Goal: Task Accomplishment & Management: Use online tool/utility

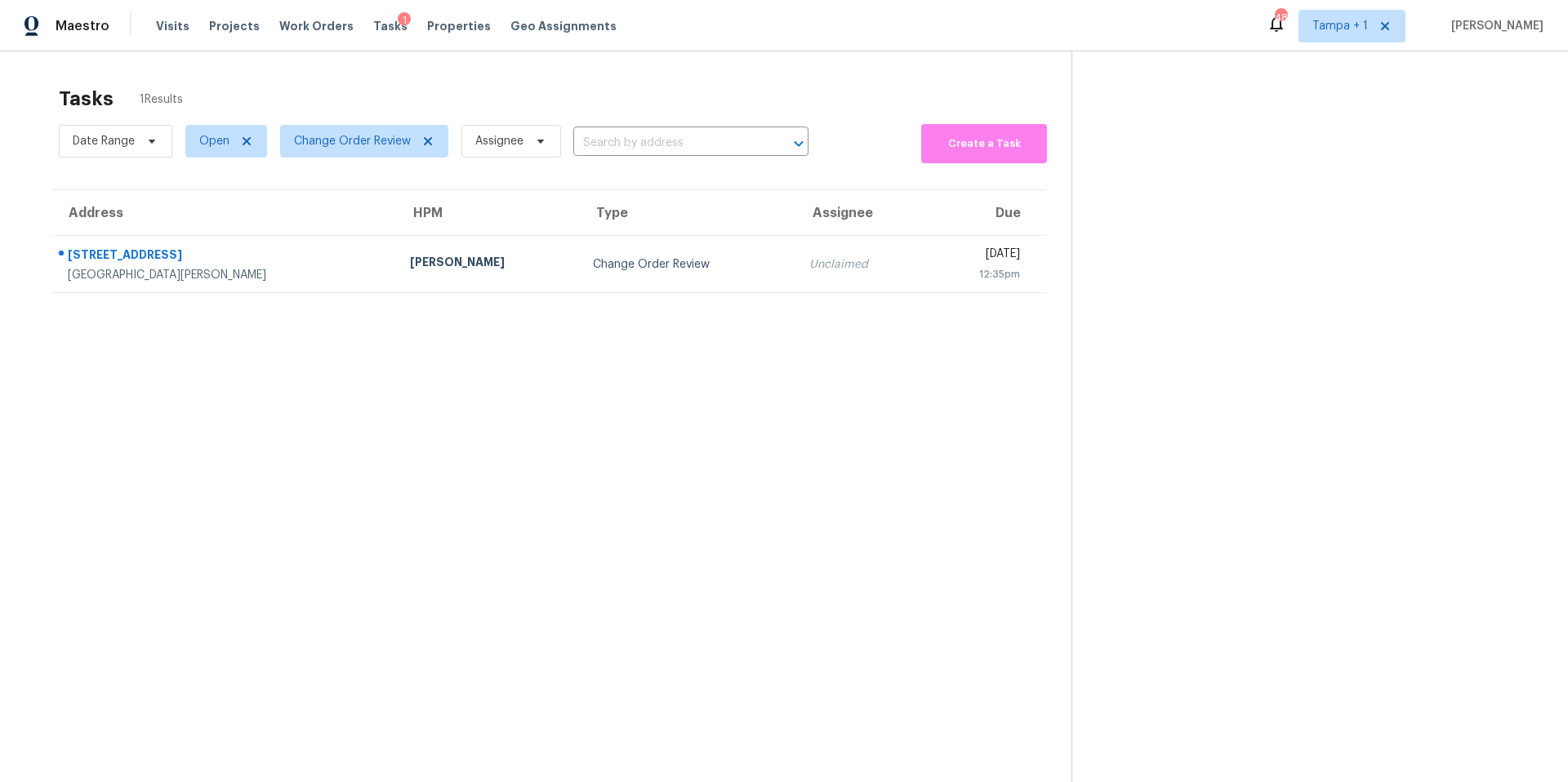
scroll to position [63, 0]
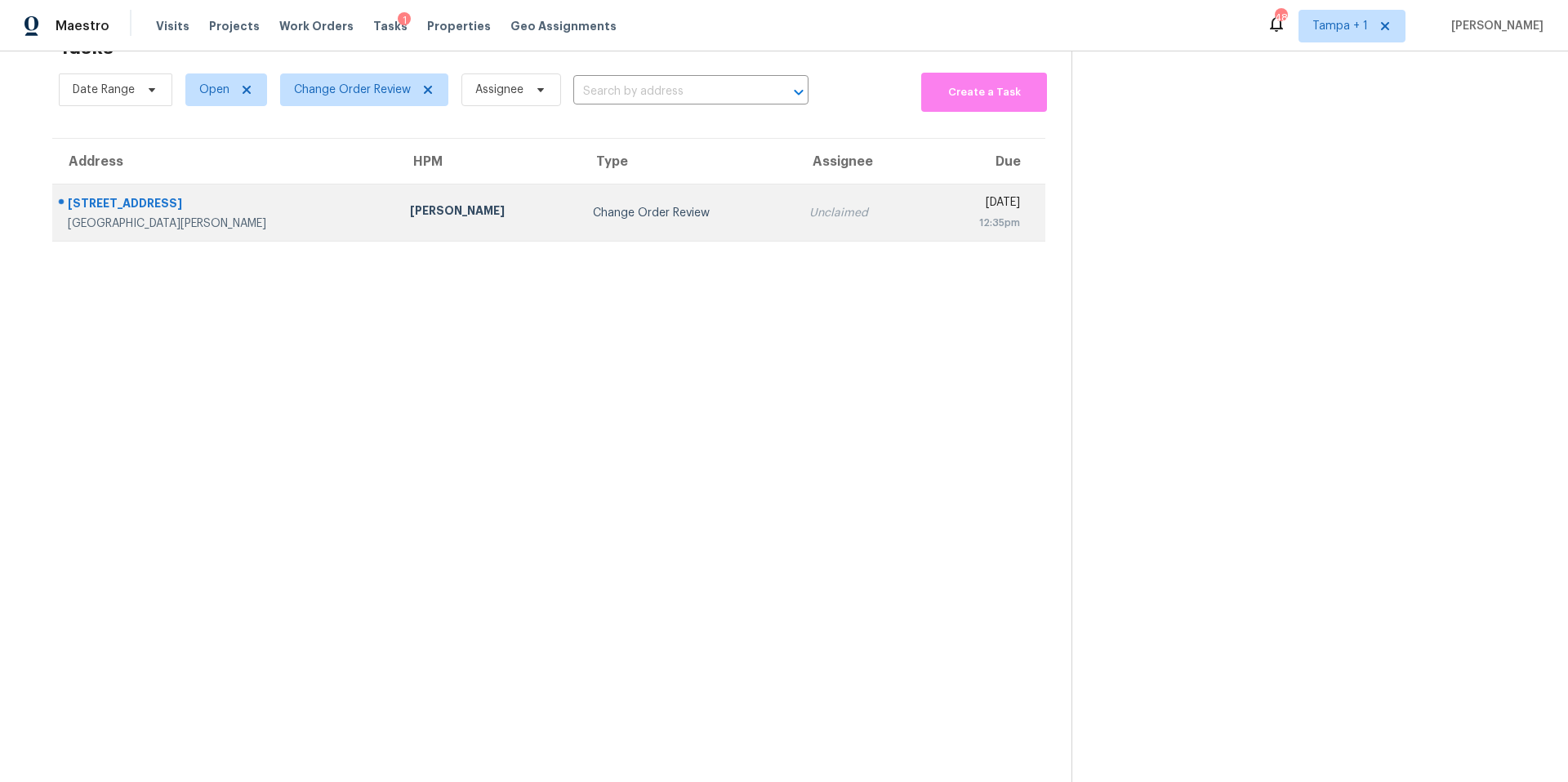
click at [317, 203] on td "4552 Somerset Pl New Port Richey, FL, 34652" at bounding box center [223, 213] width 344 height 57
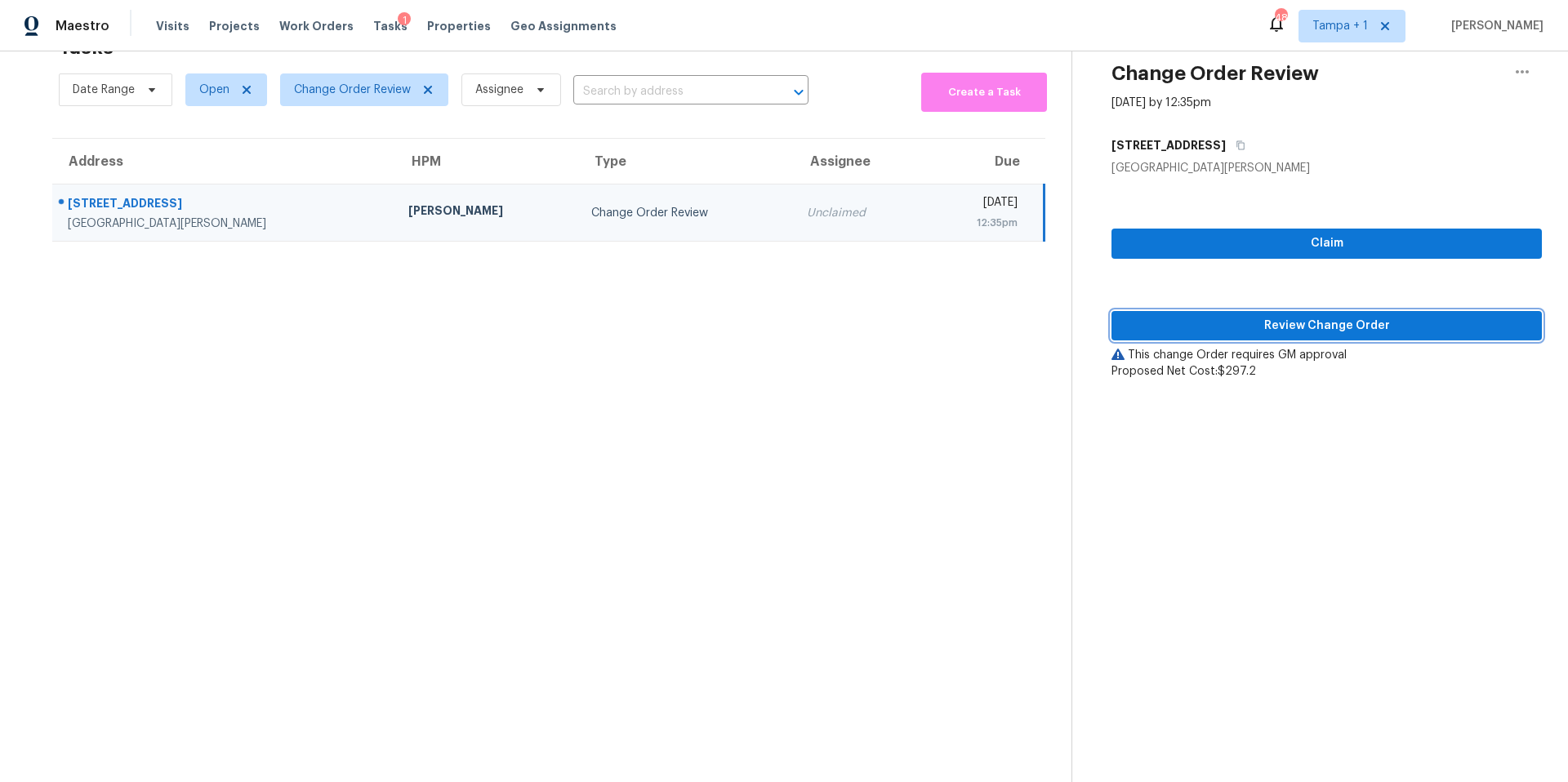
click at [1168, 316] on span "Review Change Order" at bounding box center [1327, 326] width 404 height 21
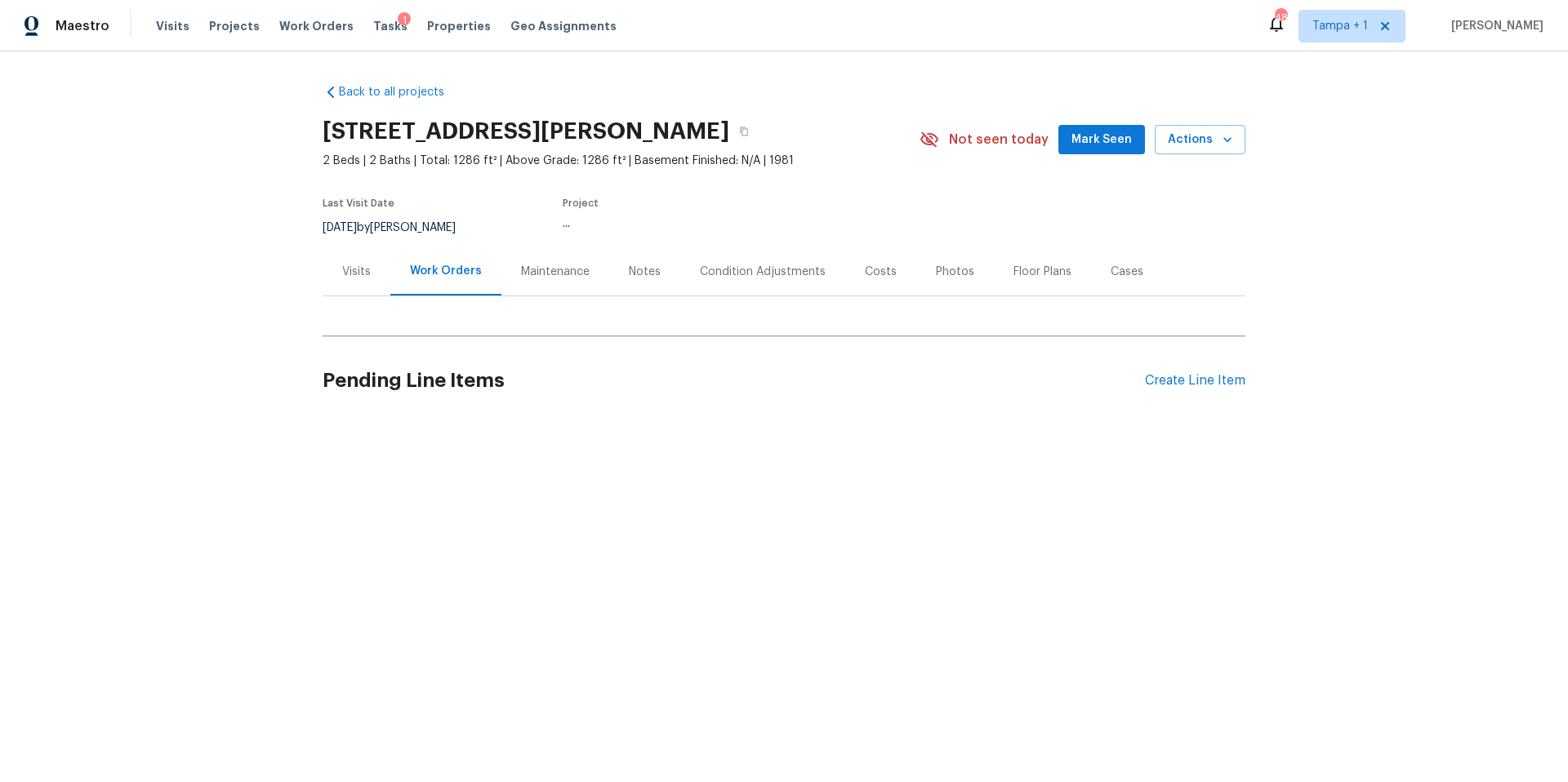
click at [760, 340] on div "Back to all projects 4552 Somerset Pl, New Port Richey, FL 34652 2 Beds | 2 Bat…" at bounding box center [784, 251] width 923 height 361
click at [898, 280] on div "Costs" at bounding box center [880, 272] width 71 height 48
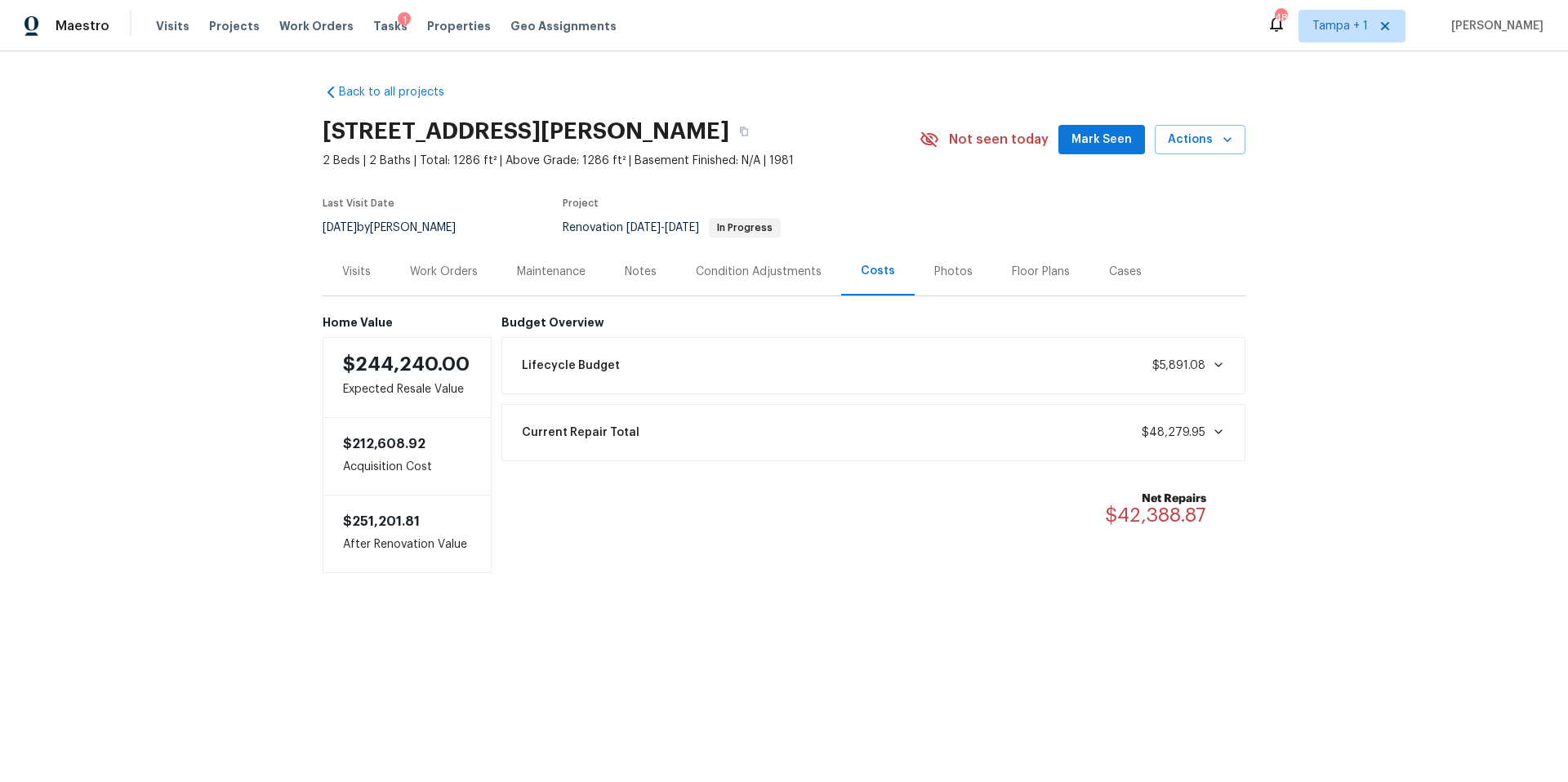
click at [455, 275] on div "Work Orders" at bounding box center [444, 272] width 68 height 16
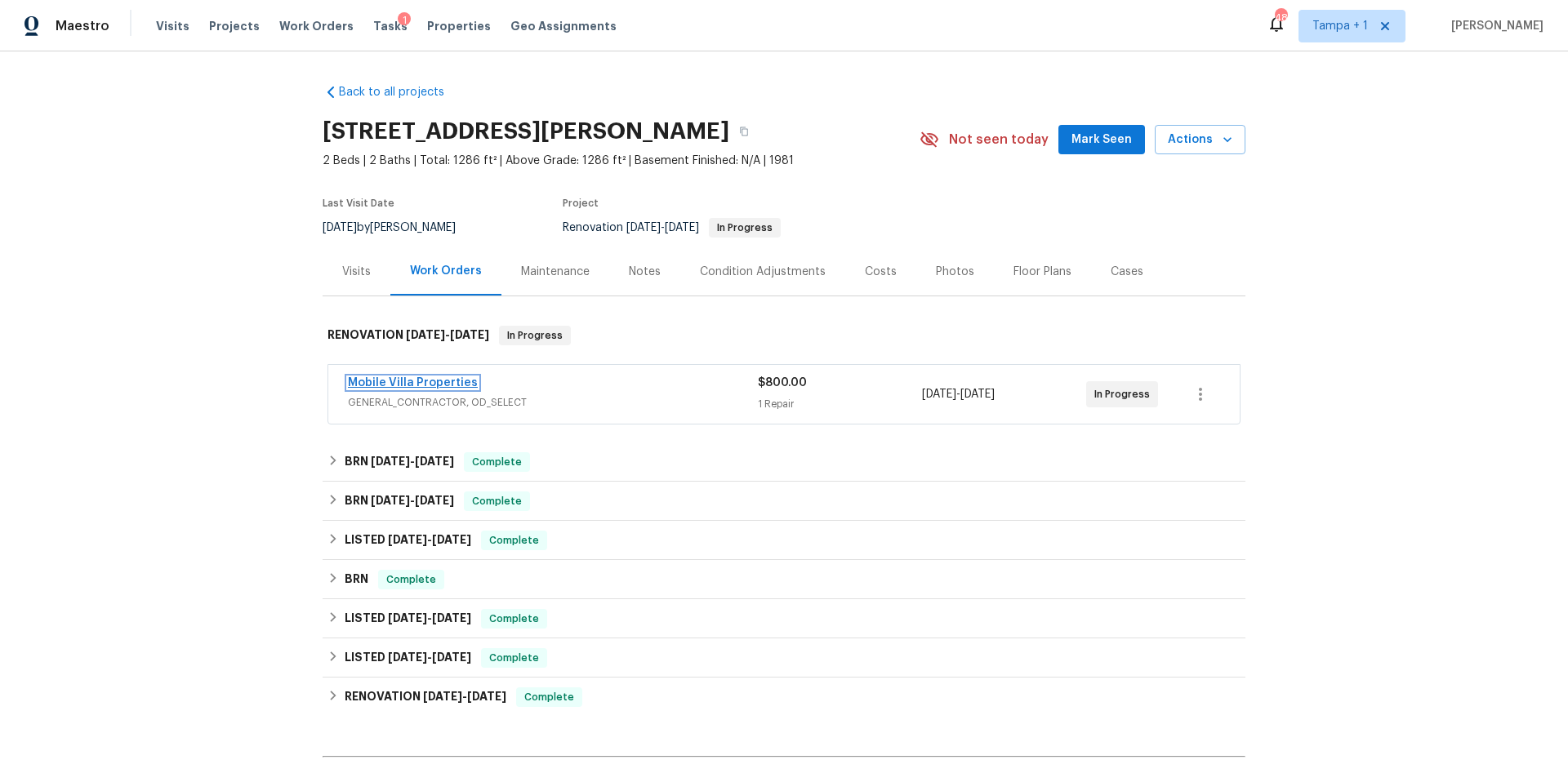
click at [429, 381] on link "Mobile Villa Properties" at bounding box center [412, 383] width 130 height 12
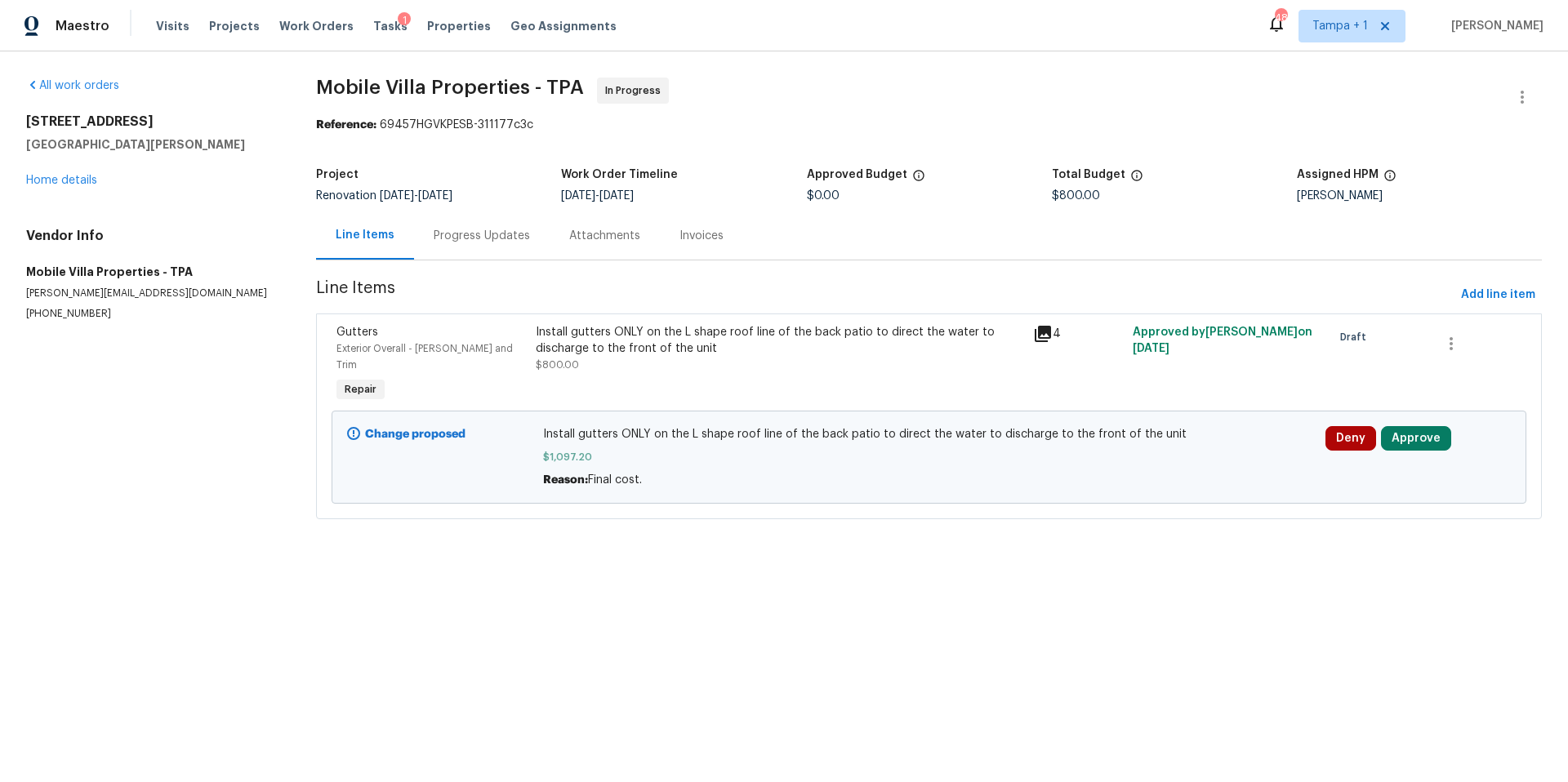
click at [476, 237] on div "Progress Updates" at bounding box center [482, 236] width 97 height 16
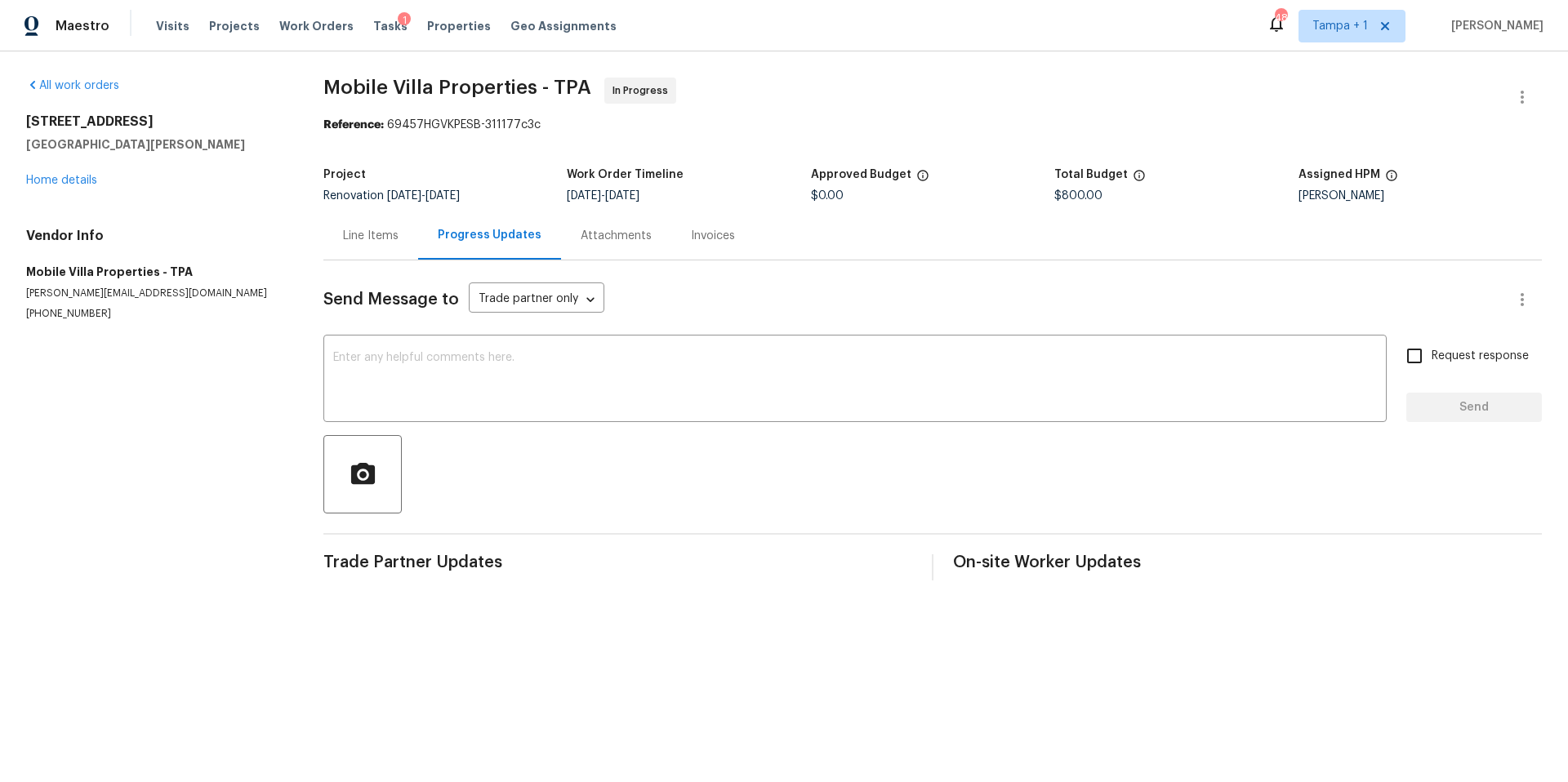
click at [353, 229] on div "Line Items" at bounding box center [371, 236] width 55 height 16
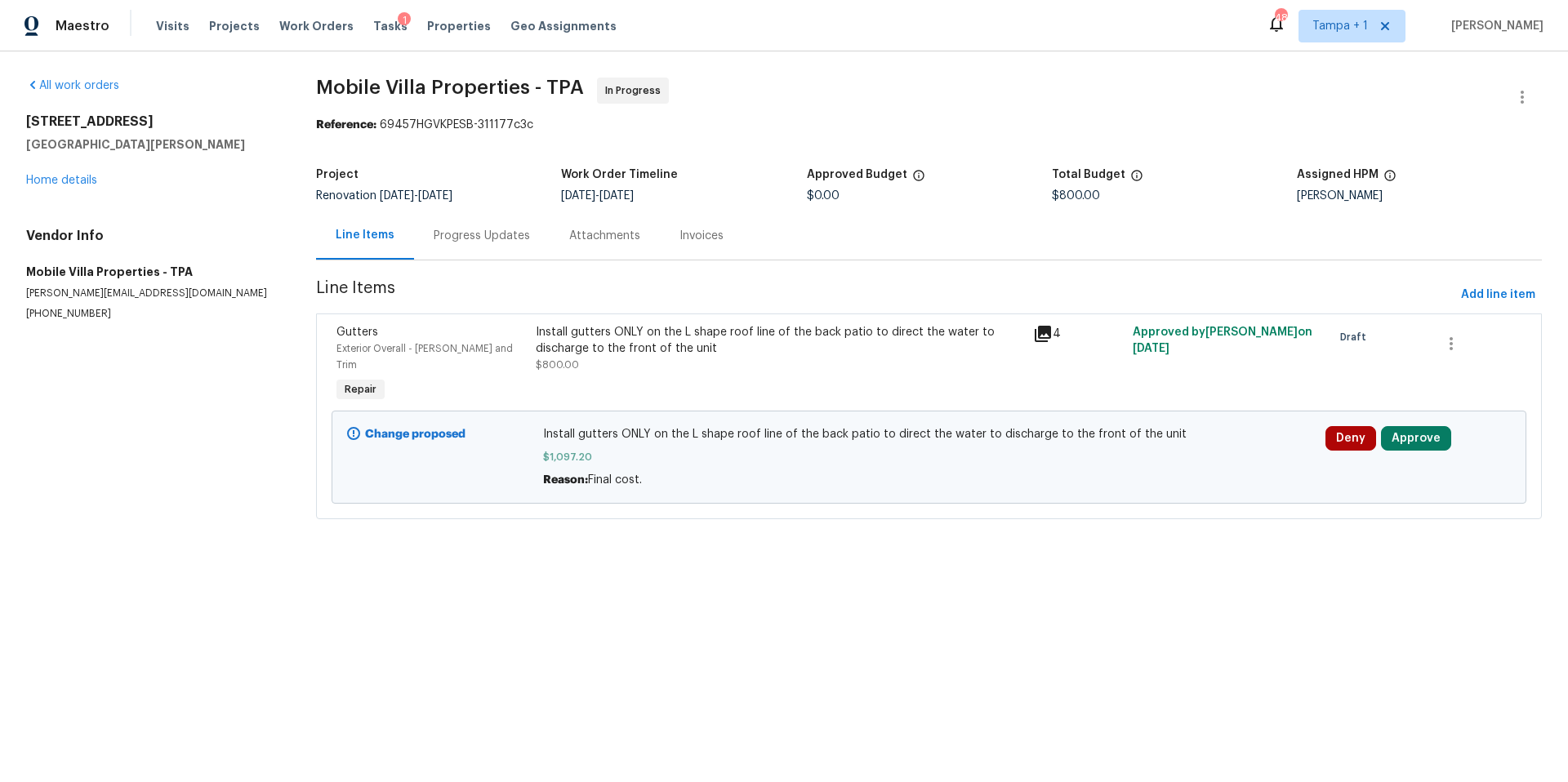
click at [499, 237] on div "Progress Updates" at bounding box center [482, 236] width 97 height 16
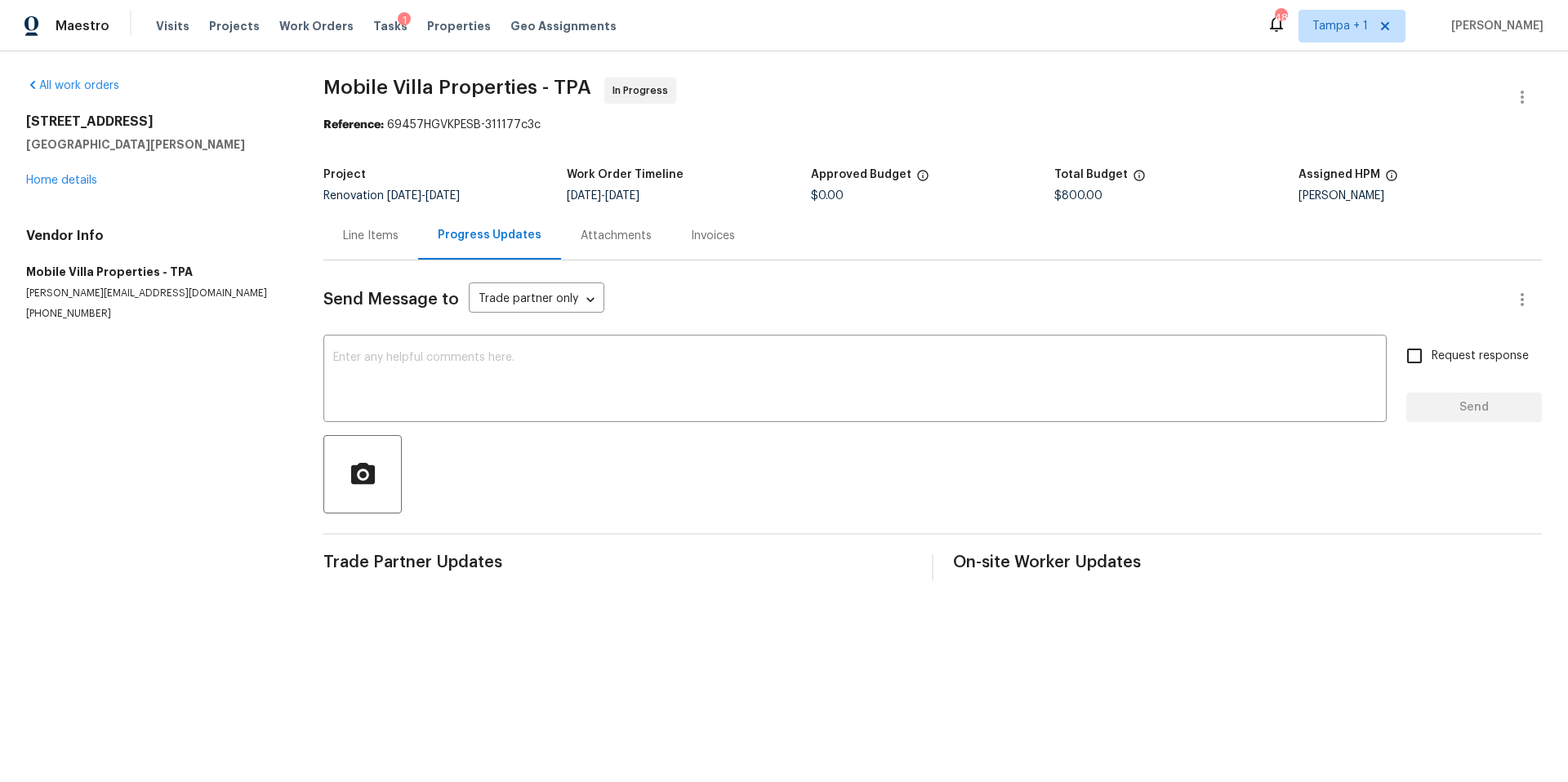
click at [354, 238] on div "Line Items" at bounding box center [371, 236] width 55 height 16
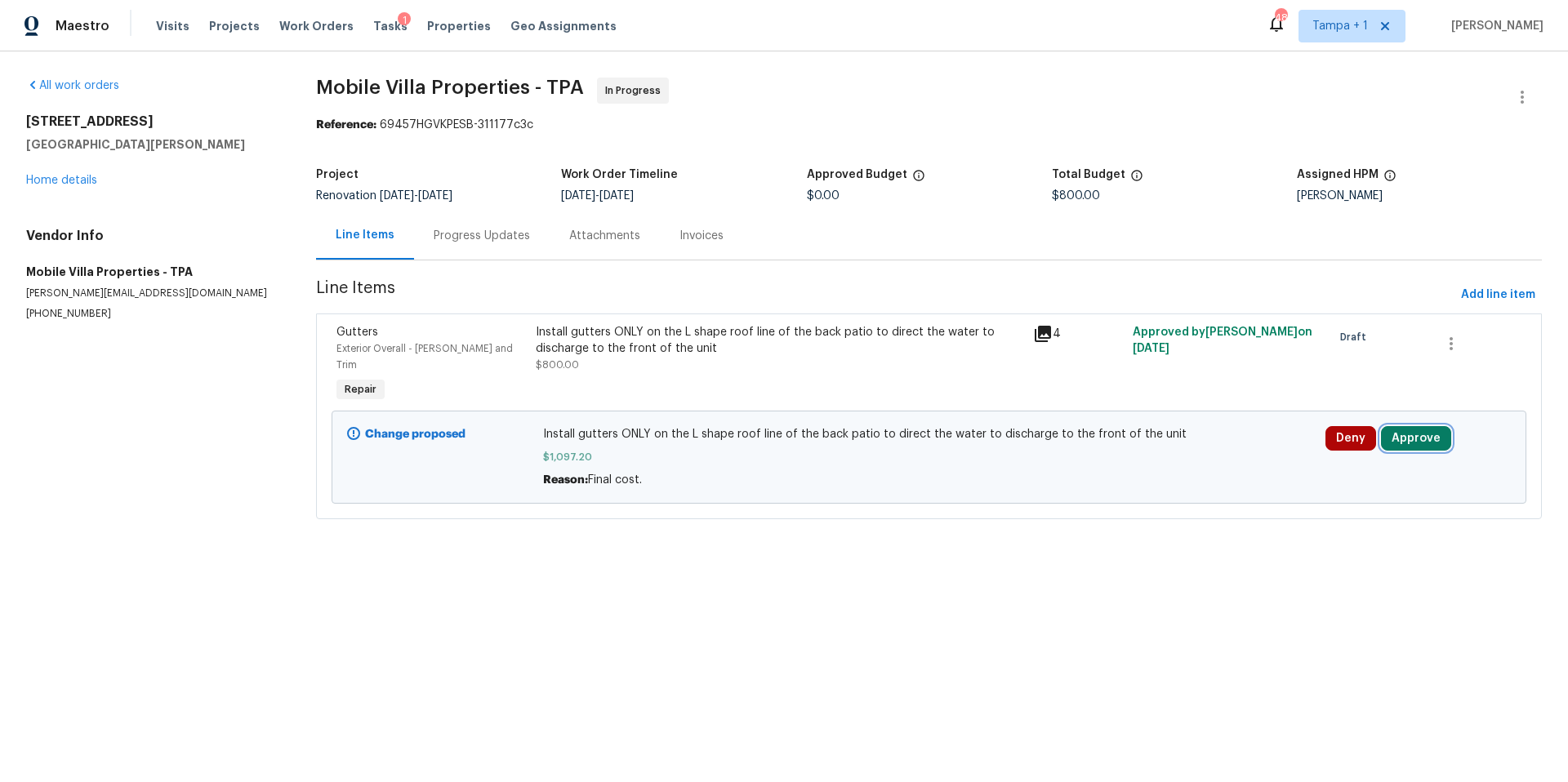
click at [1414, 426] on button "Approve" at bounding box center [1416, 438] width 71 height 24
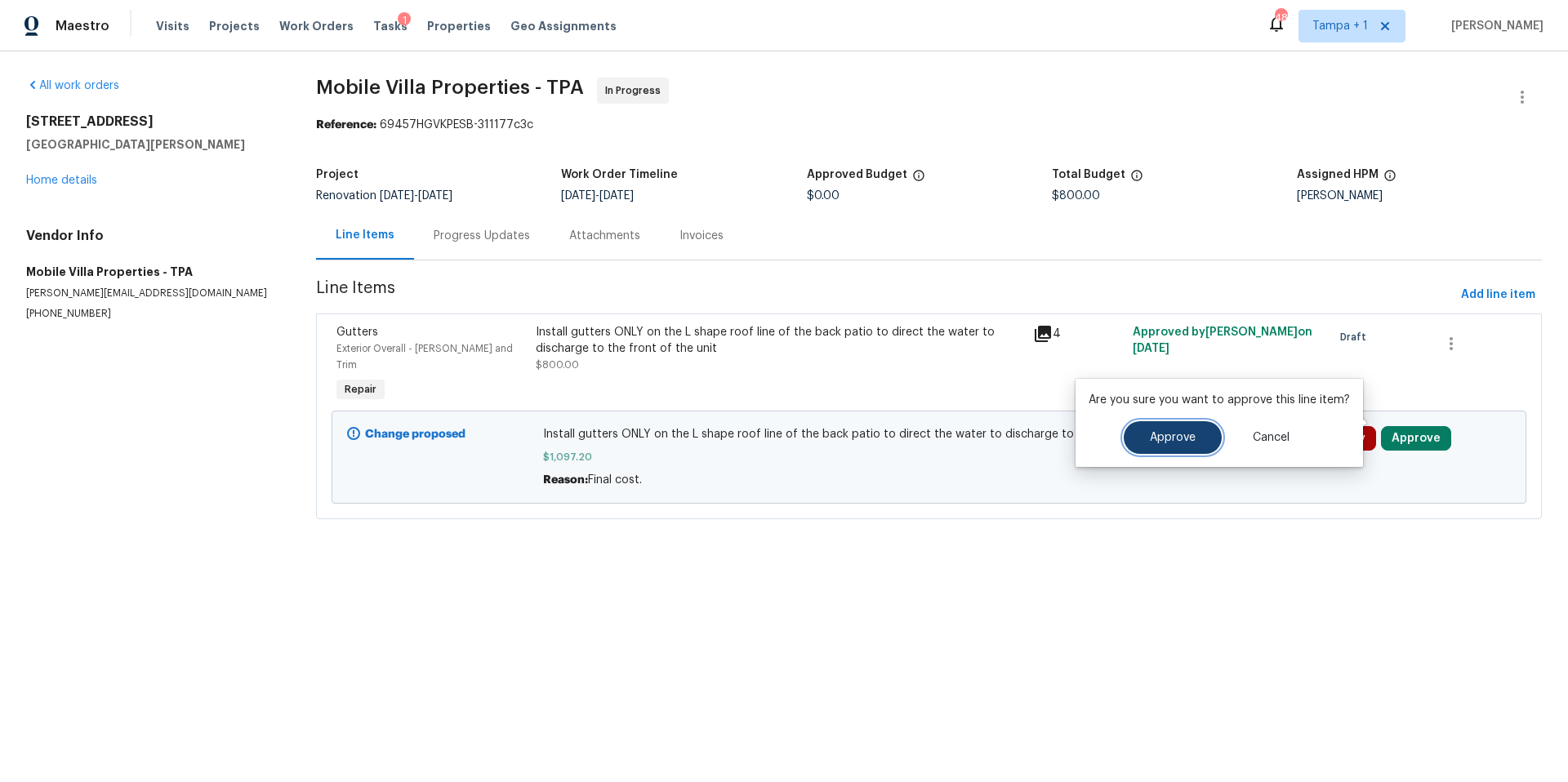
click at [1207, 438] on button "Approve" at bounding box center [1173, 437] width 98 height 33
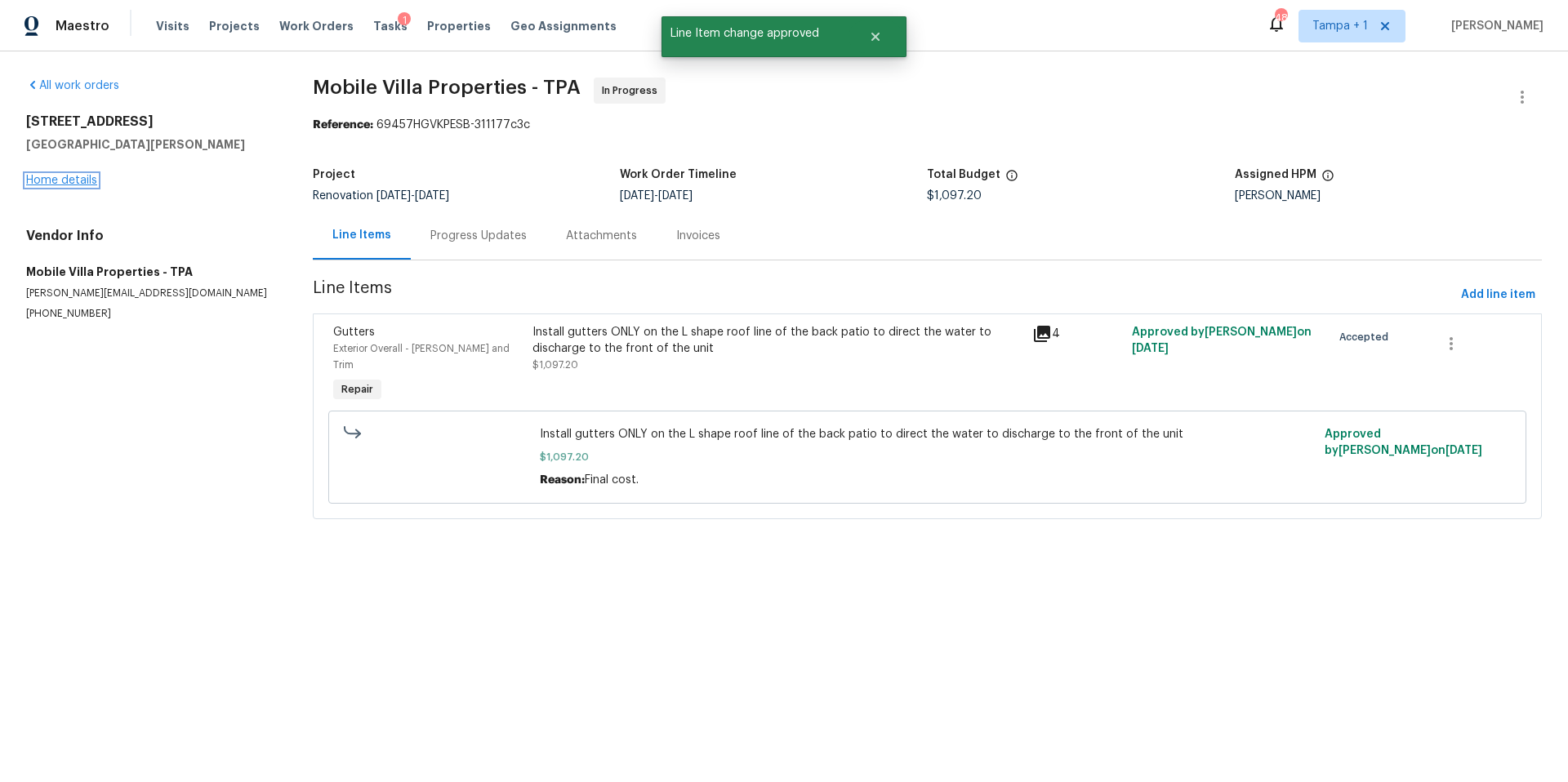
click at [80, 174] on link "Home details" at bounding box center [61, 180] width 71 height 12
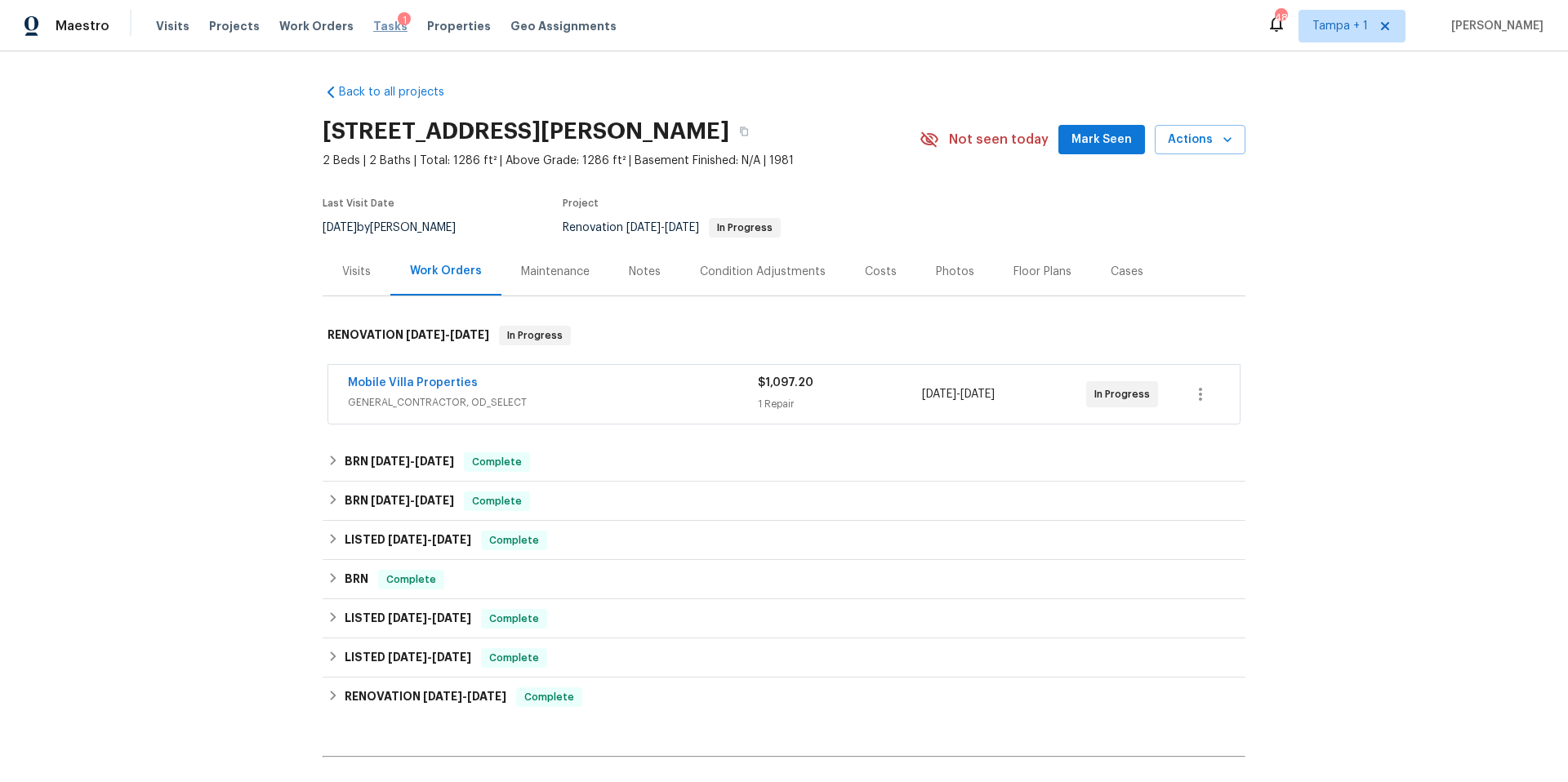
click at [380, 25] on span "Tasks" at bounding box center [390, 26] width 34 height 12
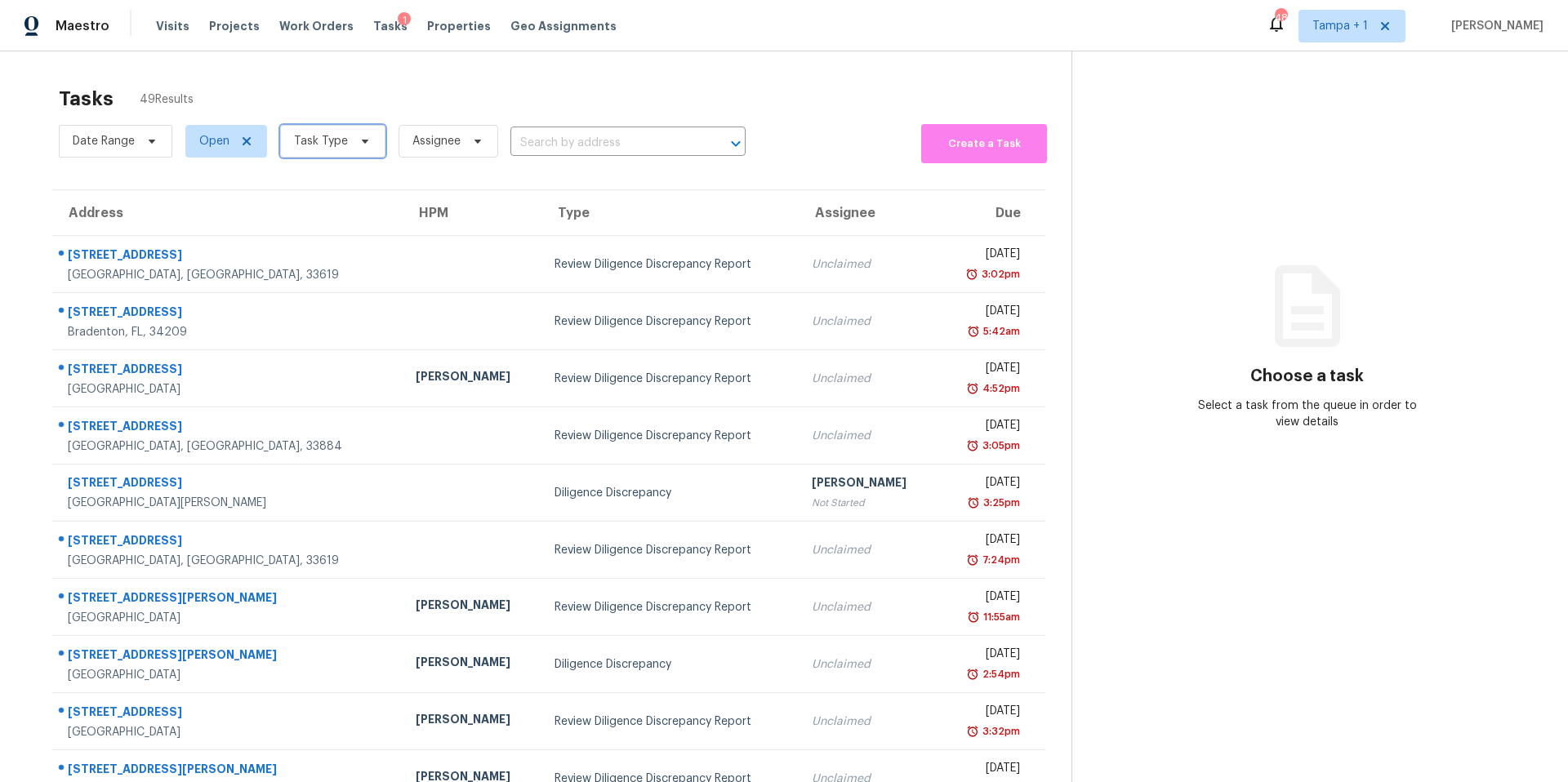
click at [314, 149] on span "Task Type" at bounding box center [321, 141] width 54 height 16
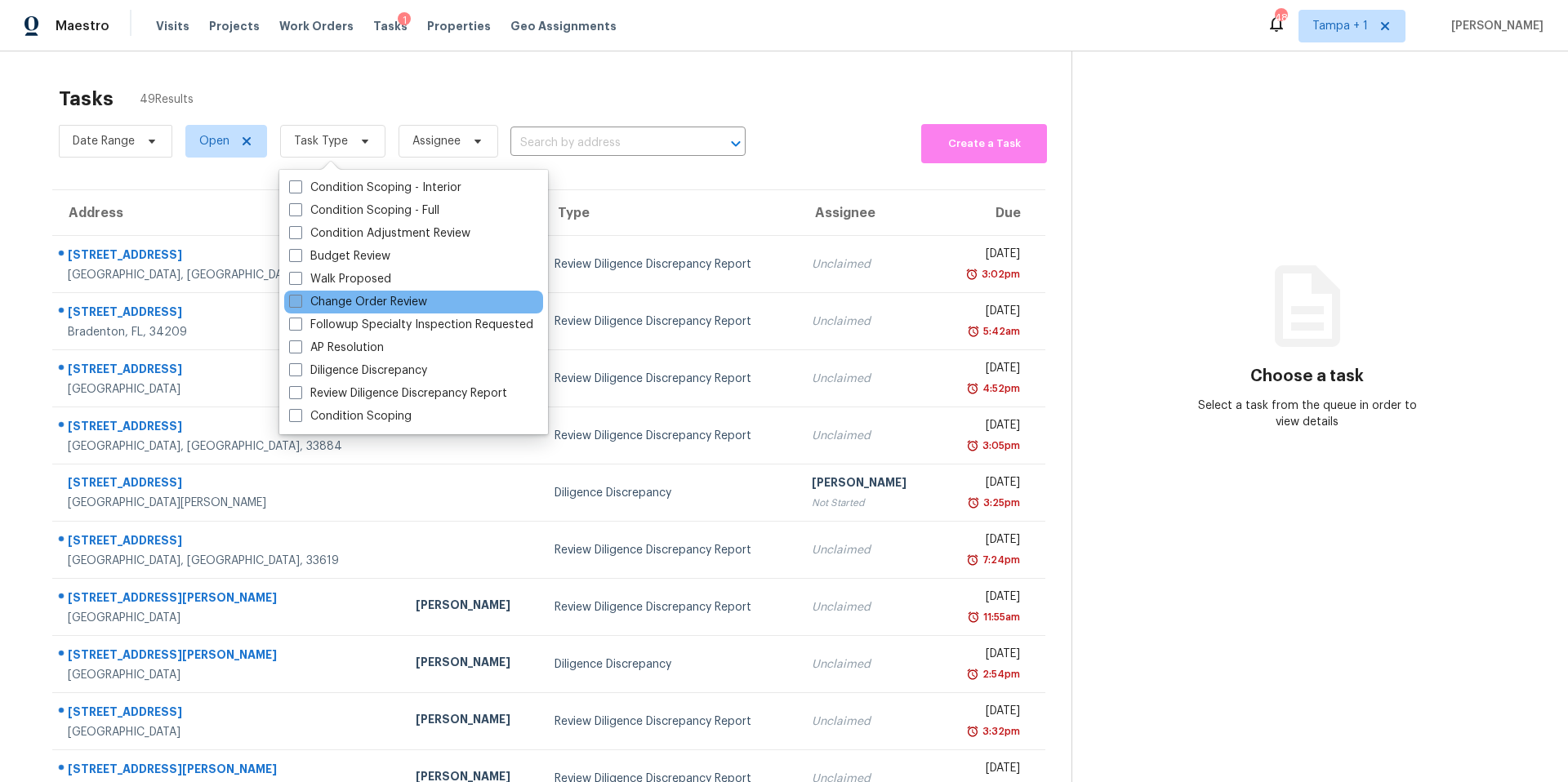
click at [353, 306] on label "Change Order Review" at bounding box center [358, 302] width 138 height 16
click at [299, 305] on input "Change Order Review" at bounding box center [294, 299] width 11 height 11
checkbox input "true"
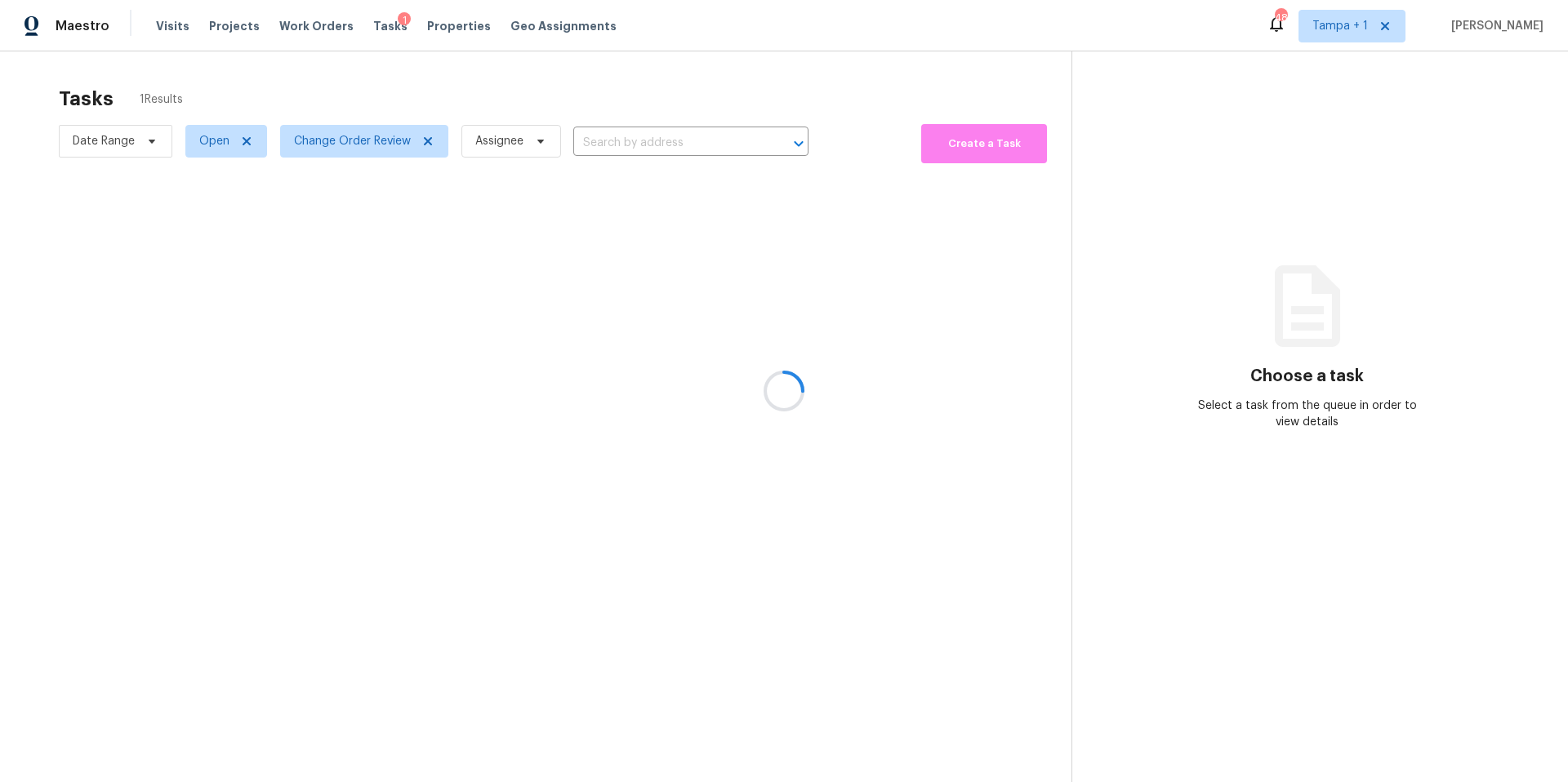
click at [609, 99] on div at bounding box center [784, 391] width 1568 height 782
click at [355, 138] on span "Change Order Review" at bounding box center [352, 141] width 117 height 16
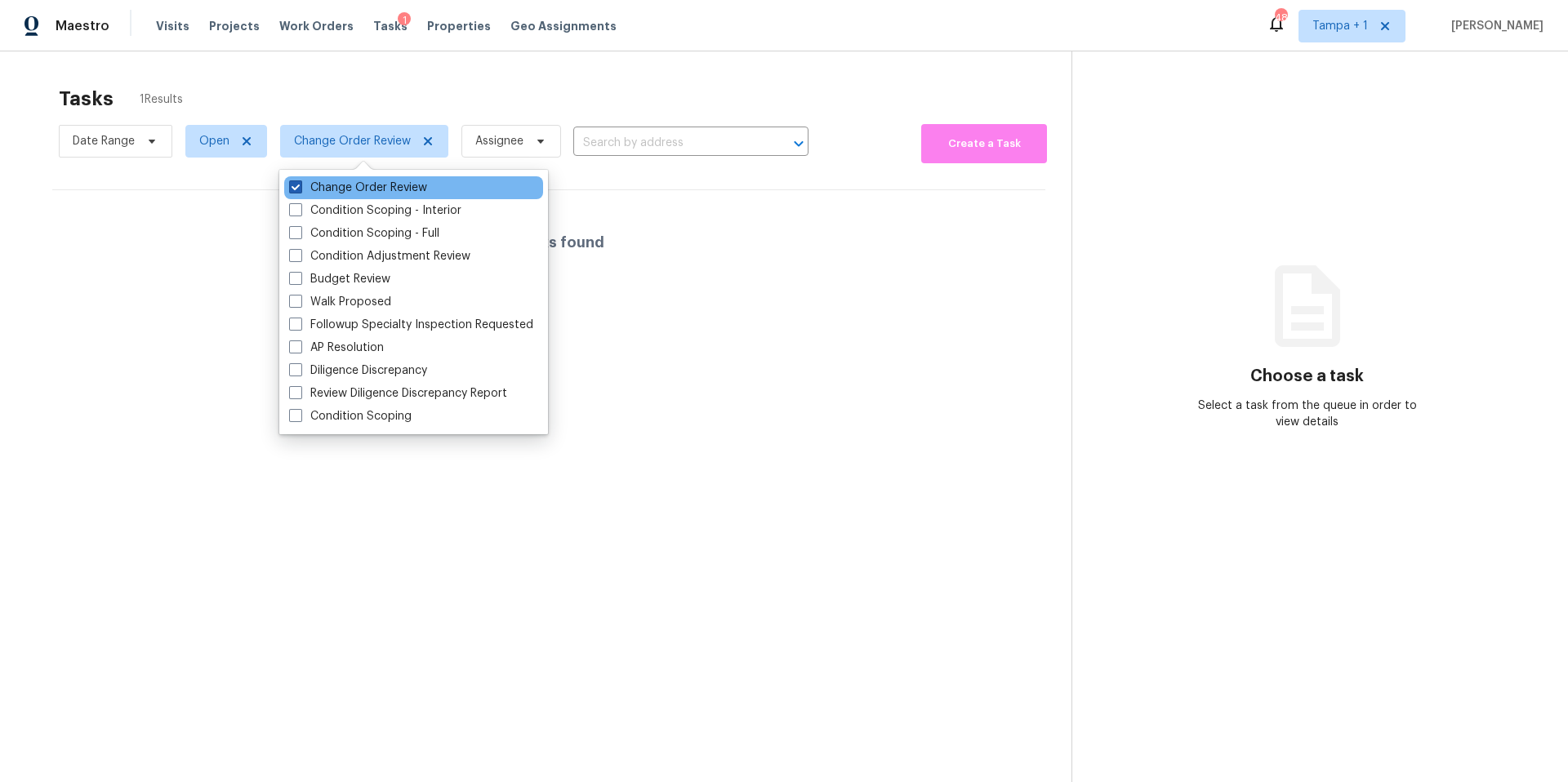
click at [354, 191] on label "Change Order Review" at bounding box center [358, 188] width 138 height 16
click at [299, 190] on input "Change Order Review" at bounding box center [294, 185] width 11 height 11
checkbox input "false"
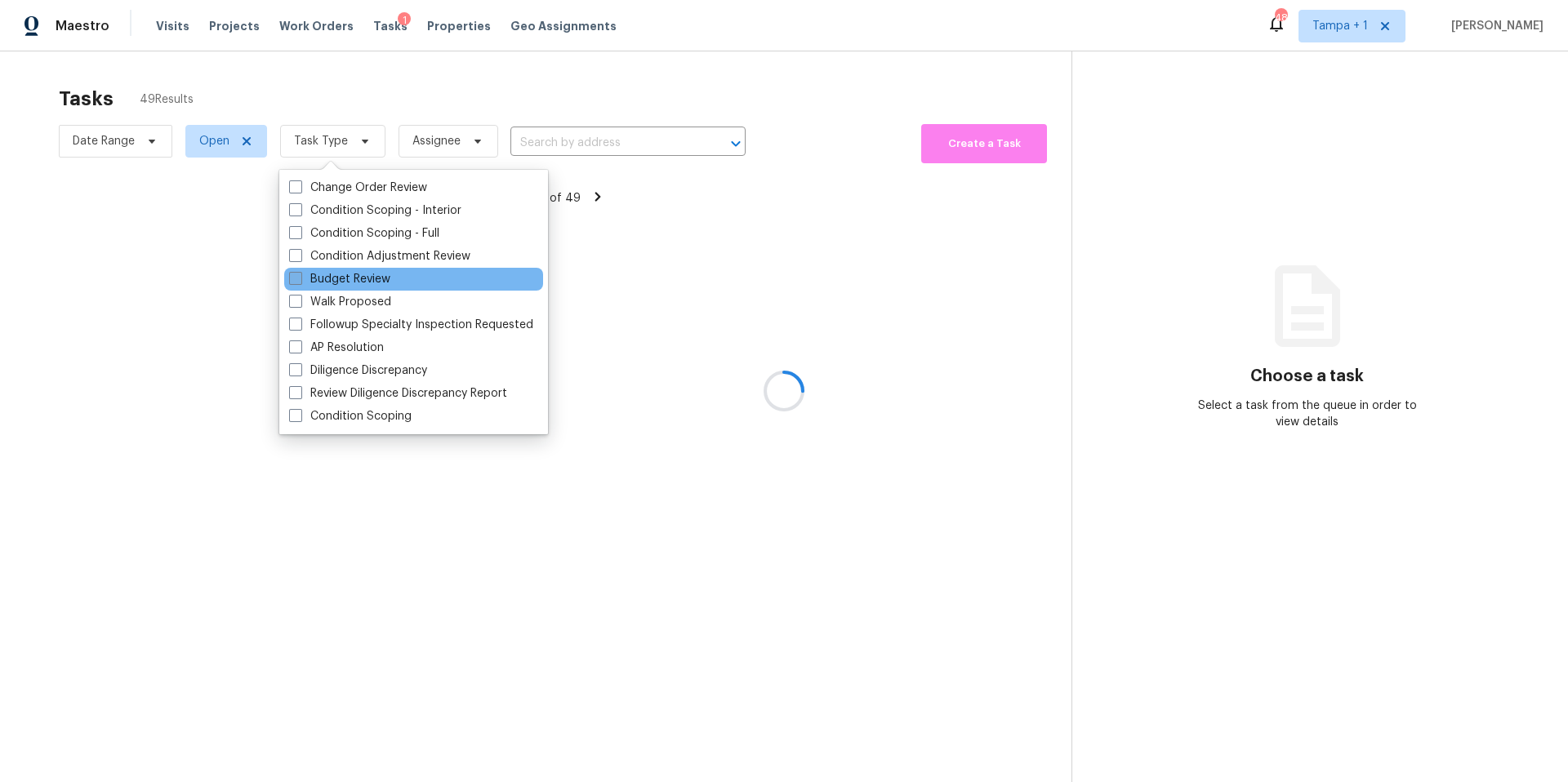
click at [306, 273] on label "Budget Review" at bounding box center [339, 279] width 101 height 16
click at [299, 273] on input "Budget Review" at bounding box center [294, 276] width 11 height 11
checkbox input "true"
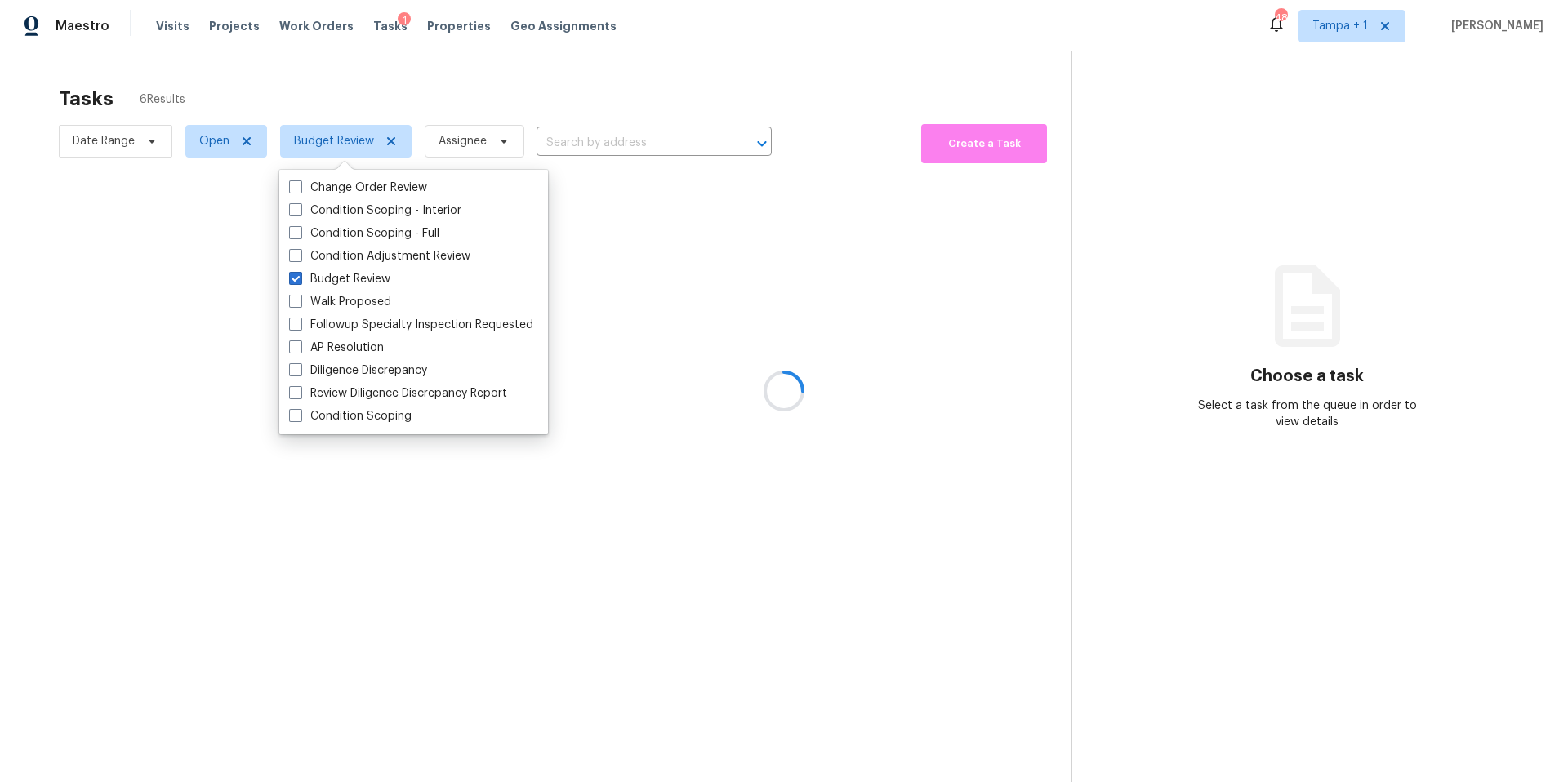
click at [510, 98] on div at bounding box center [784, 391] width 1568 height 782
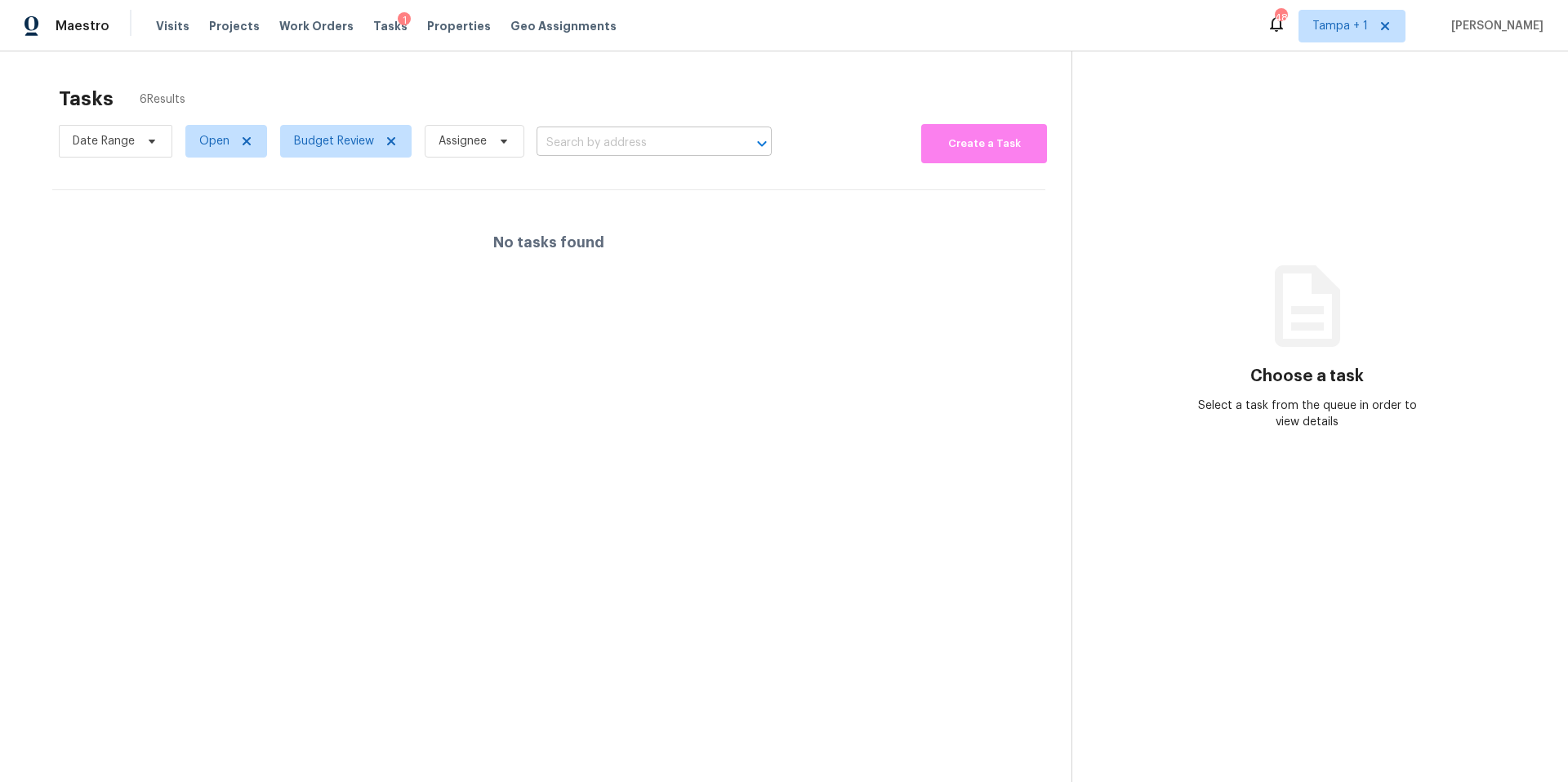
click at [573, 140] on input "text" at bounding box center [631, 143] width 190 height 25
paste input "2687 Pine Ridge Way S #B2, Palm Harbor, FL 34684"
type input "2687 Pine Ridge Way S #B2, Palm Harbor, FL 34684"
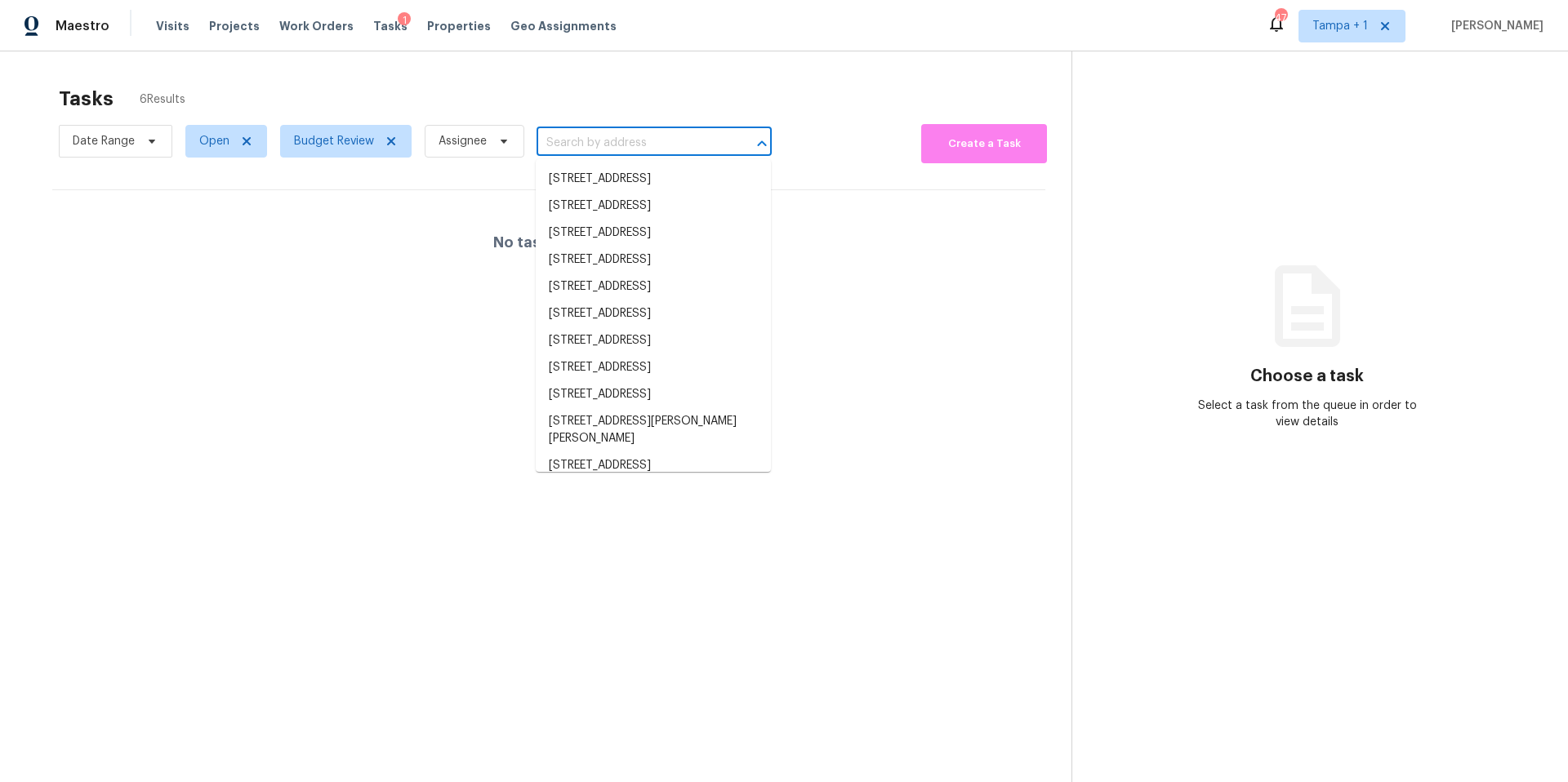
scroll to position [0, 0]
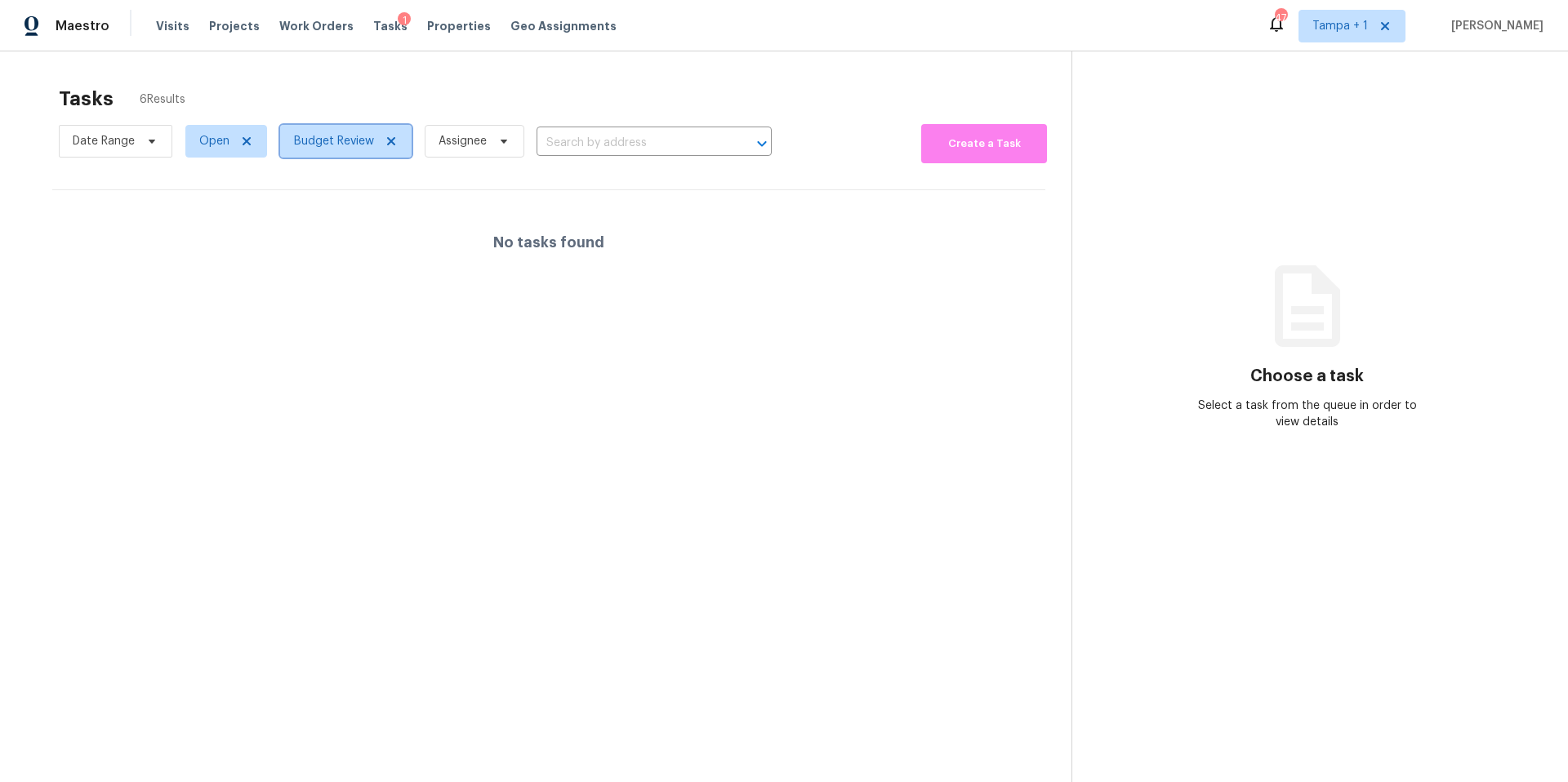
click at [342, 151] on span "Budget Review" at bounding box center [345, 141] width 131 height 33
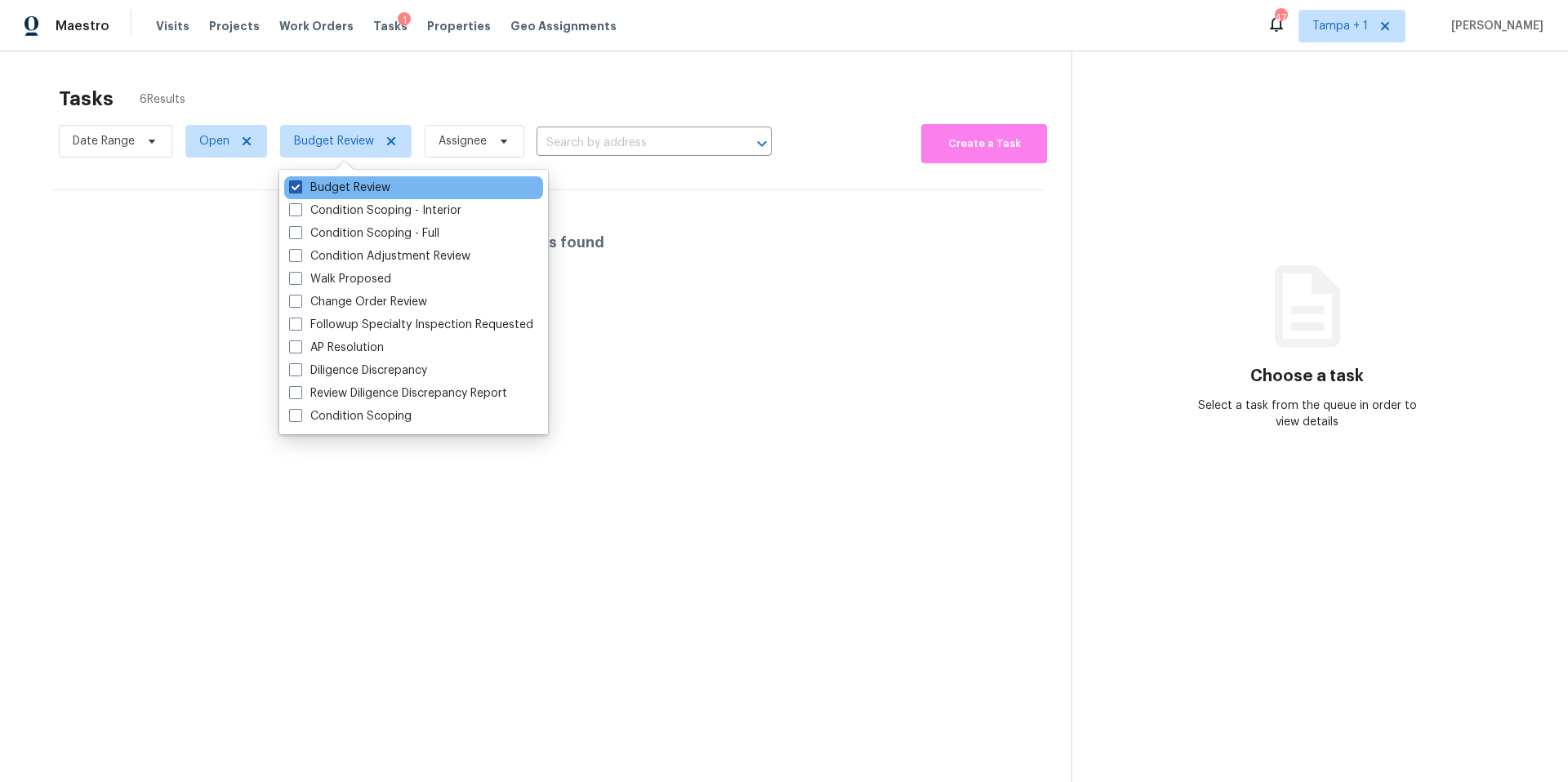
click at [323, 187] on label "Budget Review" at bounding box center [339, 188] width 101 height 16
click at [299, 187] on input "Budget Review" at bounding box center [294, 185] width 11 height 11
click at [323, 187] on label "Budget Review" at bounding box center [339, 188] width 101 height 16
click at [299, 187] on input "Budget Review" at bounding box center [294, 185] width 11 height 11
checkbox input "true"
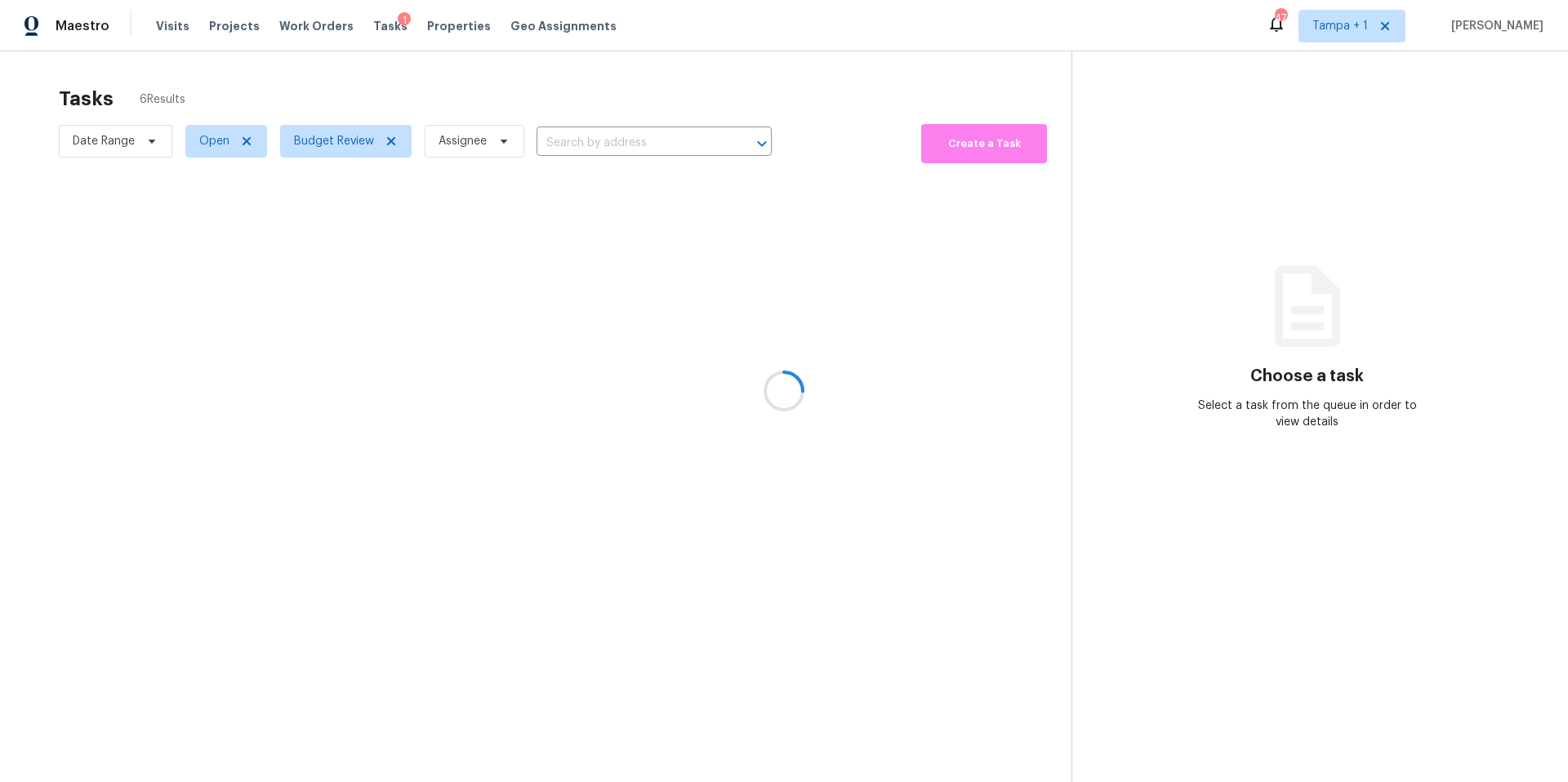
click at [363, 90] on div at bounding box center [784, 391] width 1568 height 782
click at [440, 28] on span "Properties" at bounding box center [459, 26] width 63 height 16
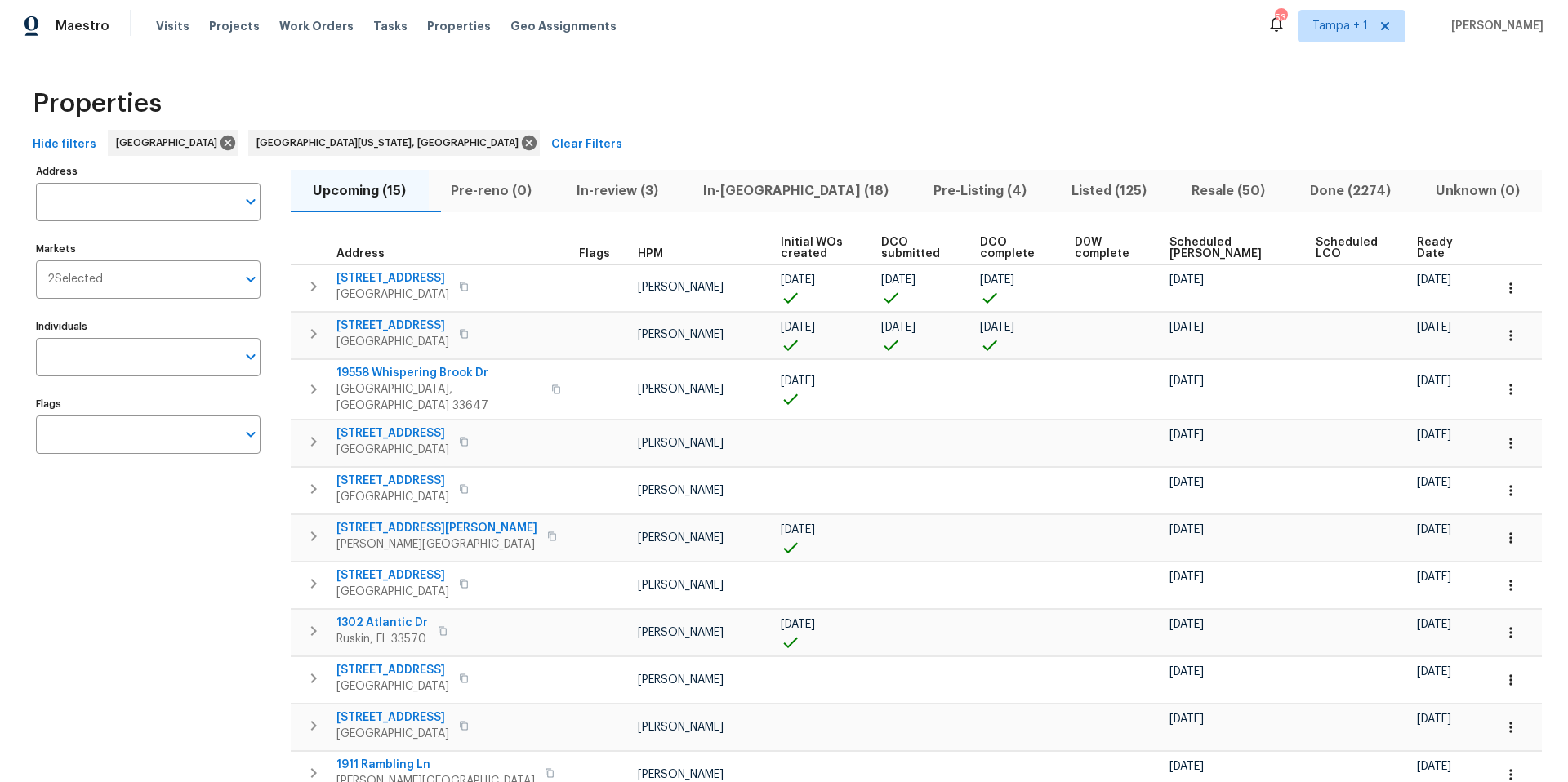
click at [116, 222] on div "Address Address Markets 2 Selected Markets Individuals Individuals Flags Flags" at bounding box center [158, 601] width 245 height 881
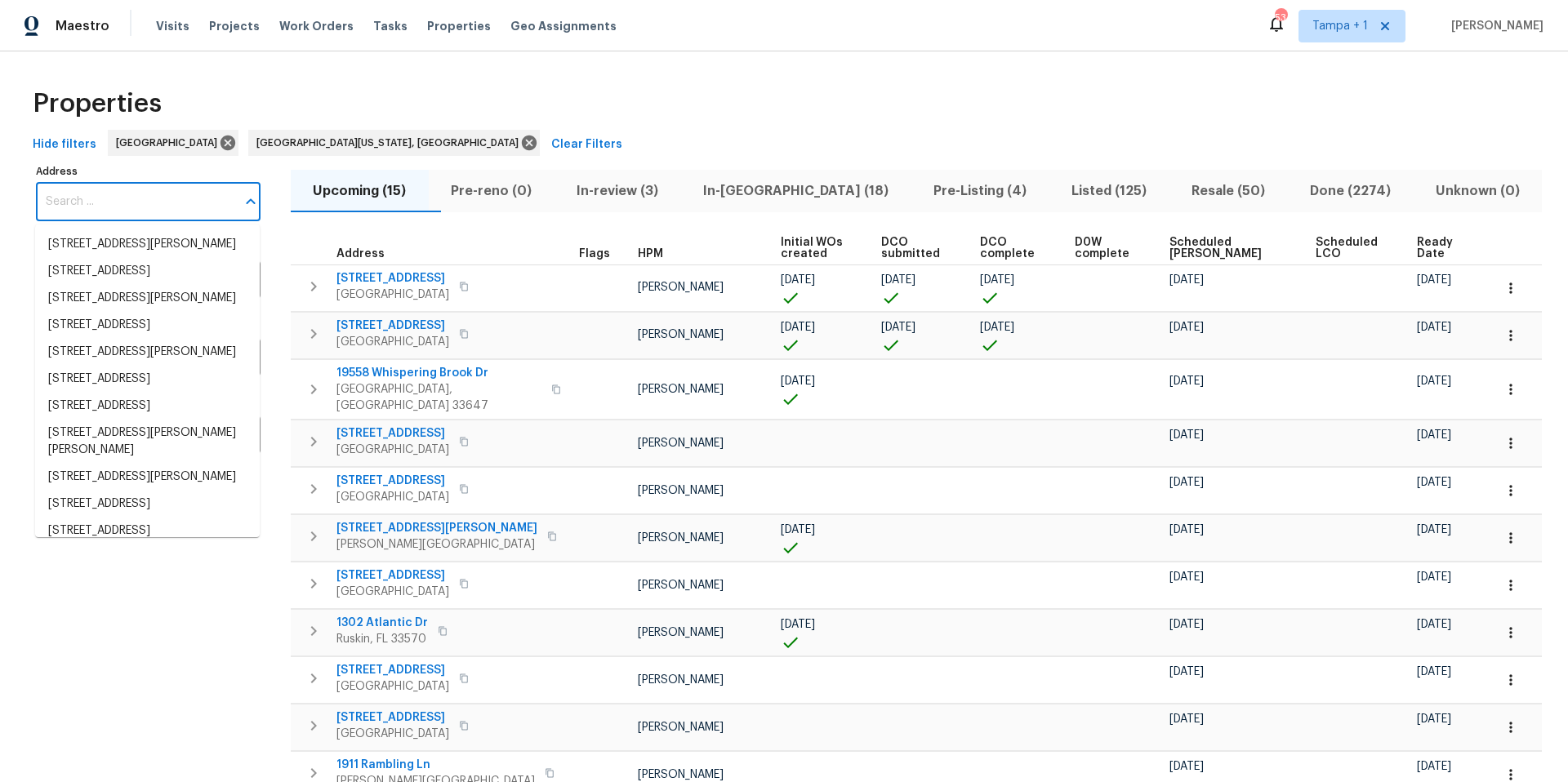
click at [117, 198] on input "Address" at bounding box center [136, 202] width 200 height 38
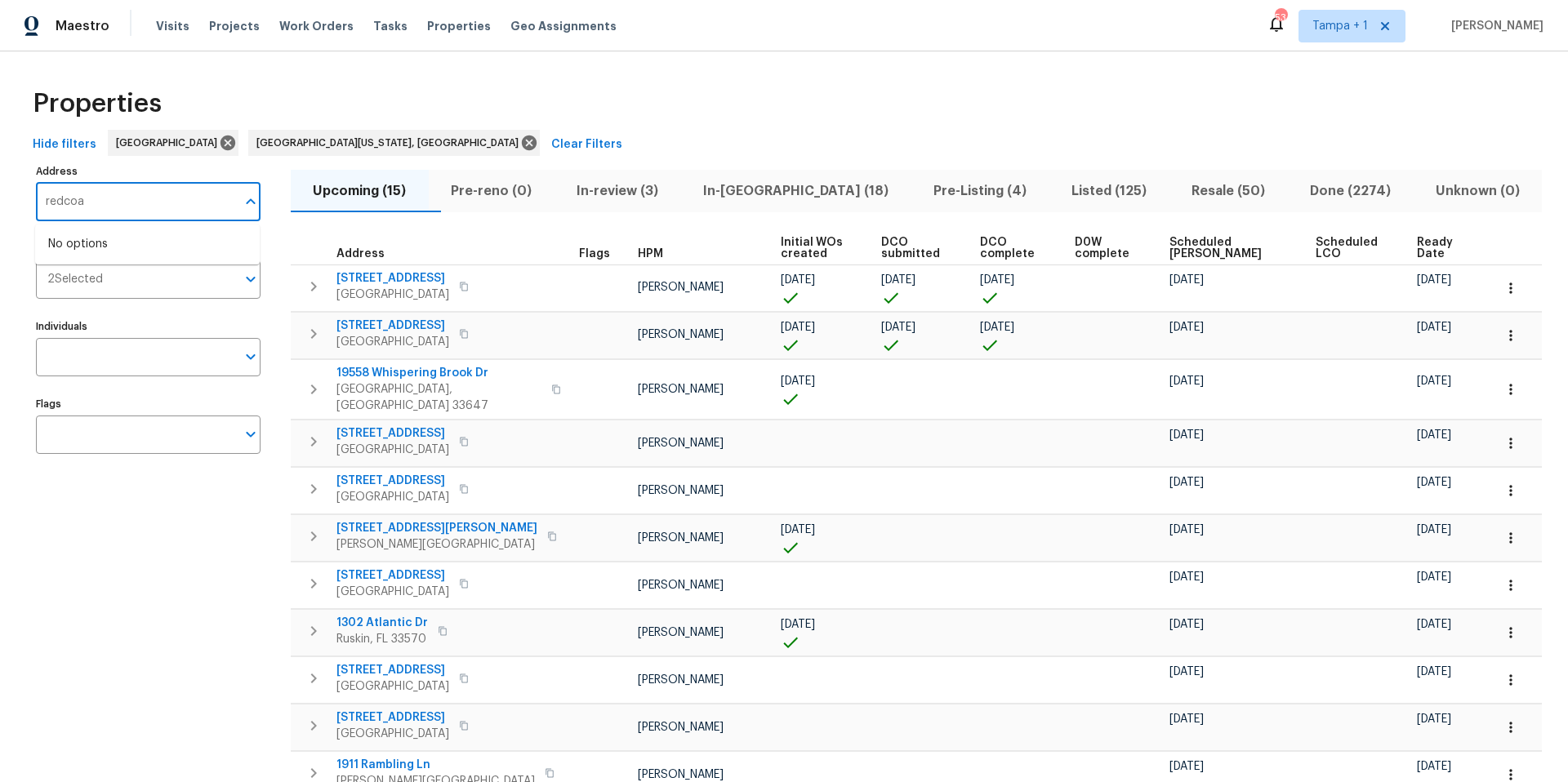
type input "redcoat"
click at [93, 249] on li "1848 Redcoat Ln Clearwater FL 33764" at bounding box center [147, 253] width 224 height 44
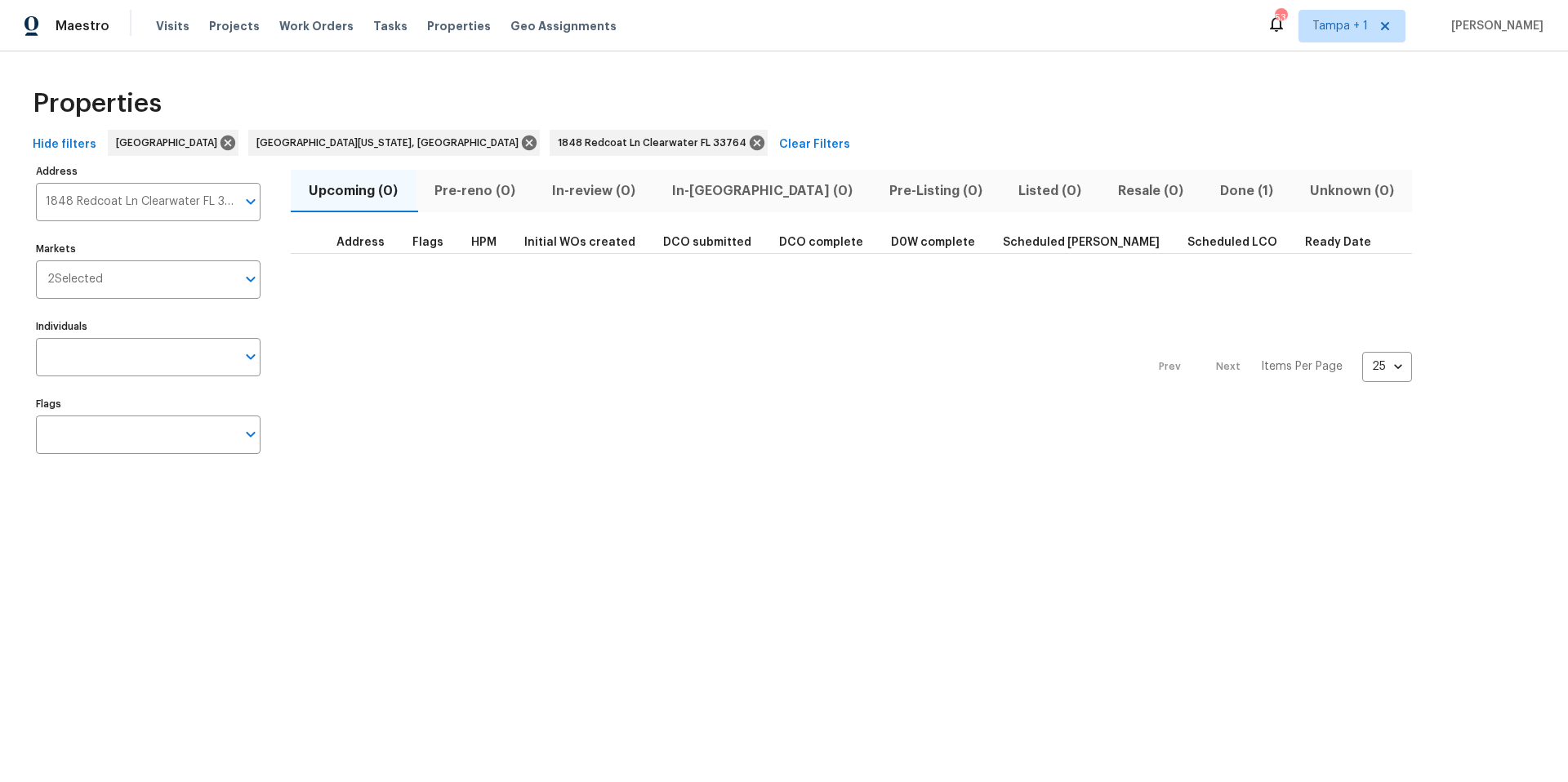
click at [1211, 198] on span "Done (1)" at bounding box center [1246, 191] width 71 height 23
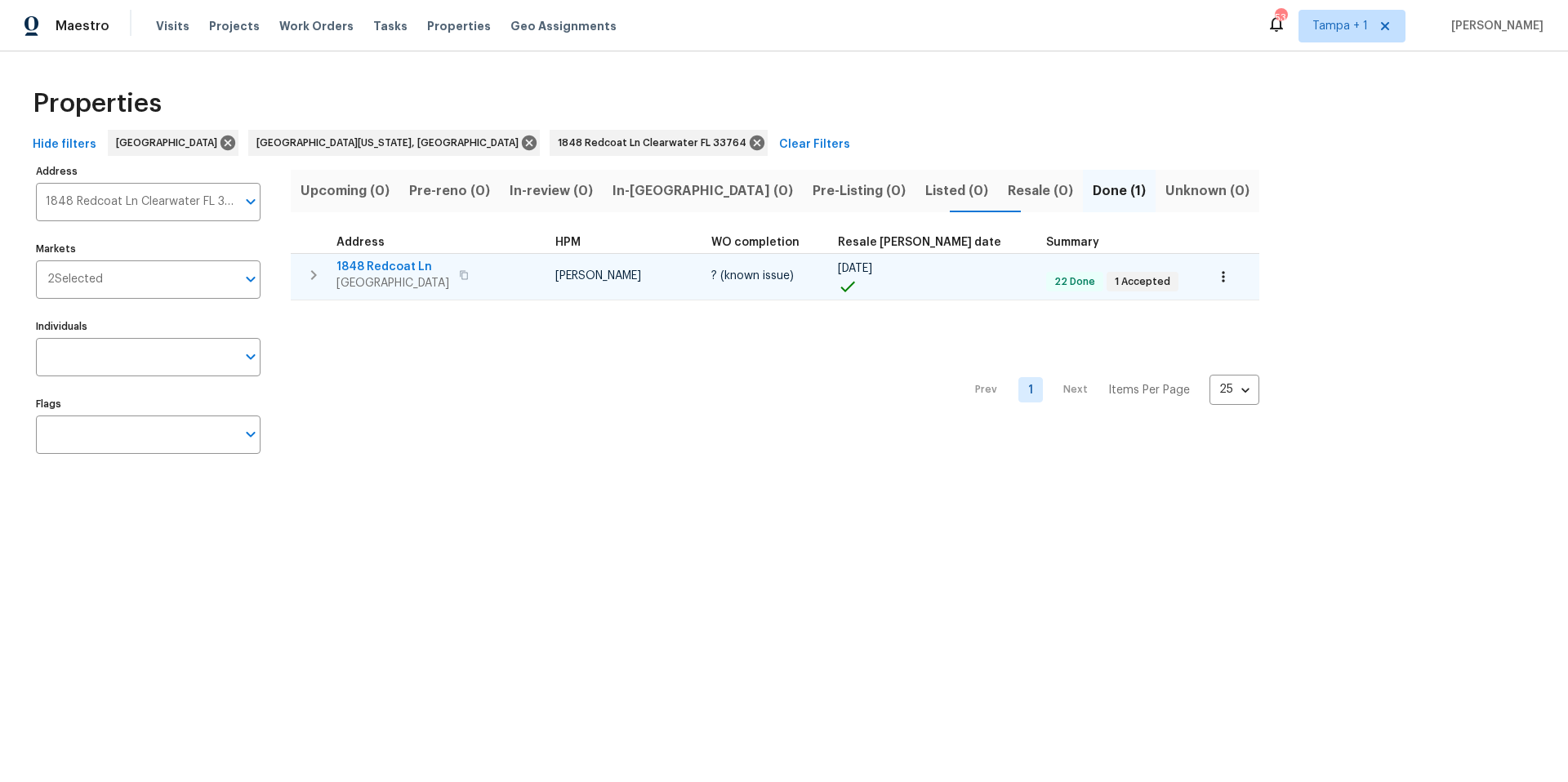
click at [365, 269] on span "1848 Redcoat Ln" at bounding box center [392, 267] width 113 height 16
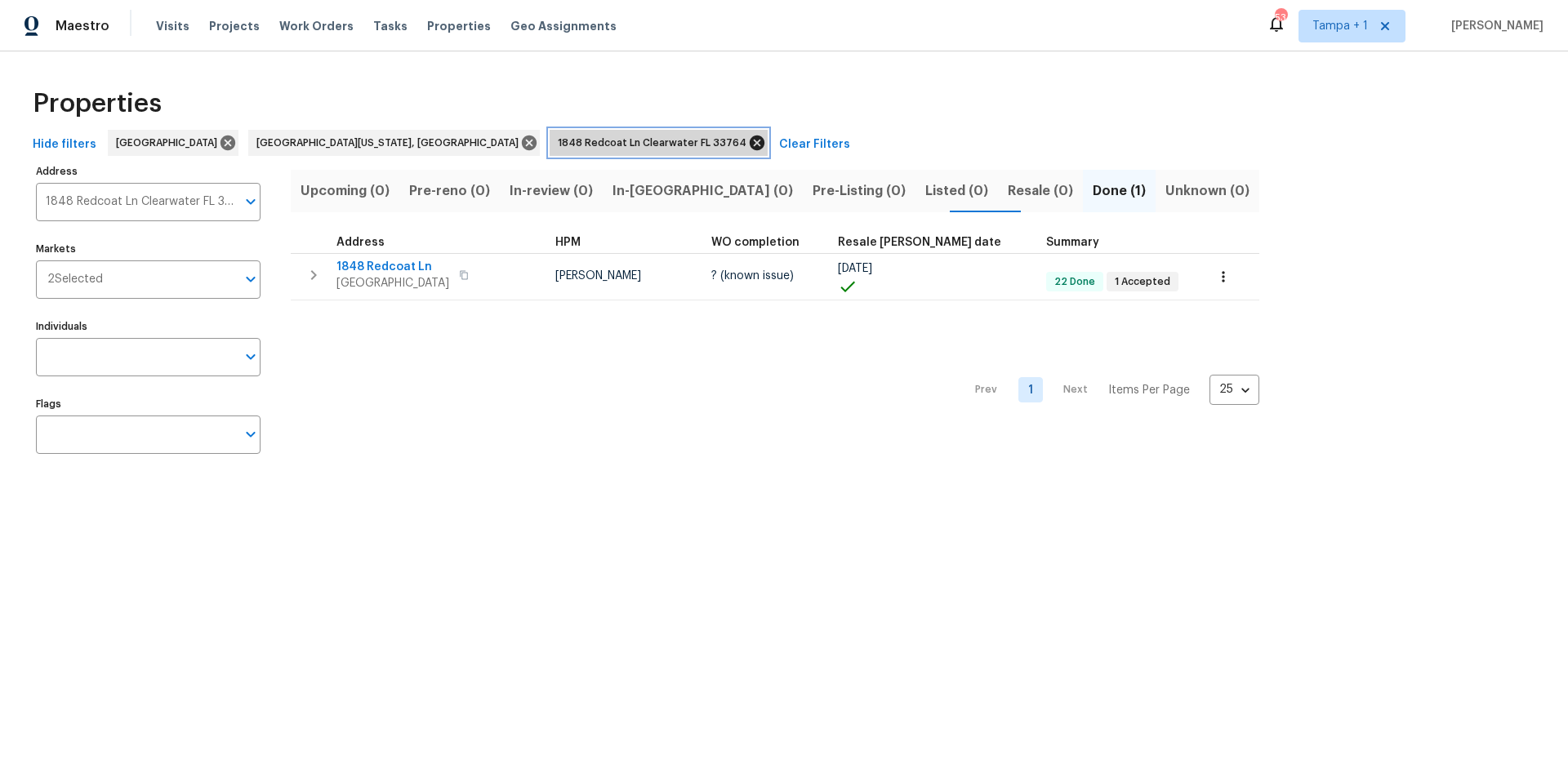
click at [750, 147] on icon at bounding box center [757, 143] width 14 height 14
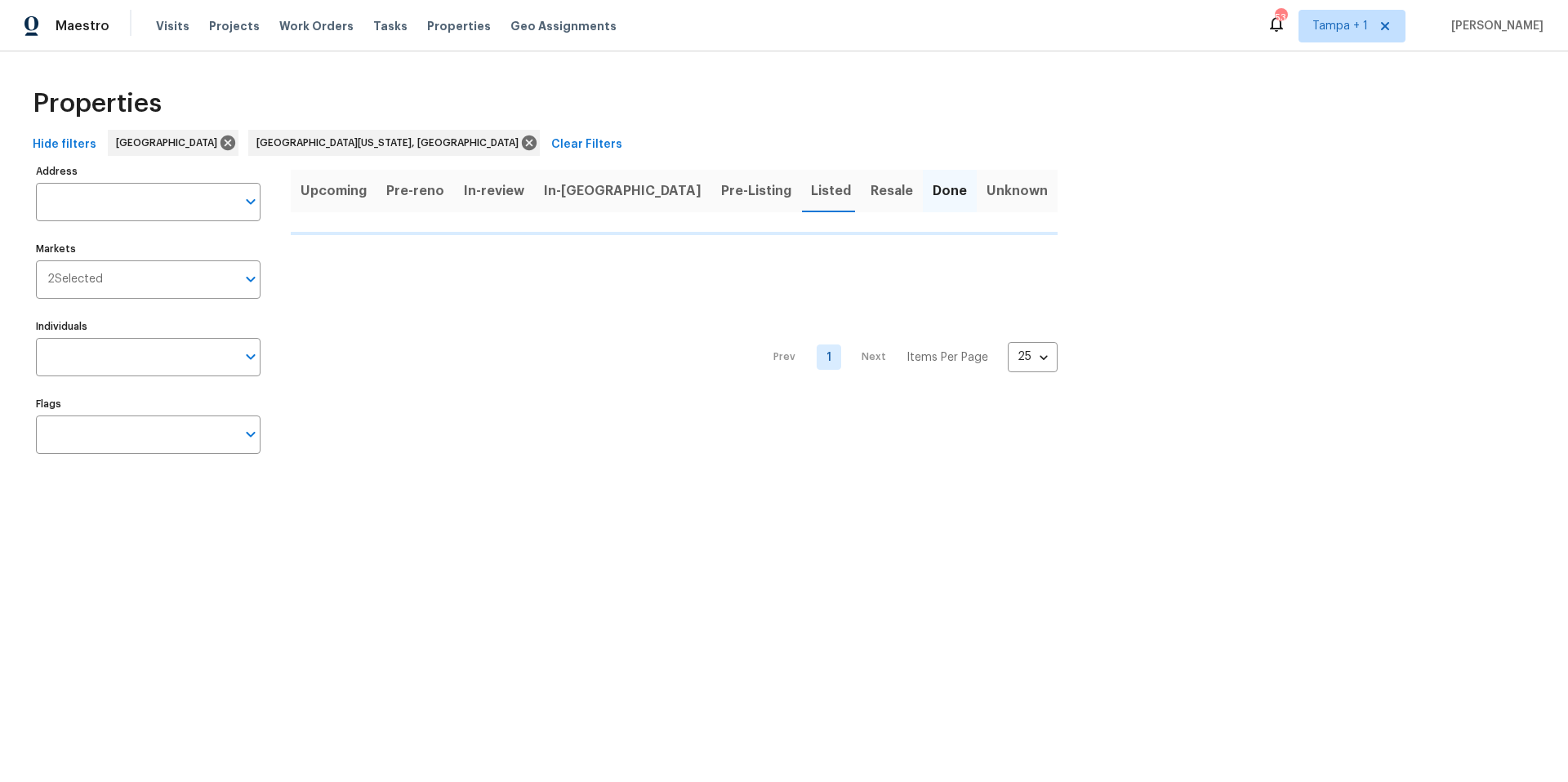
click at [507, 147] on div "Hide filters Tampa Southwest Florida, FL Clear Filters" at bounding box center [783, 145] width 1515 height 30
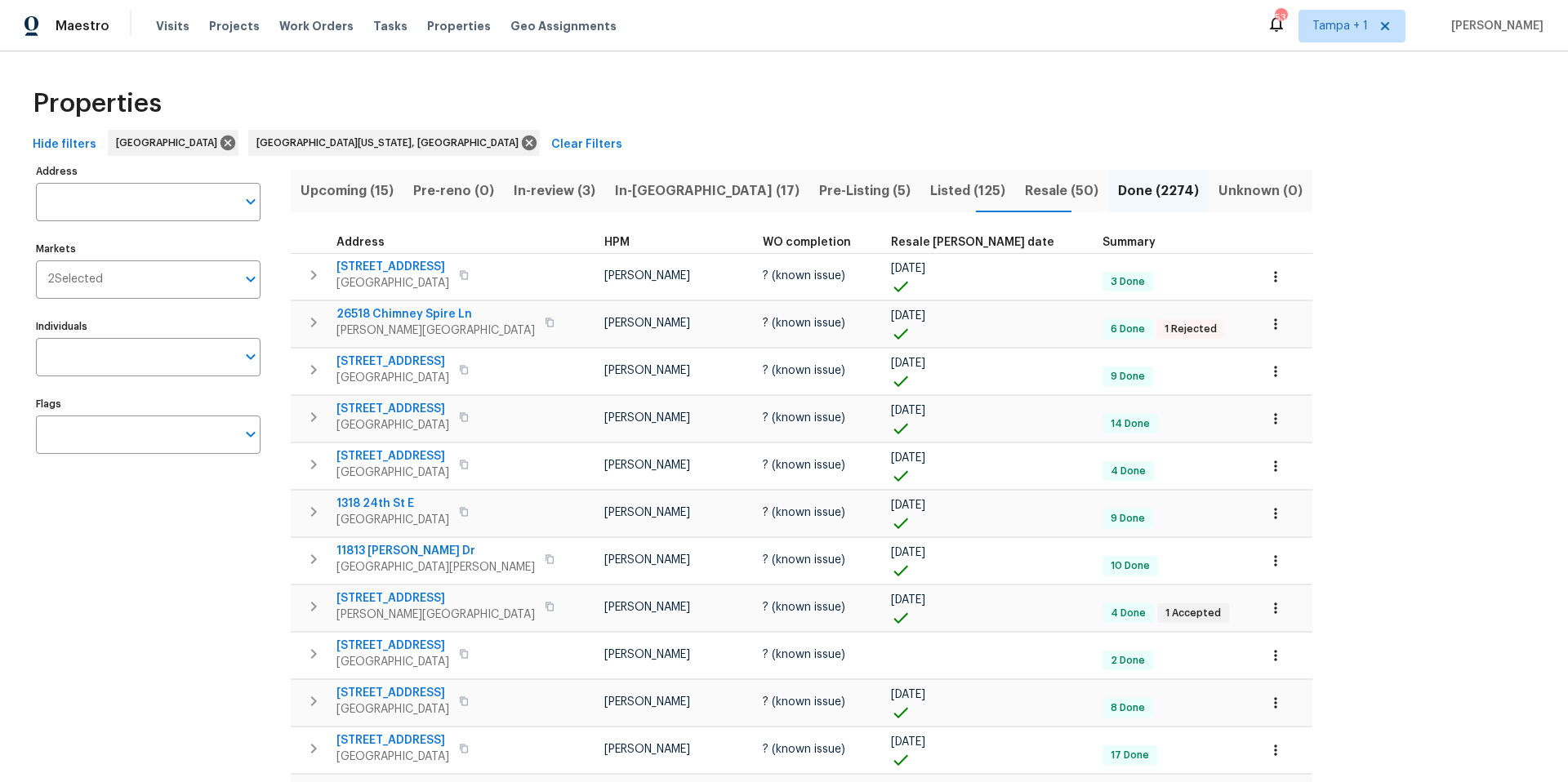
click at [675, 198] on span "In-reno (17)" at bounding box center [707, 191] width 184 height 23
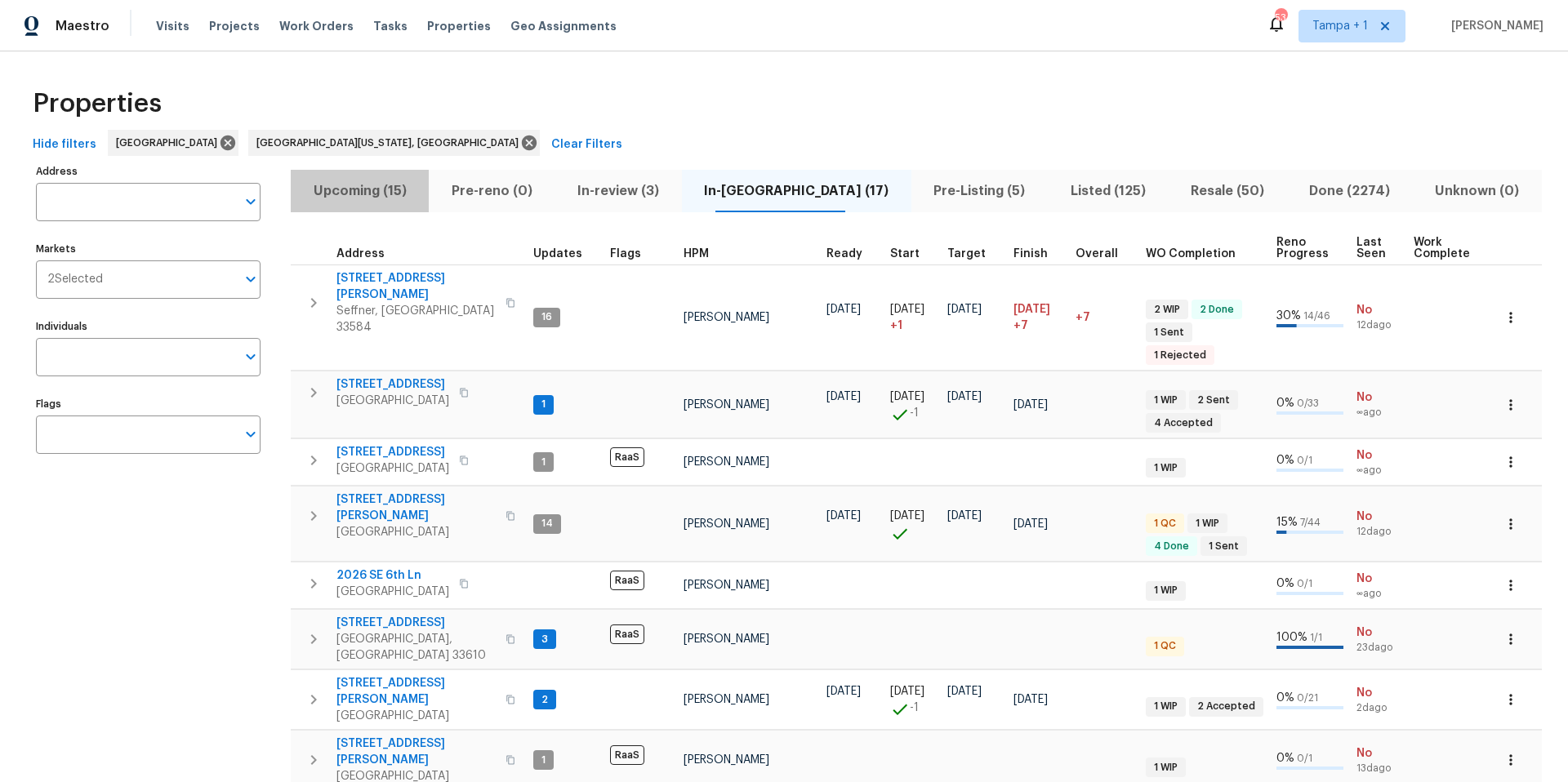
click at [395, 181] on span "Upcoming (15)" at bounding box center [359, 191] width 118 height 23
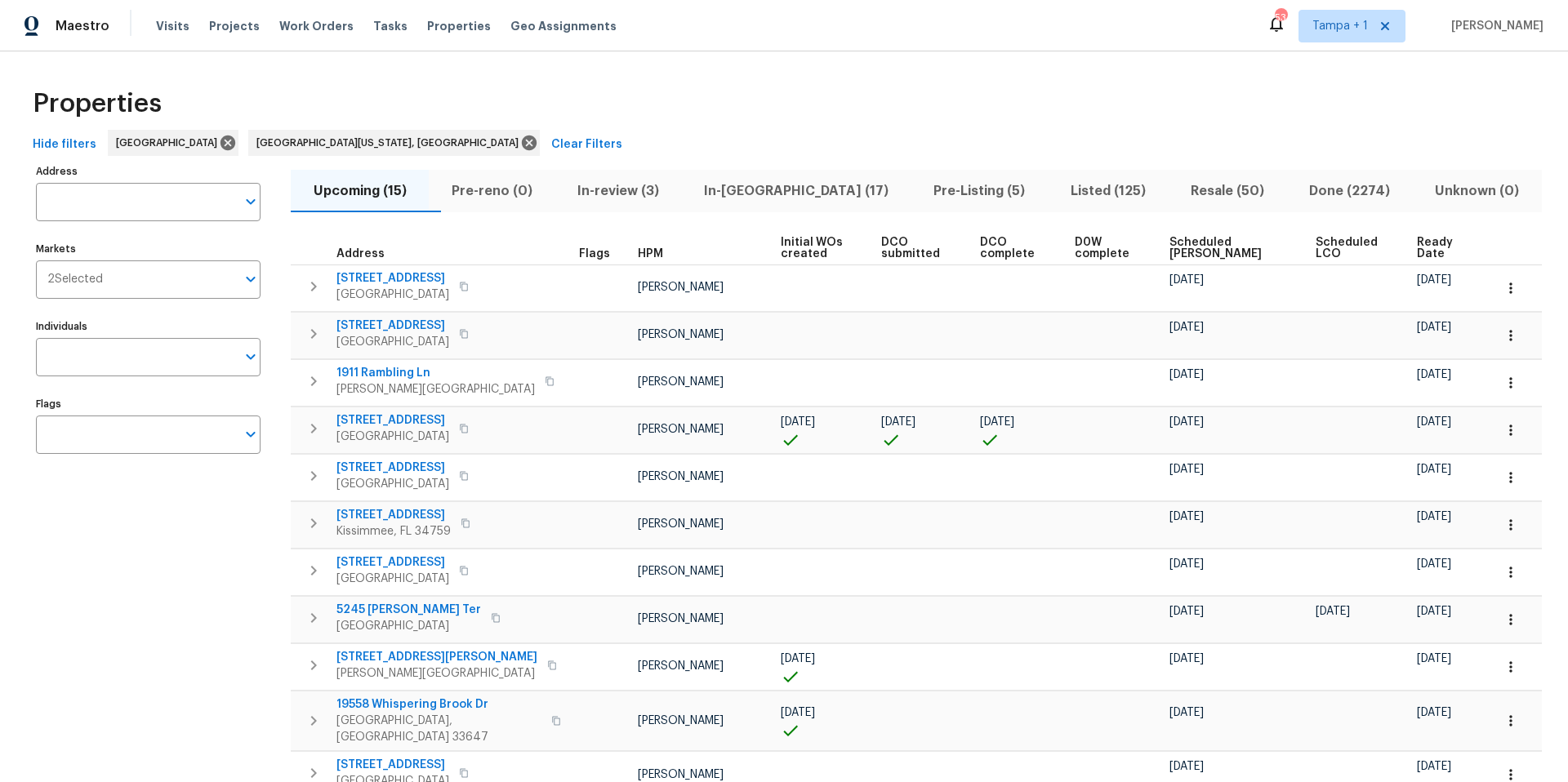
click at [1411, 246] on th "Ready Date" at bounding box center [1448, 248] width 76 height 33
click at [1424, 234] on th "Ready Date" at bounding box center [1448, 248] width 76 height 33
click at [1411, 259] on th "Ready Date" at bounding box center [1448, 248] width 76 height 33
click at [1417, 243] on span "Ready Date" at bounding box center [1441, 248] width 48 height 23
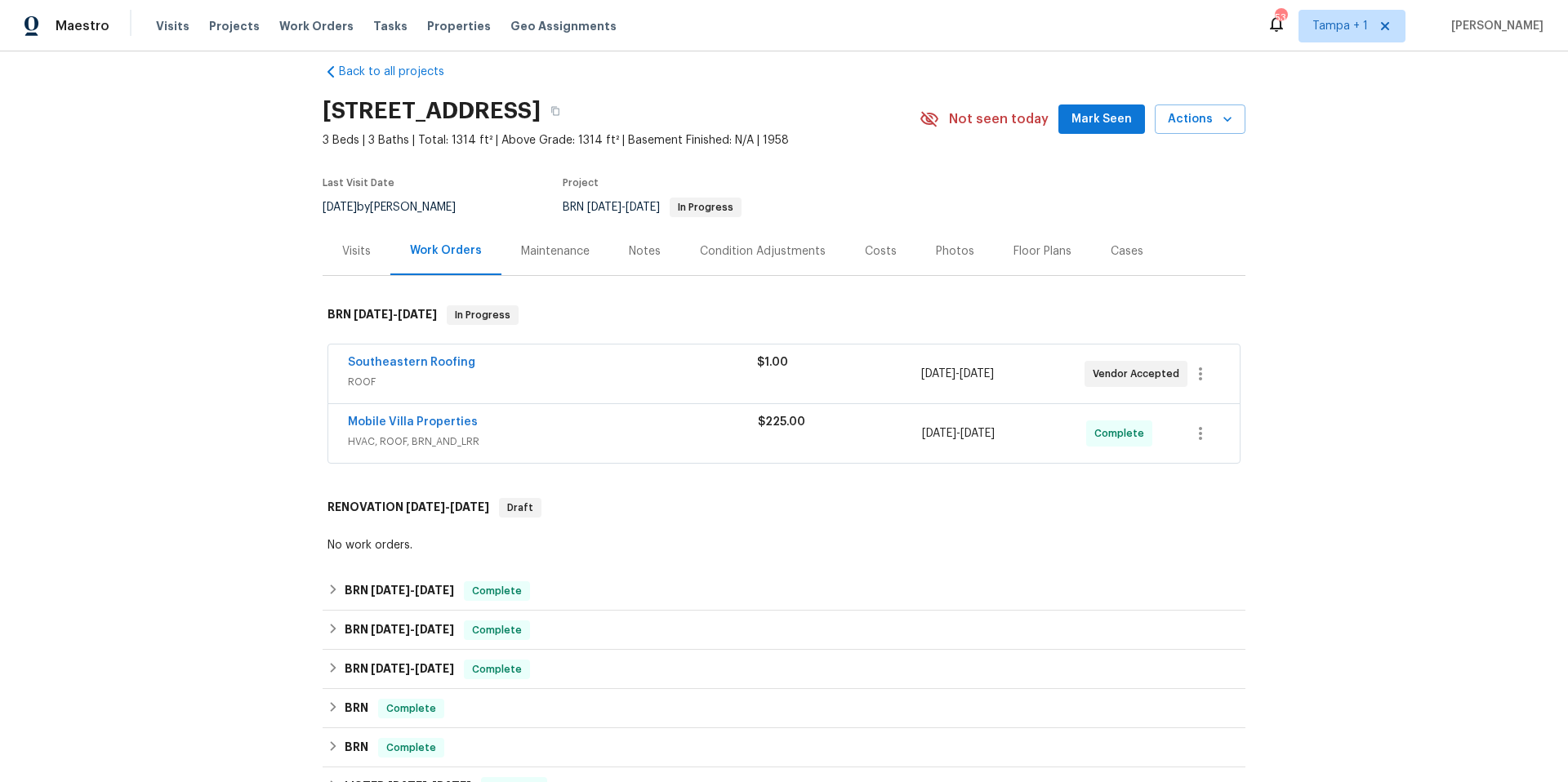
scroll to position [33, 0]
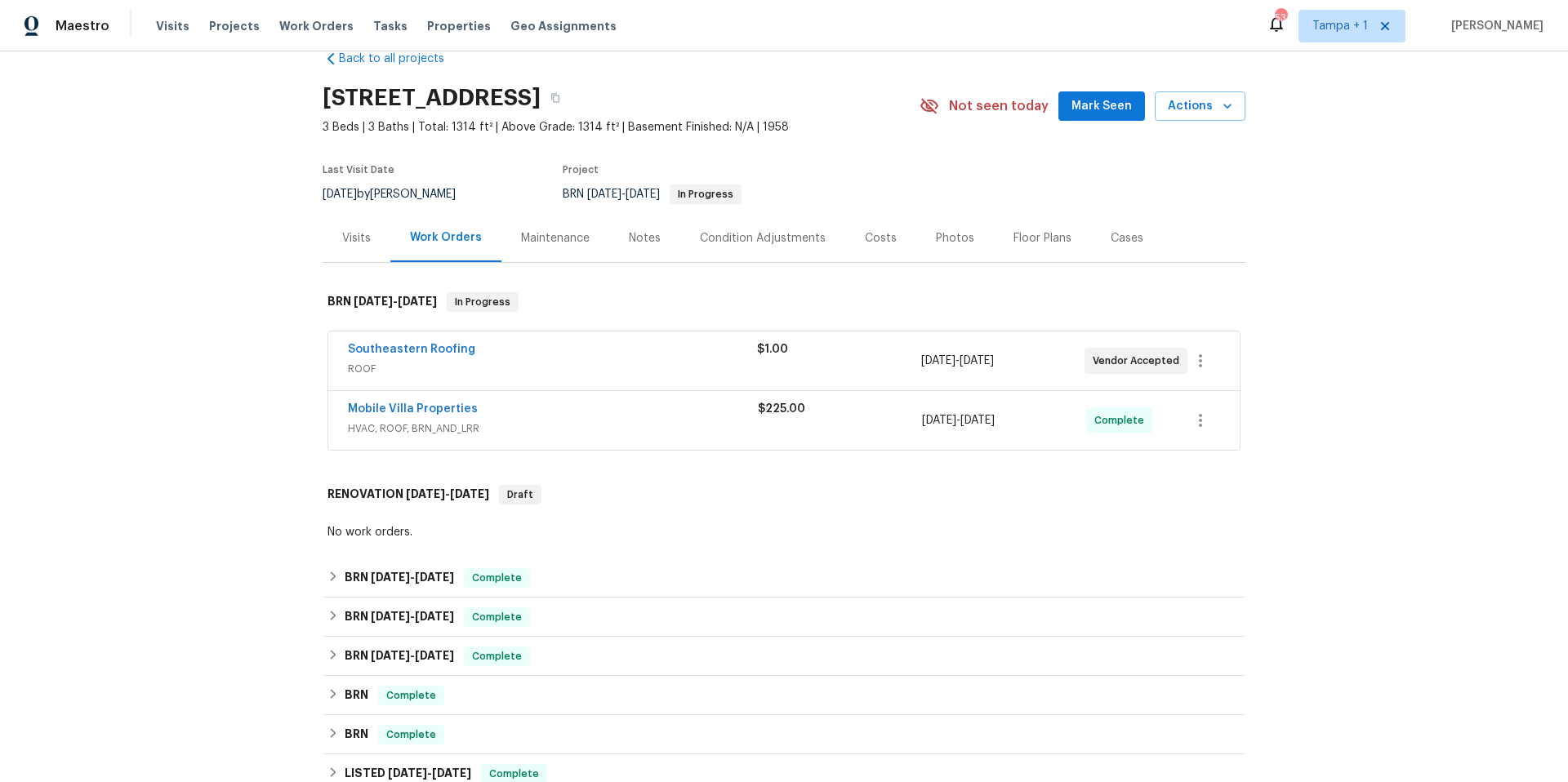
click at [567, 414] on div "Mobile Villa Properties" at bounding box center [552, 411] width 410 height 20
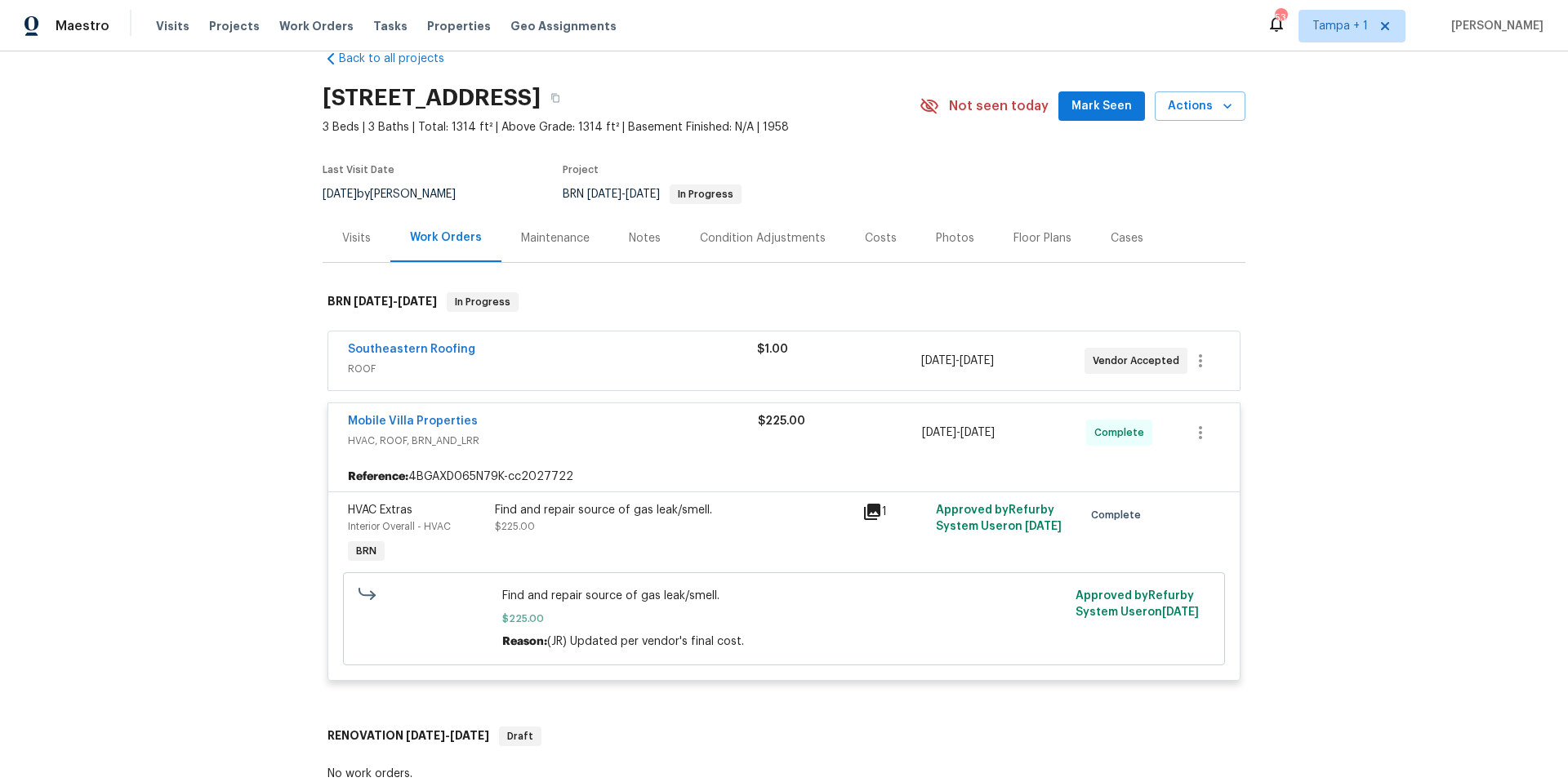
click at [567, 414] on div "Mobile Villa Properties" at bounding box center [552, 423] width 410 height 20
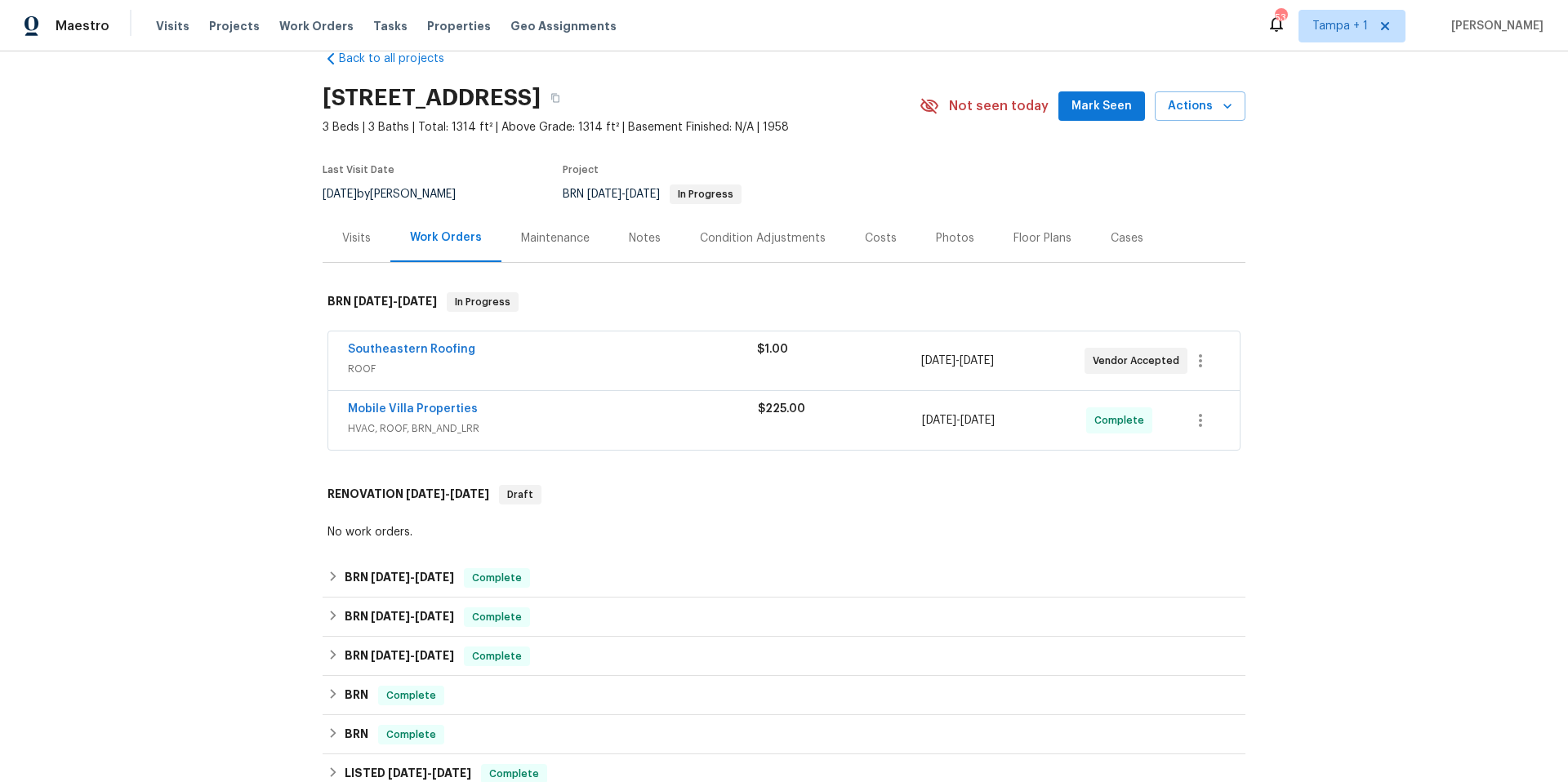
click at [567, 414] on div "Mobile Villa Properties" at bounding box center [552, 411] width 410 height 20
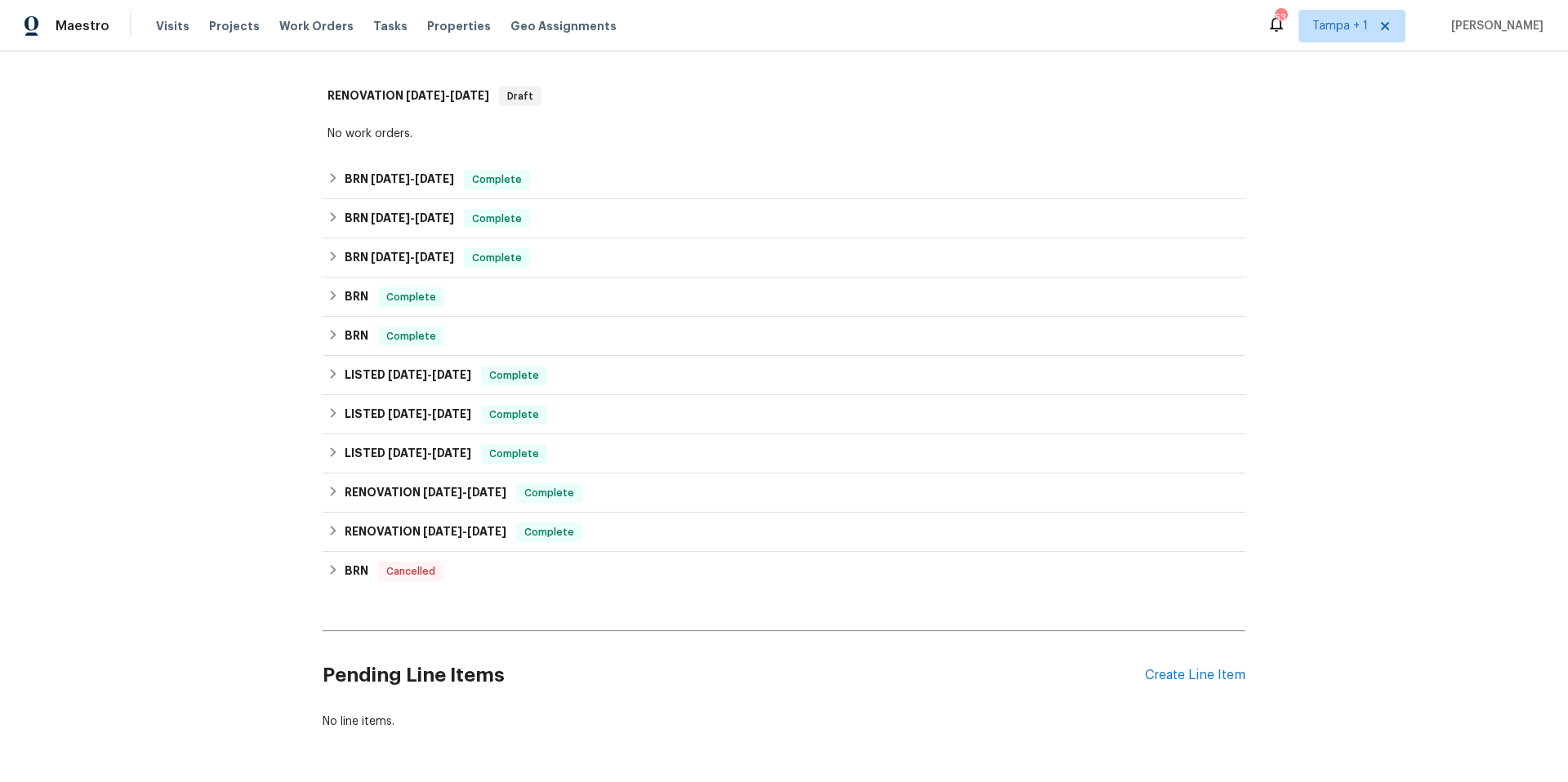
scroll to position [745, 0]
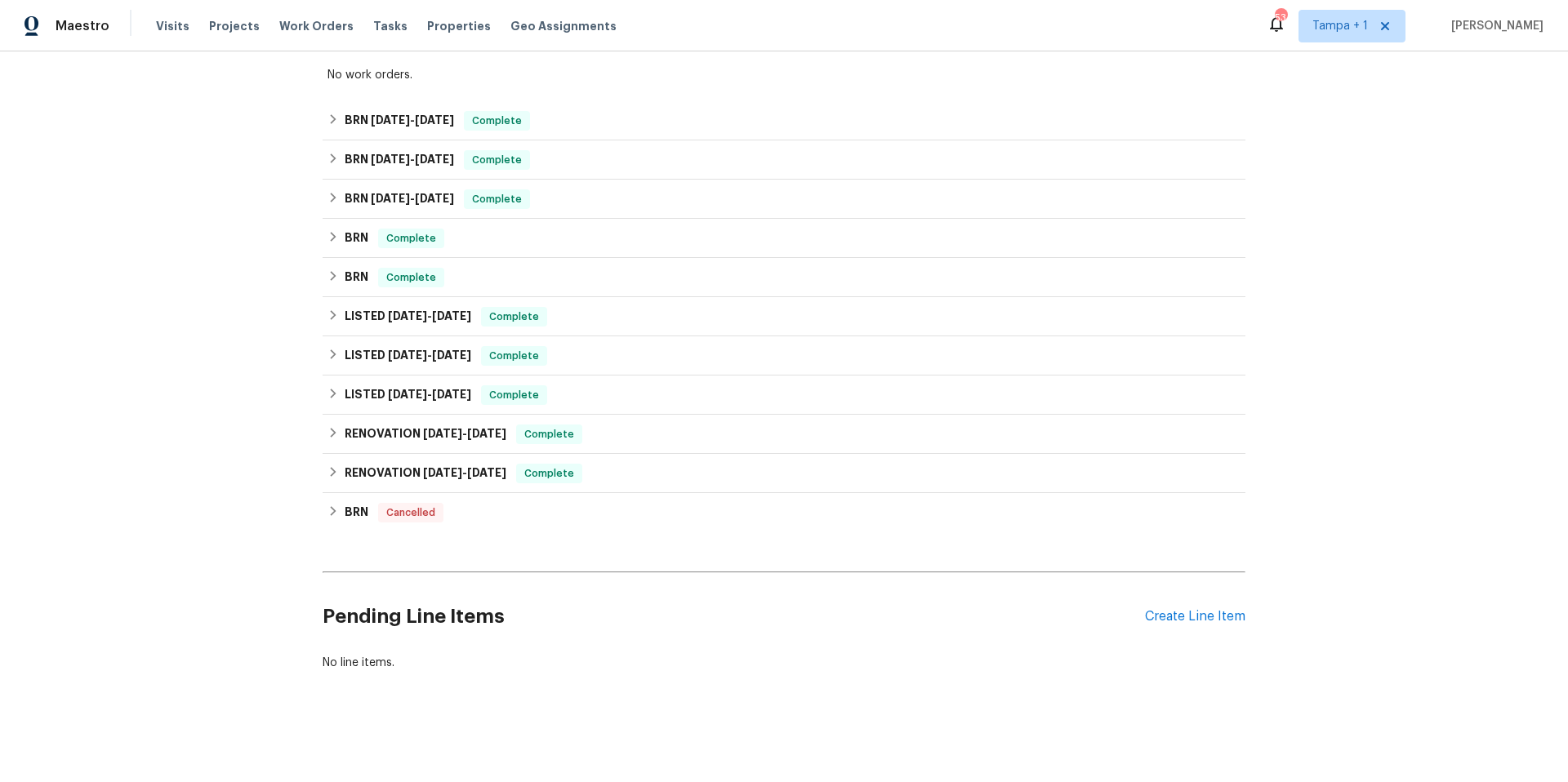
click at [1218, 595] on div "Pending Line Items Create Line Item" at bounding box center [784, 617] width 923 height 76
click at [1215, 609] on div "Create Line Item" at bounding box center [1195, 616] width 100 height 15
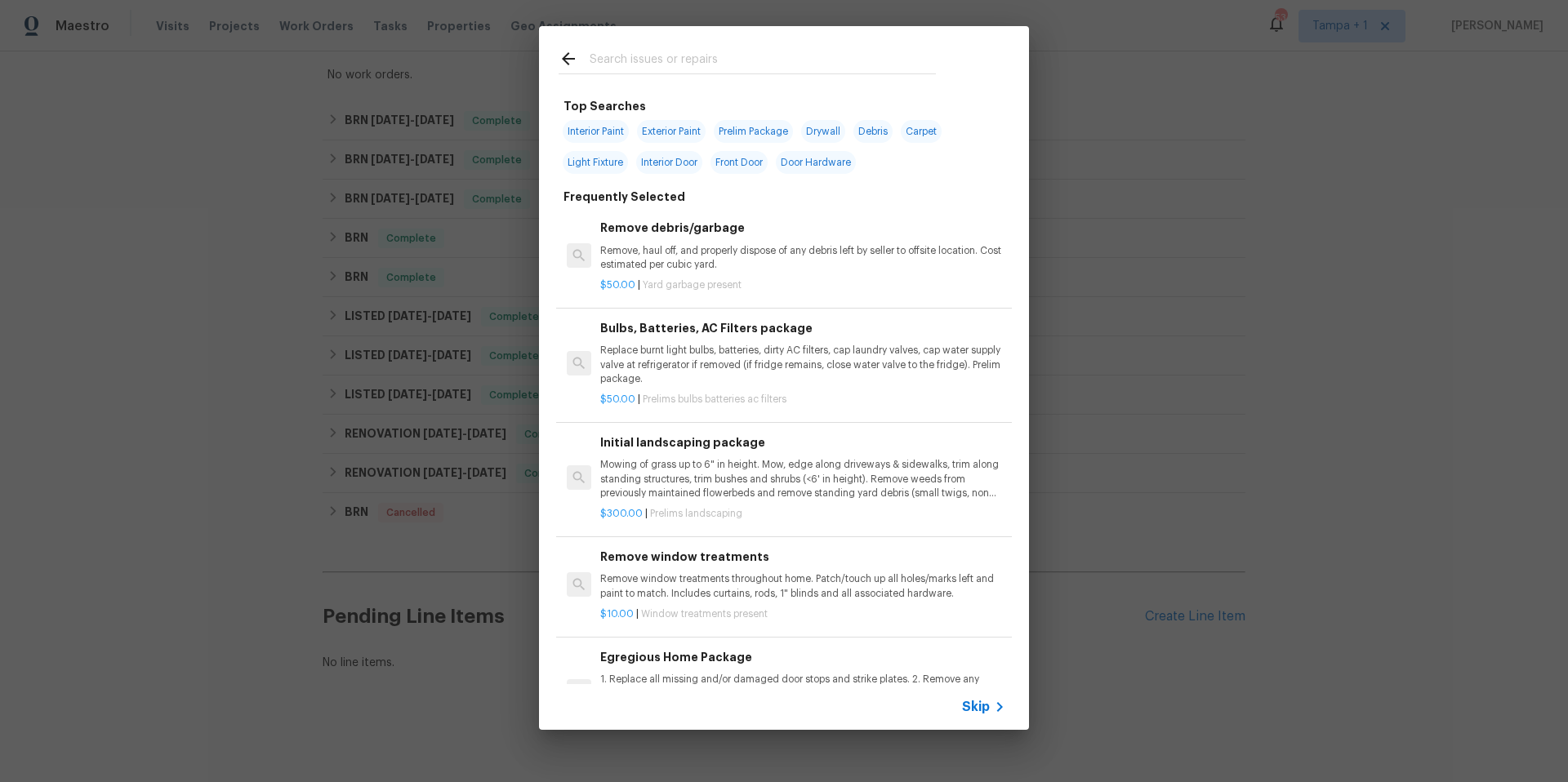
click at [635, 65] on input "text" at bounding box center [763, 61] width 346 height 24
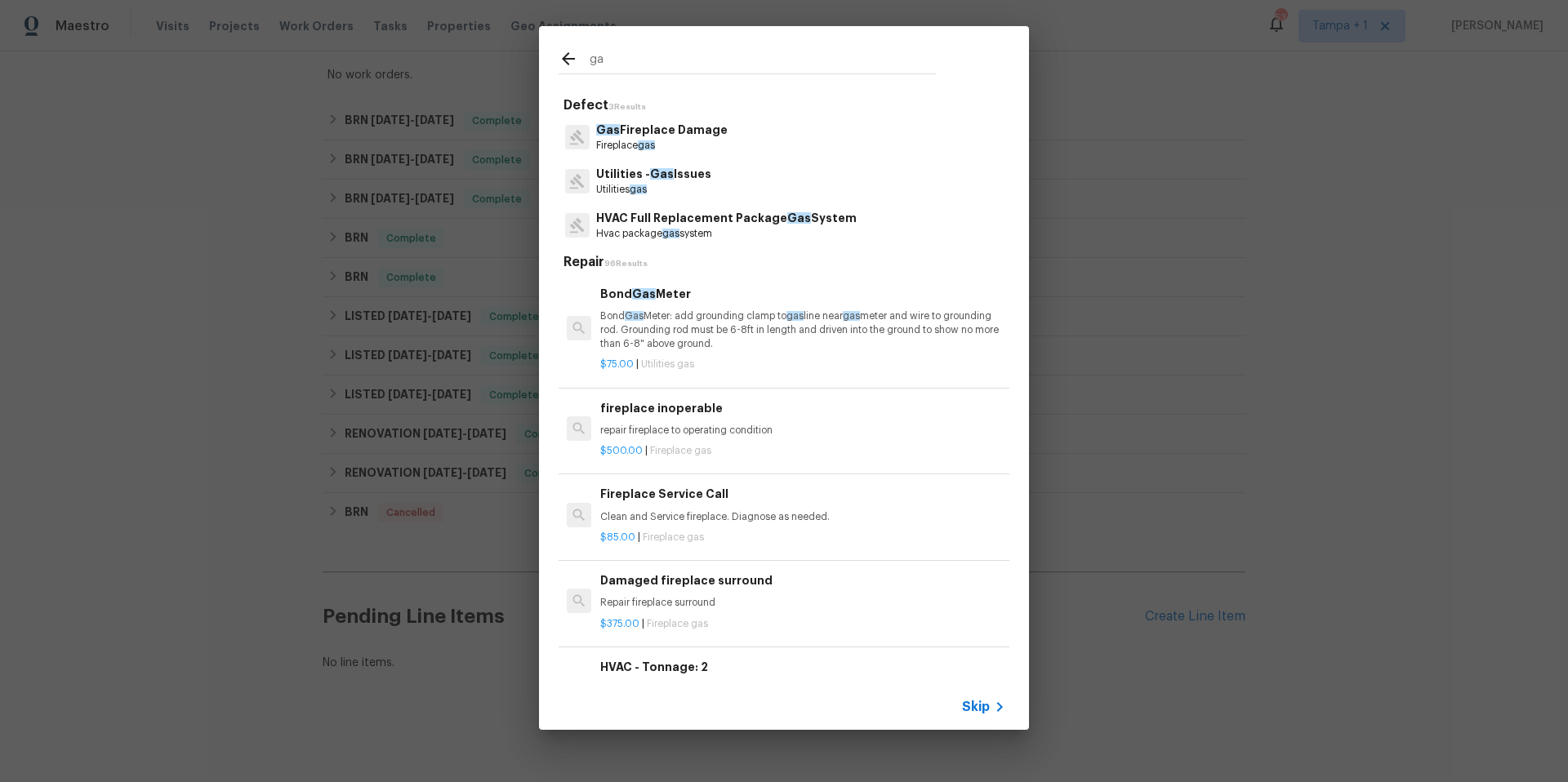
type input "g"
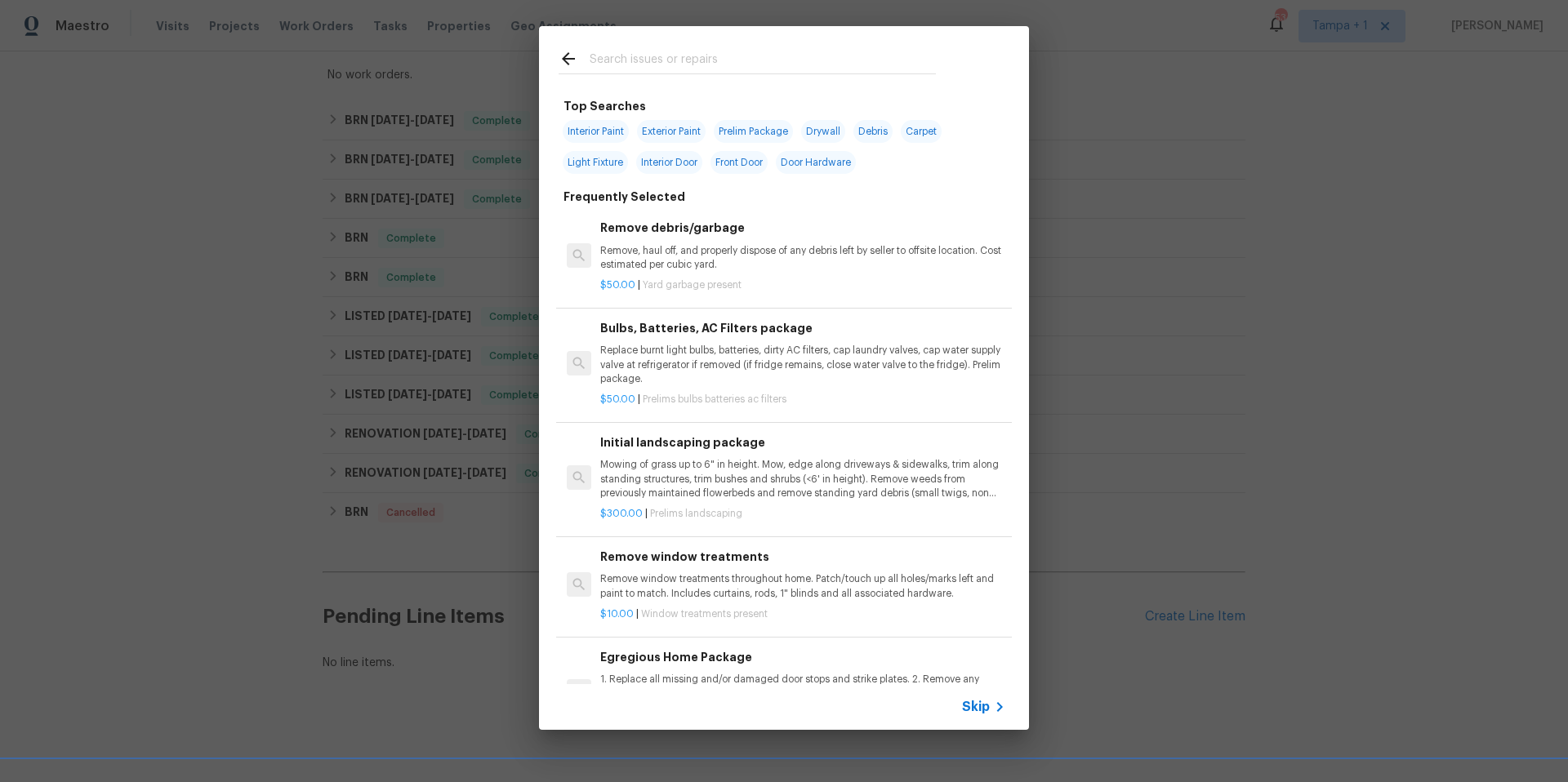
click at [1174, 137] on div "Top Searches Interior Paint Exterior Paint Prelim Package Drywall Debris Carpet…" at bounding box center [784, 378] width 1568 height 756
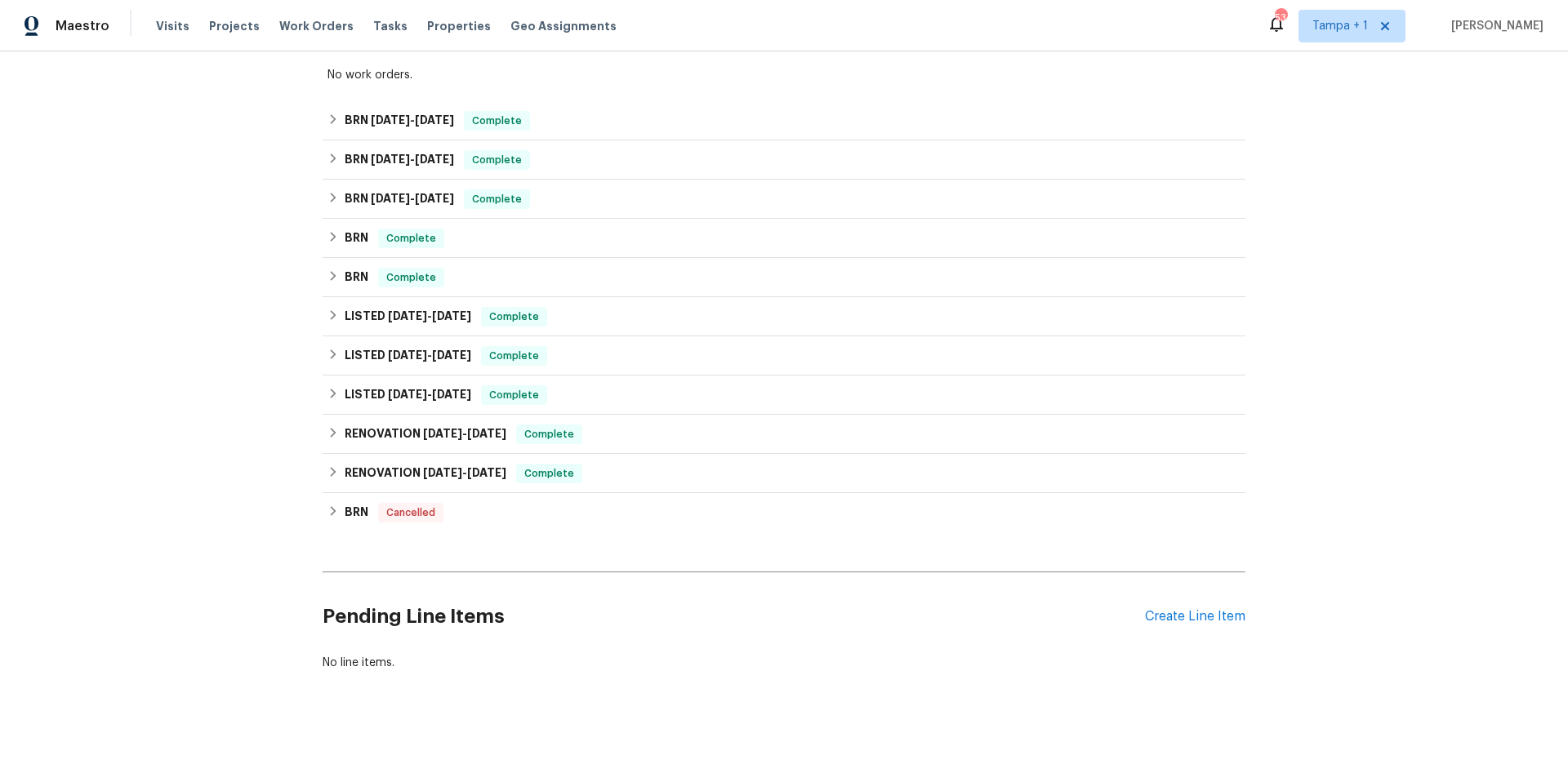
click at [1187, 629] on div "Pending Line Items Create Line Item" at bounding box center [784, 617] width 923 height 76
click at [1186, 609] on div "Create Line Item" at bounding box center [1195, 616] width 100 height 15
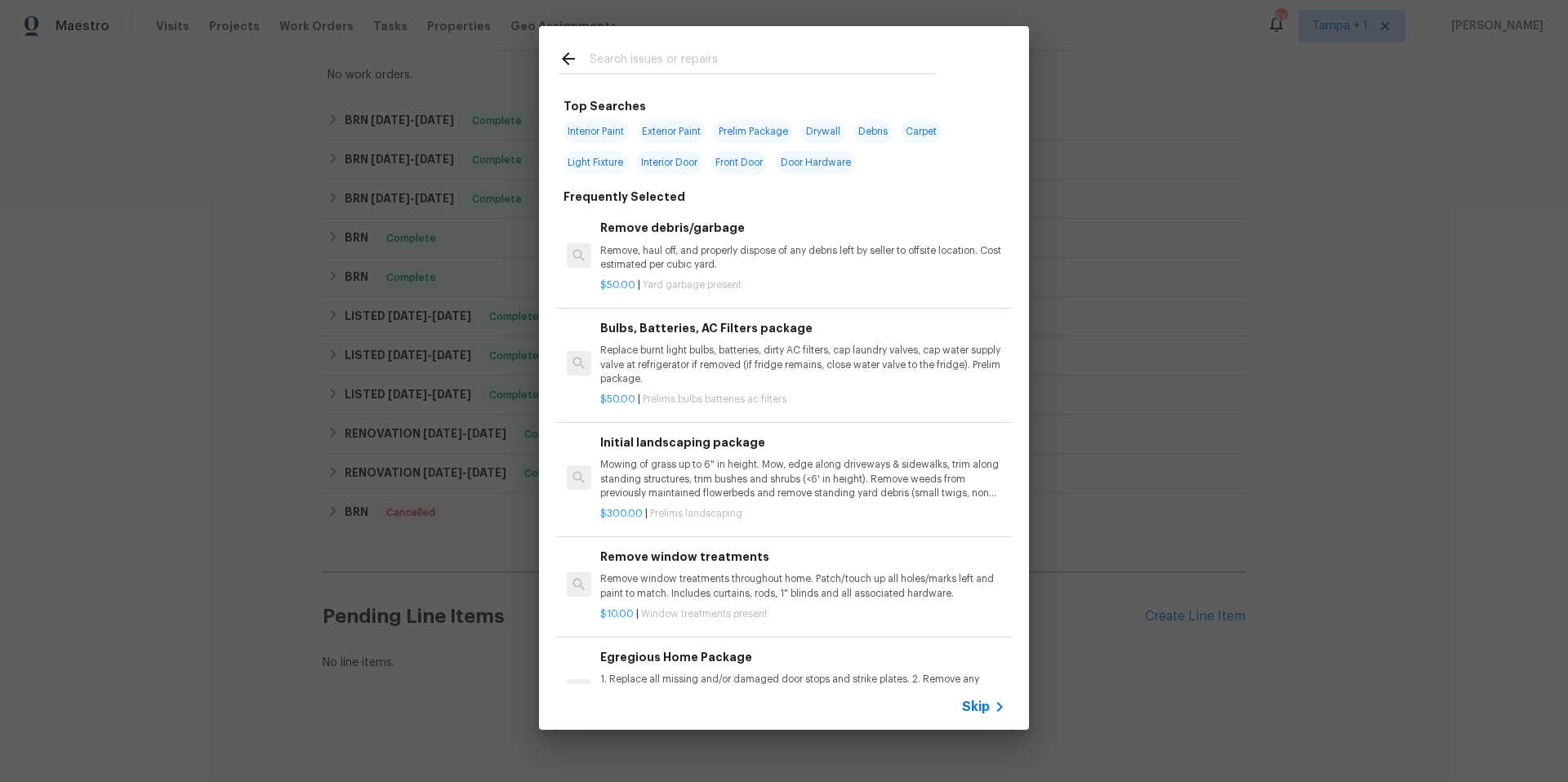
click at [628, 57] on input "text" at bounding box center [763, 61] width 346 height 24
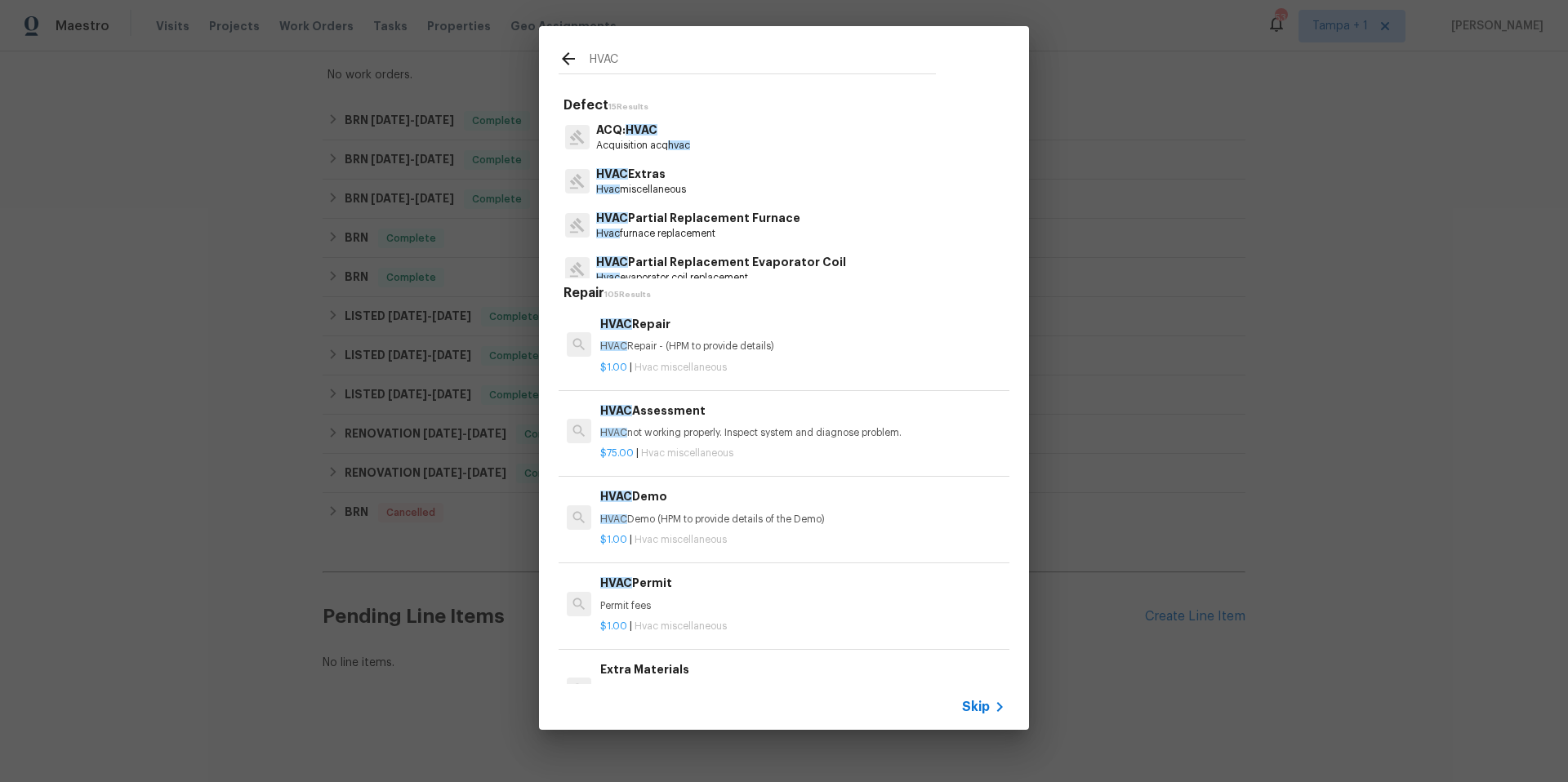
type input "HVAC"
click at [686, 179] on div "HVAC Extras Hvac miscellaneous" at bounding box center [784, 181] width 451 height 44
click at [679, 181] on p "HVAC Extras" at bounding box center [641, 173] width 89 height 17
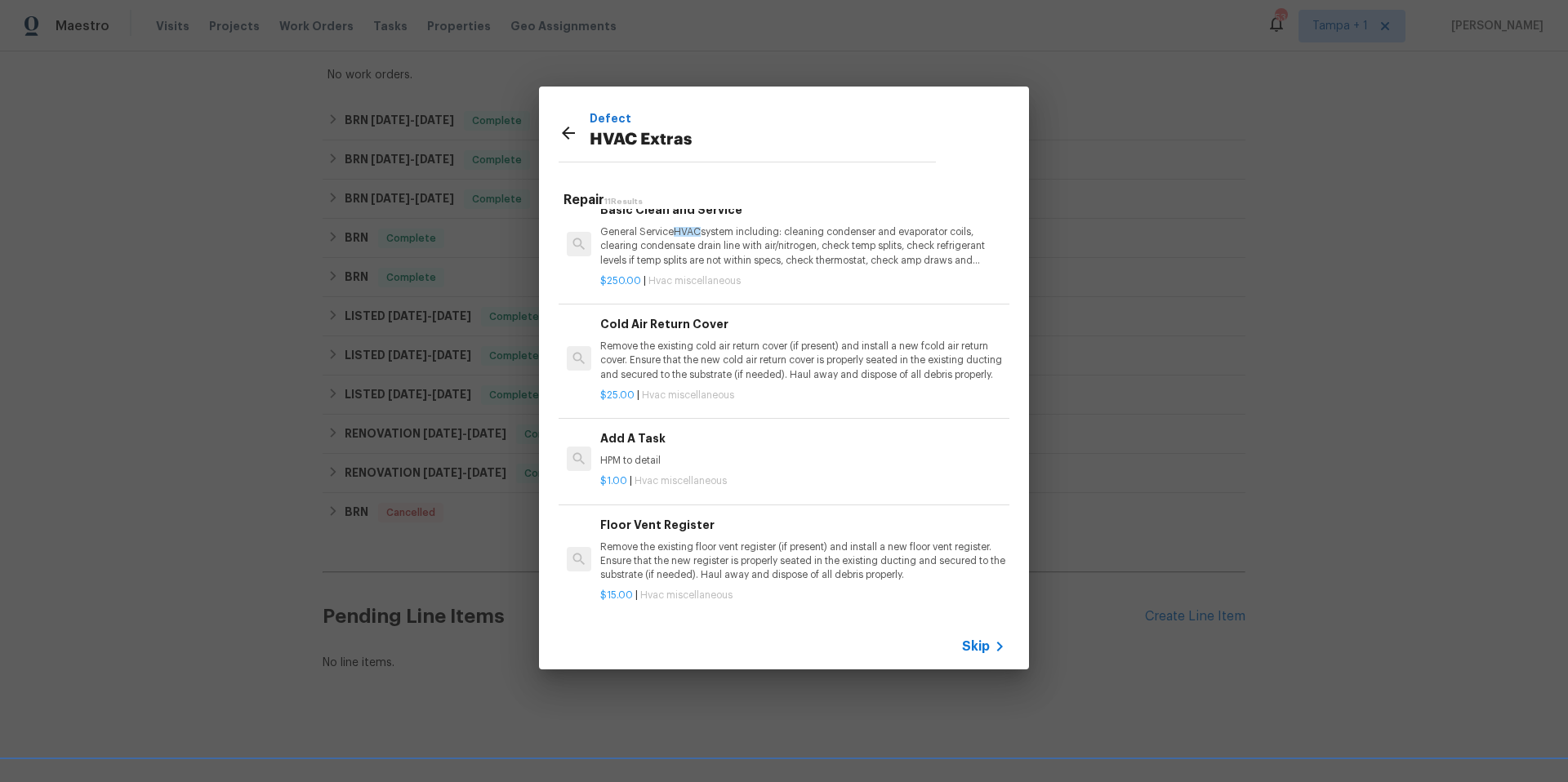
scroll to position [483, 0]
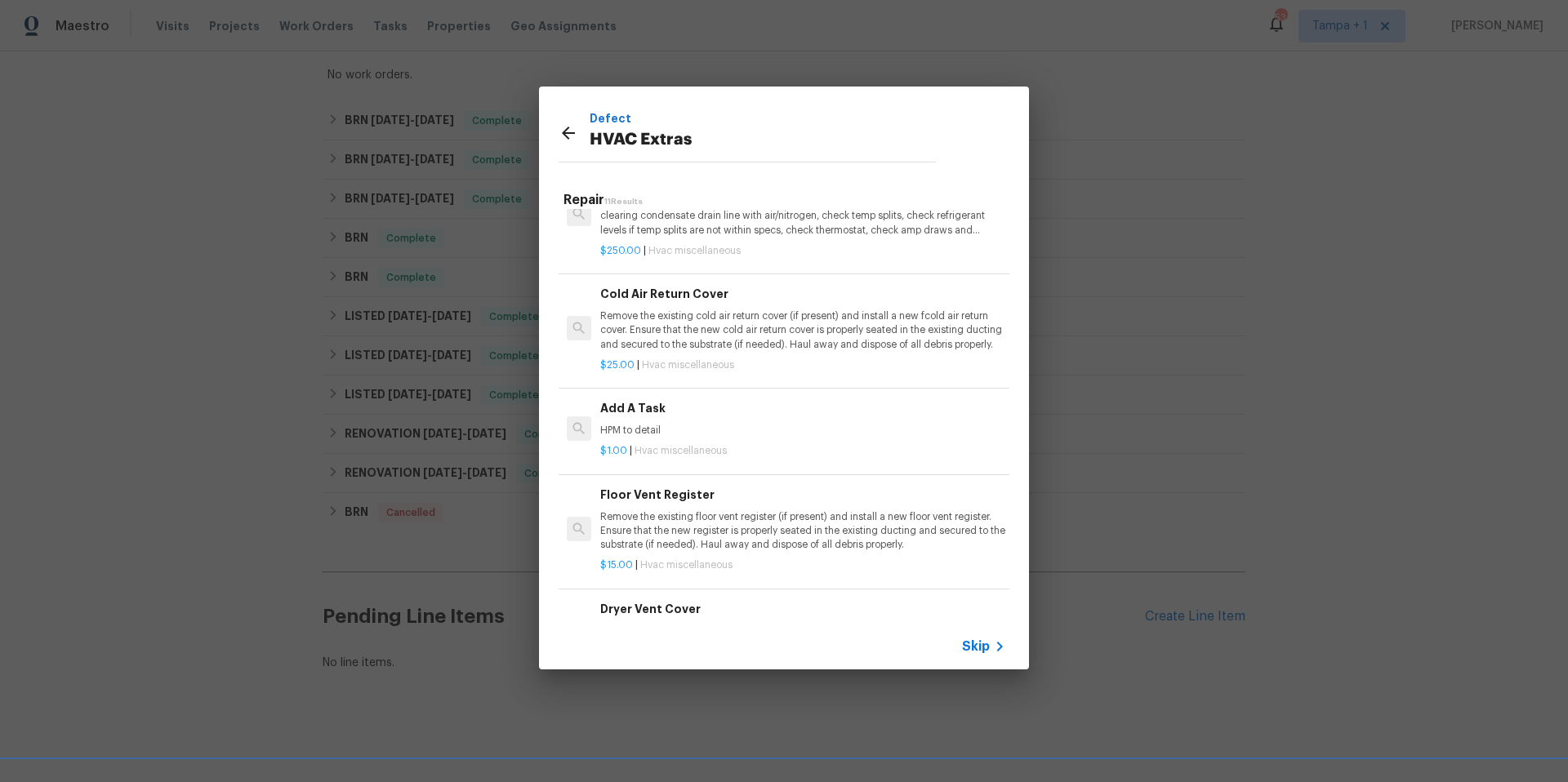
click at [770, 420] on div "Add A Task HPM to detail" at bounding box center [802, 419] width 405 height 39
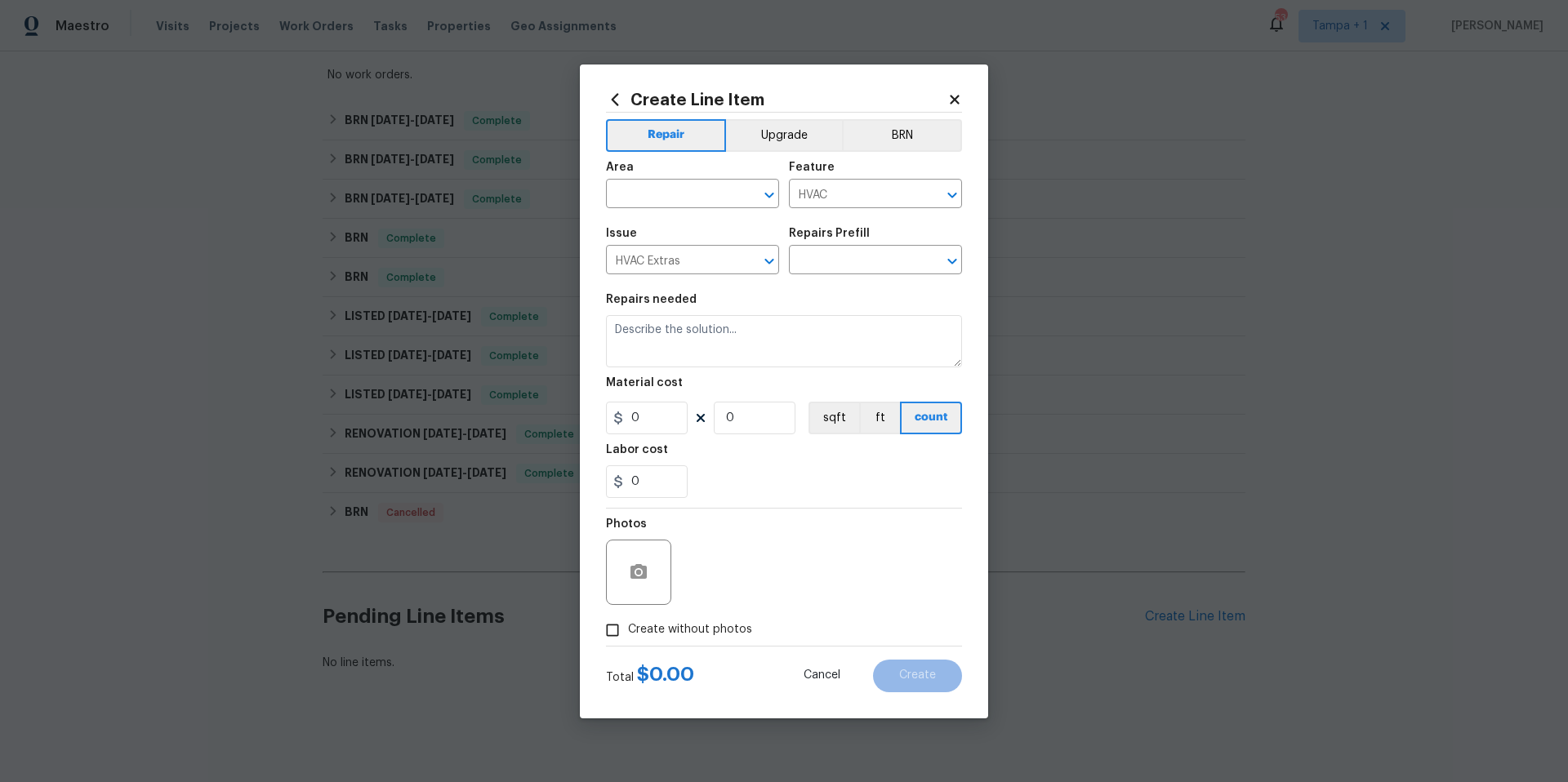
type input "Add A Task $1.00"
type textarea "HPM to detail"
type input "1"
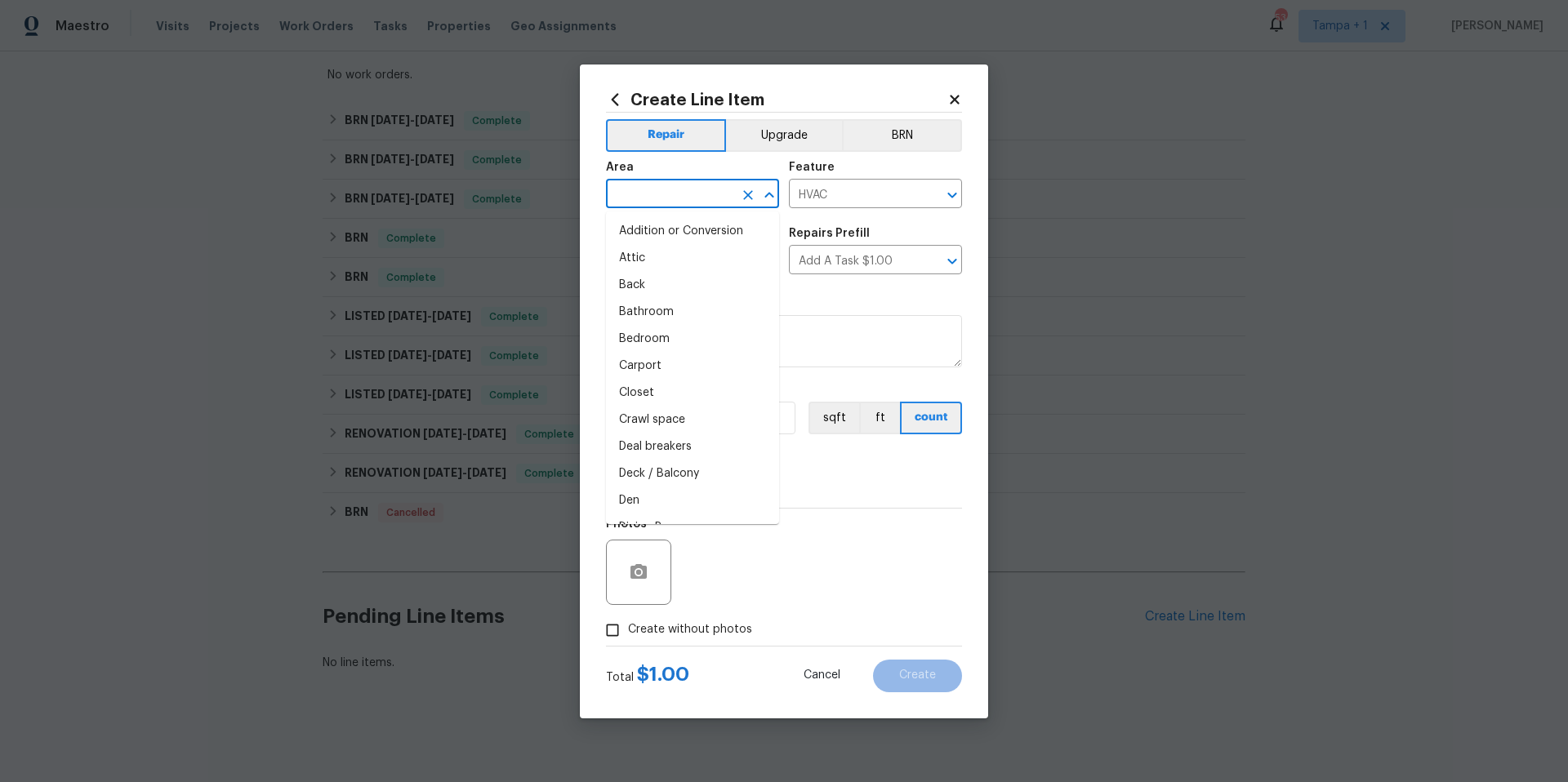
click at [703, 191] on input "text" at bounding box center [670, 196] width 128 height 25
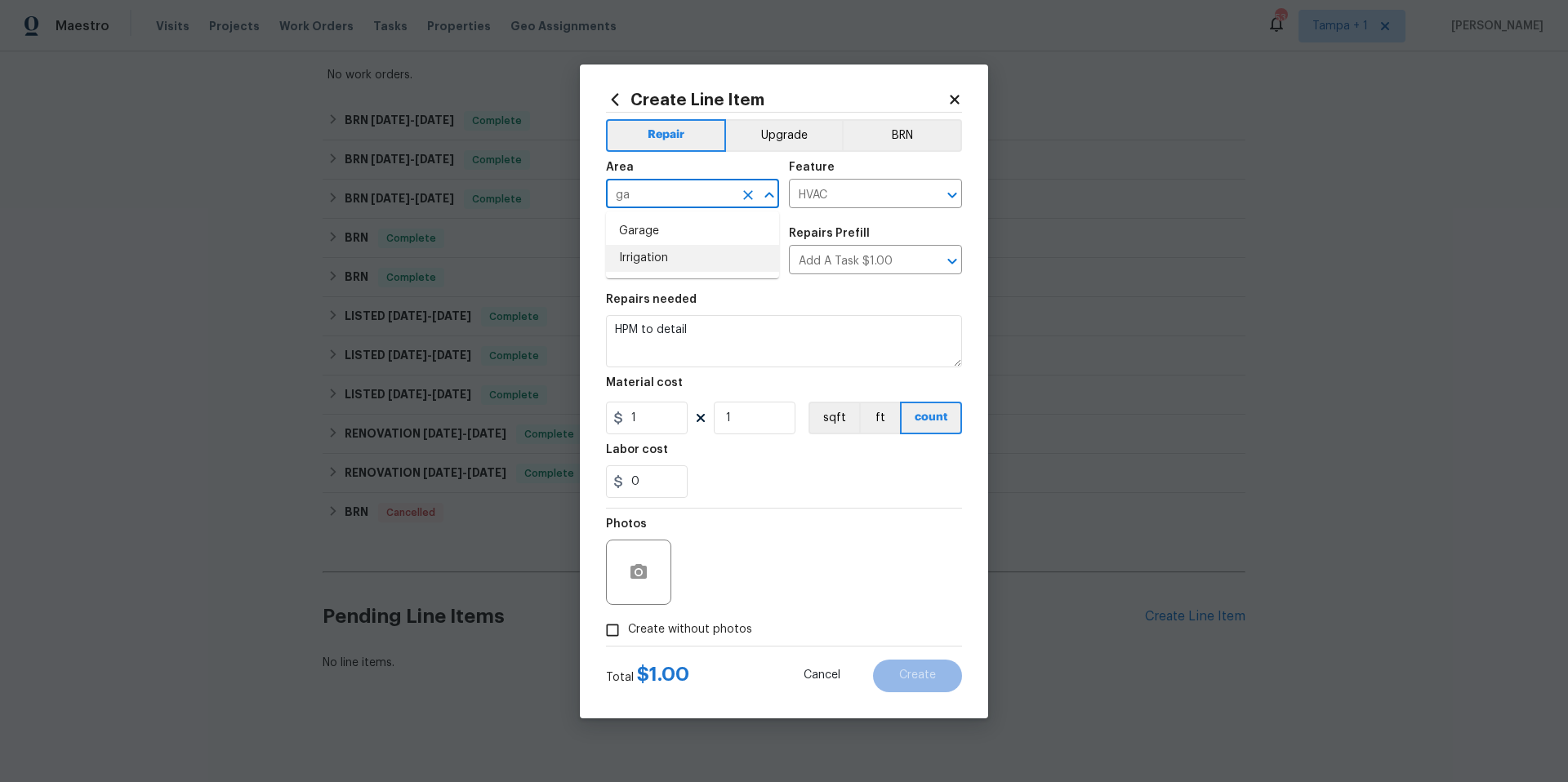
type input "g"
type input "w"
type input "g"
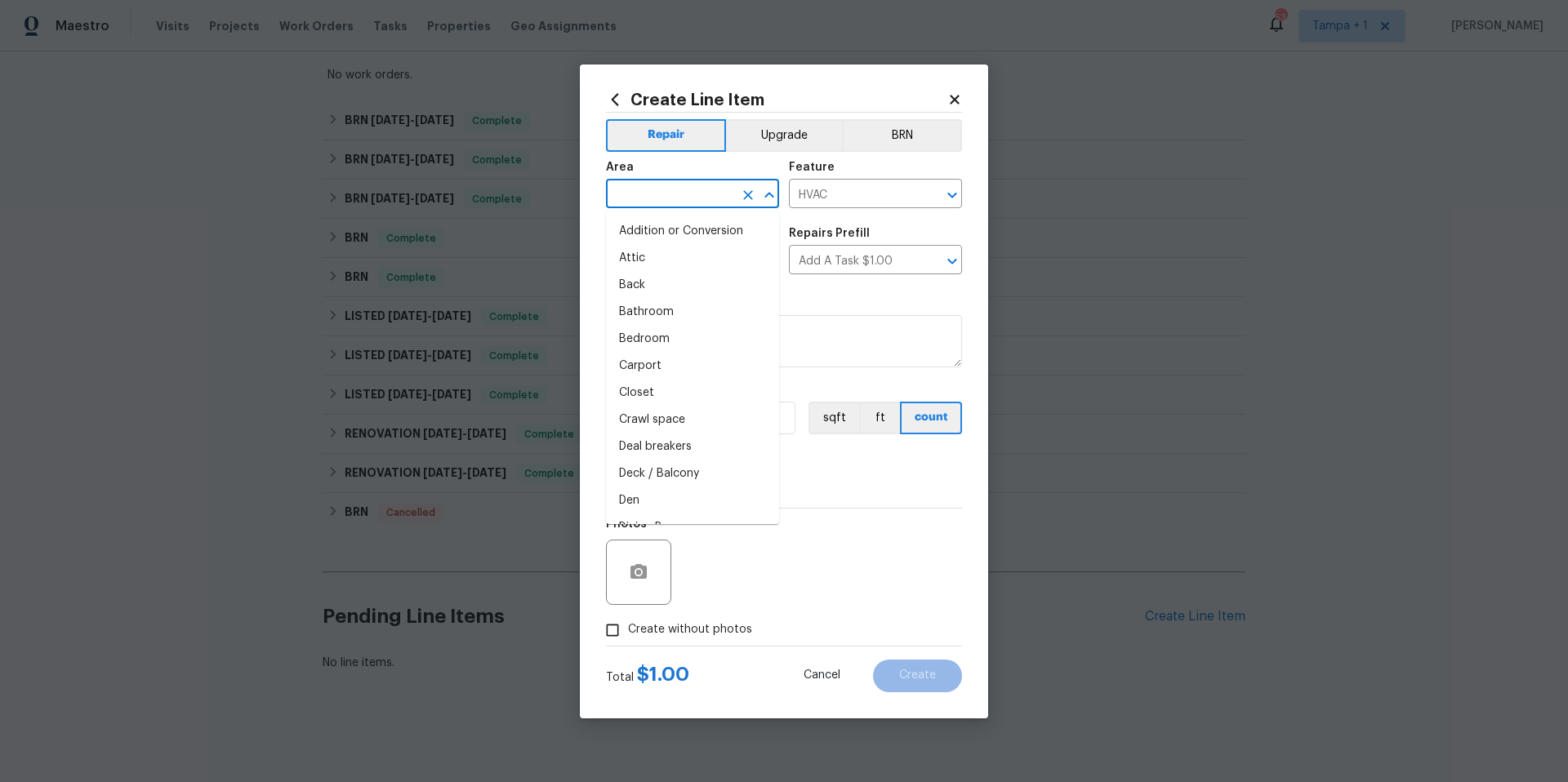
type input "a"
click at [628, 268] on li "General" at bounding box center [693, 263] width 173 height 27
type input "General"
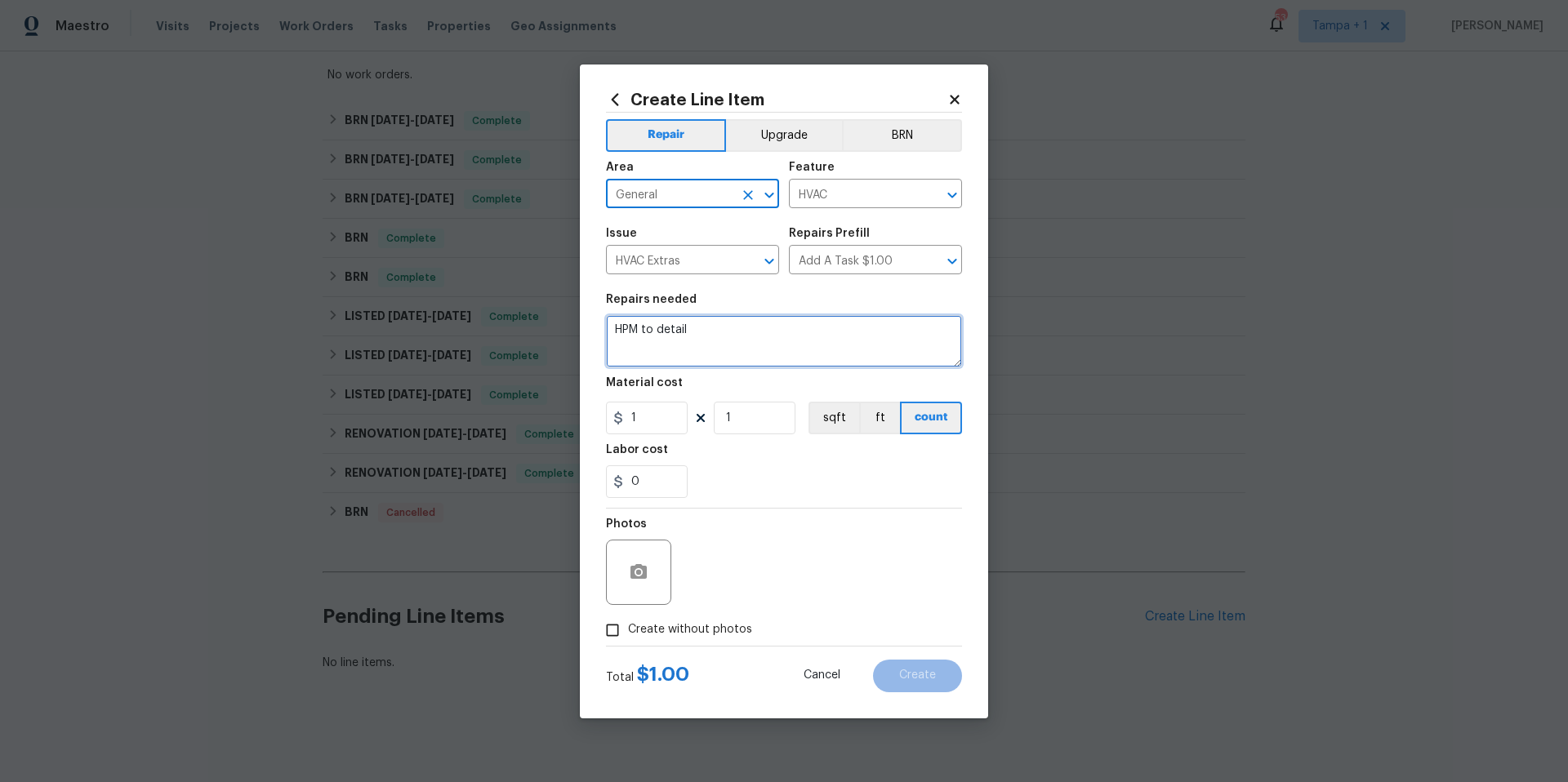
click at [668, 354] on textarea "HPM to detail" at bounding box center [784, 341] width 356 height 52
click at [779, 332] on textarea "Replace the couplers on the air gas line." at bounding box center [784, 341] width 356 height 52
click at [864, 337] on textarea "Replace the couplers on the main gas line." at bounding box center [784, 341] width 356 height 52
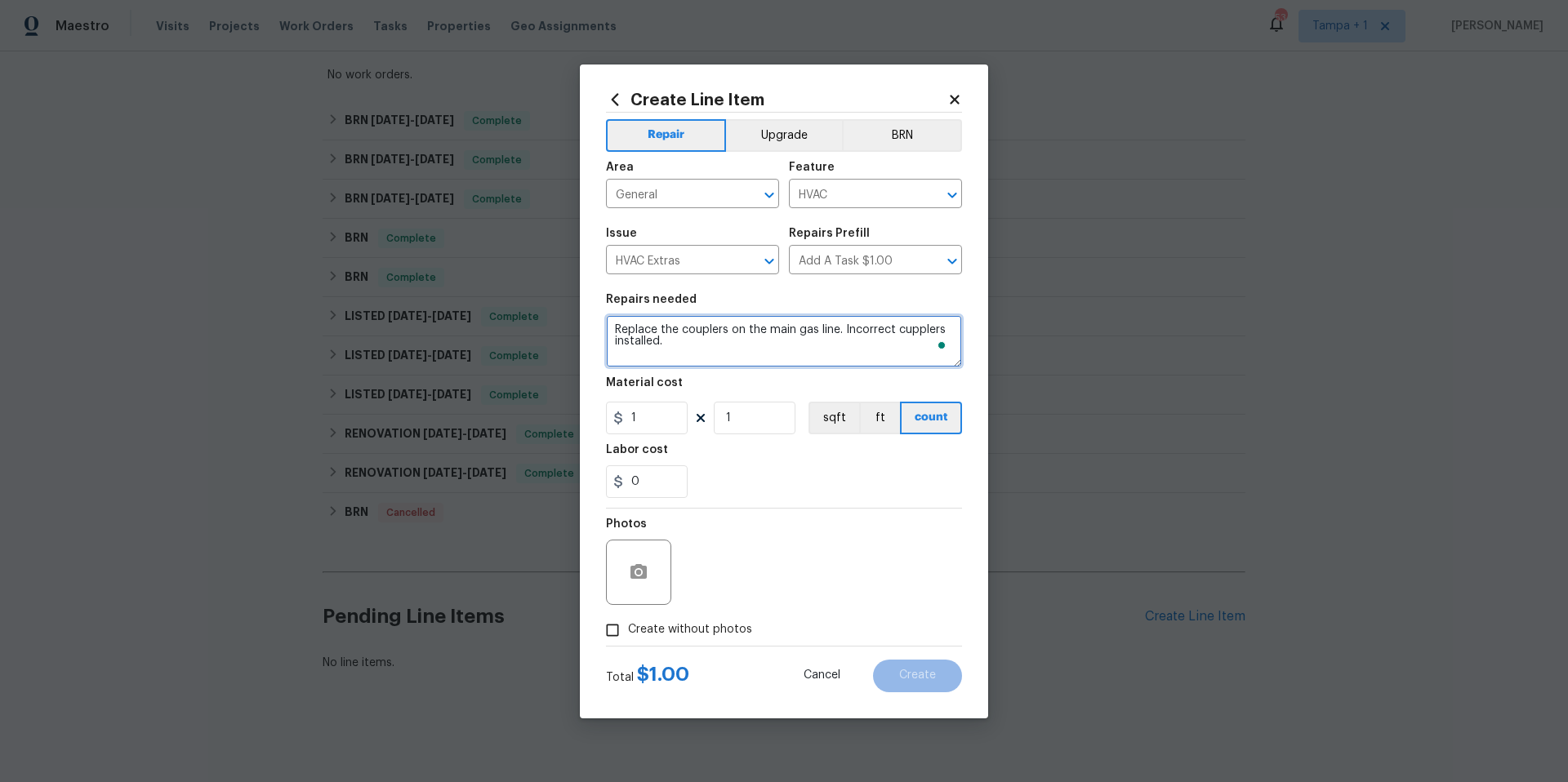
type textarea "Replace the couplers on the main gas line. Incorrect cupplers installed."
click at [659, 427] on input "1" at bounding box center [646, 417] width 81 height 33
type input "500"
click at [833, 333] on textarea "Replace the couplers on the main gas line. Incorrect cupplers installed." at bounding box center [784, 341] width 356 height 52
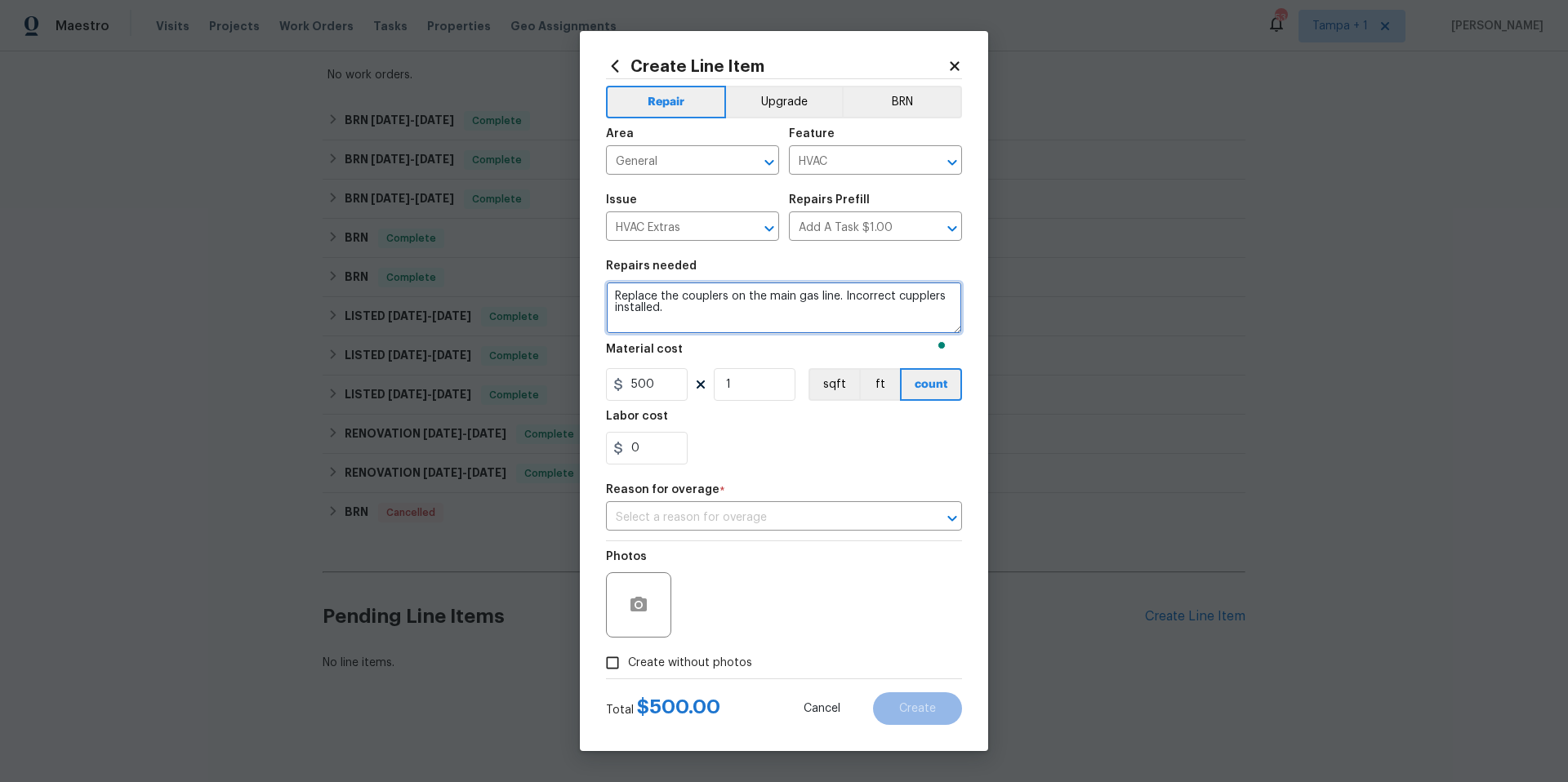
click at [833, 333] on textarea "Replace the couplers on the main gas line. Incorrect cupplers installed." at bounding box center [784, 307] width 356 height 52
click at [752, 532] on div "Repair Upgrade BRN Area General ​ Feature HVAC ​ Issue HVAC Extras ​ Repairs Pr…" at bounding box center [784, 379] width 356 height 599
click at [750, 524] on input "text" at bounding box center [761, 517] width 310 height 25
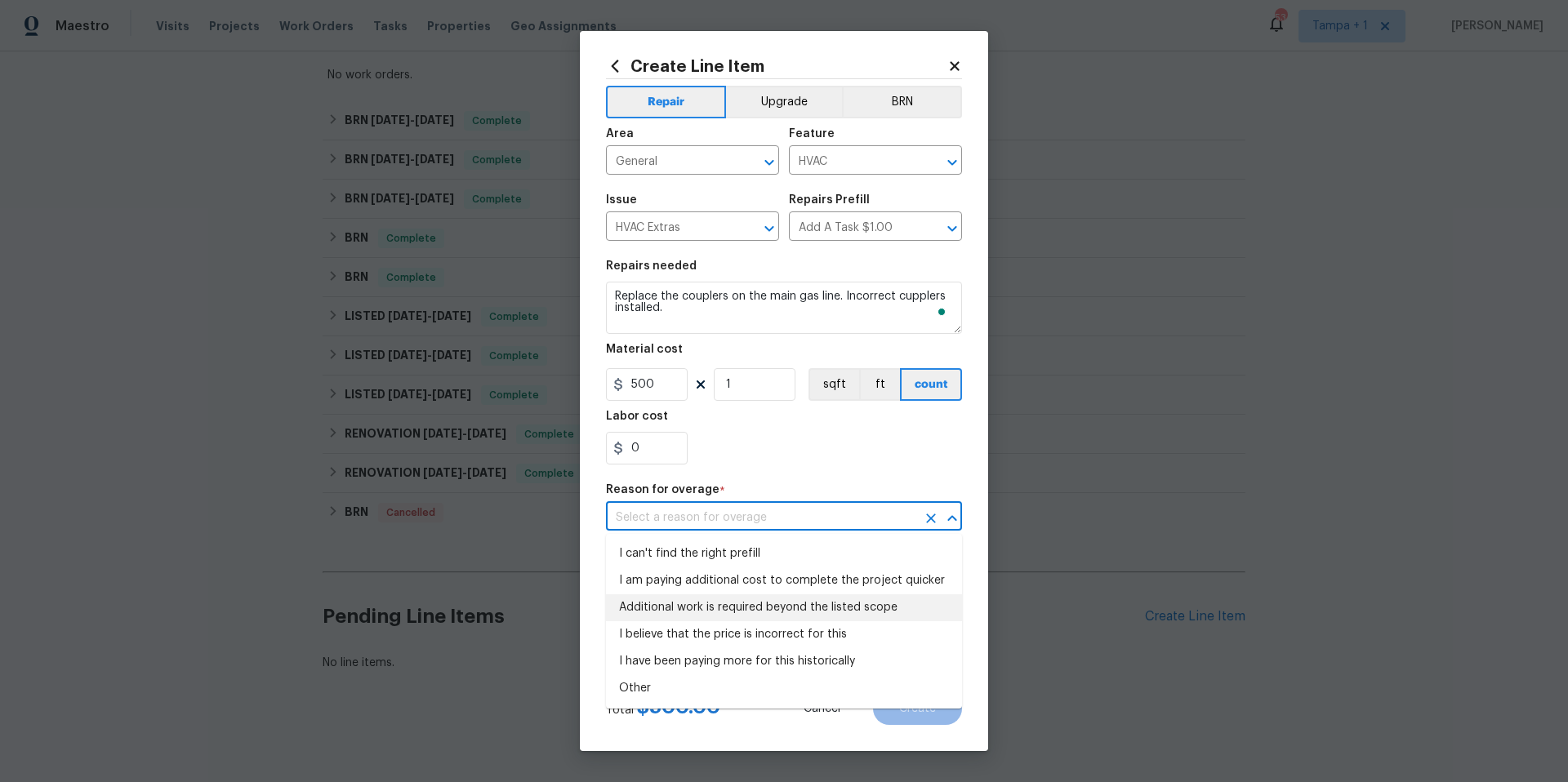
click at [767, 609] on li "Additional work is required beyond the listed scope" at bounding box center [784, 608] width 356 height 27
type input "Additional work is required beyond the listed scope"
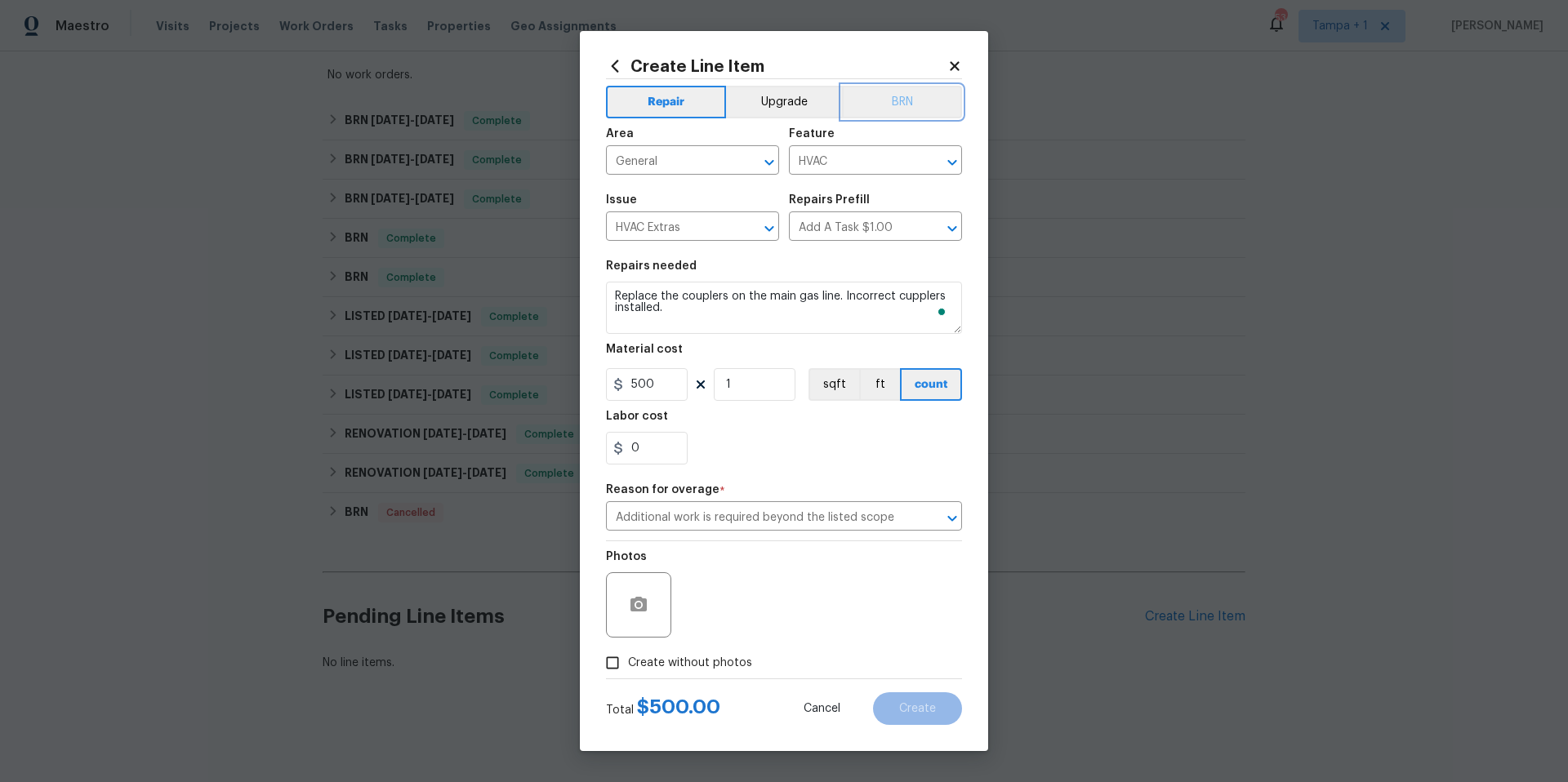
click at [904, 103] on button "BRN" at bounding box center [902, 102] width 120 height 33
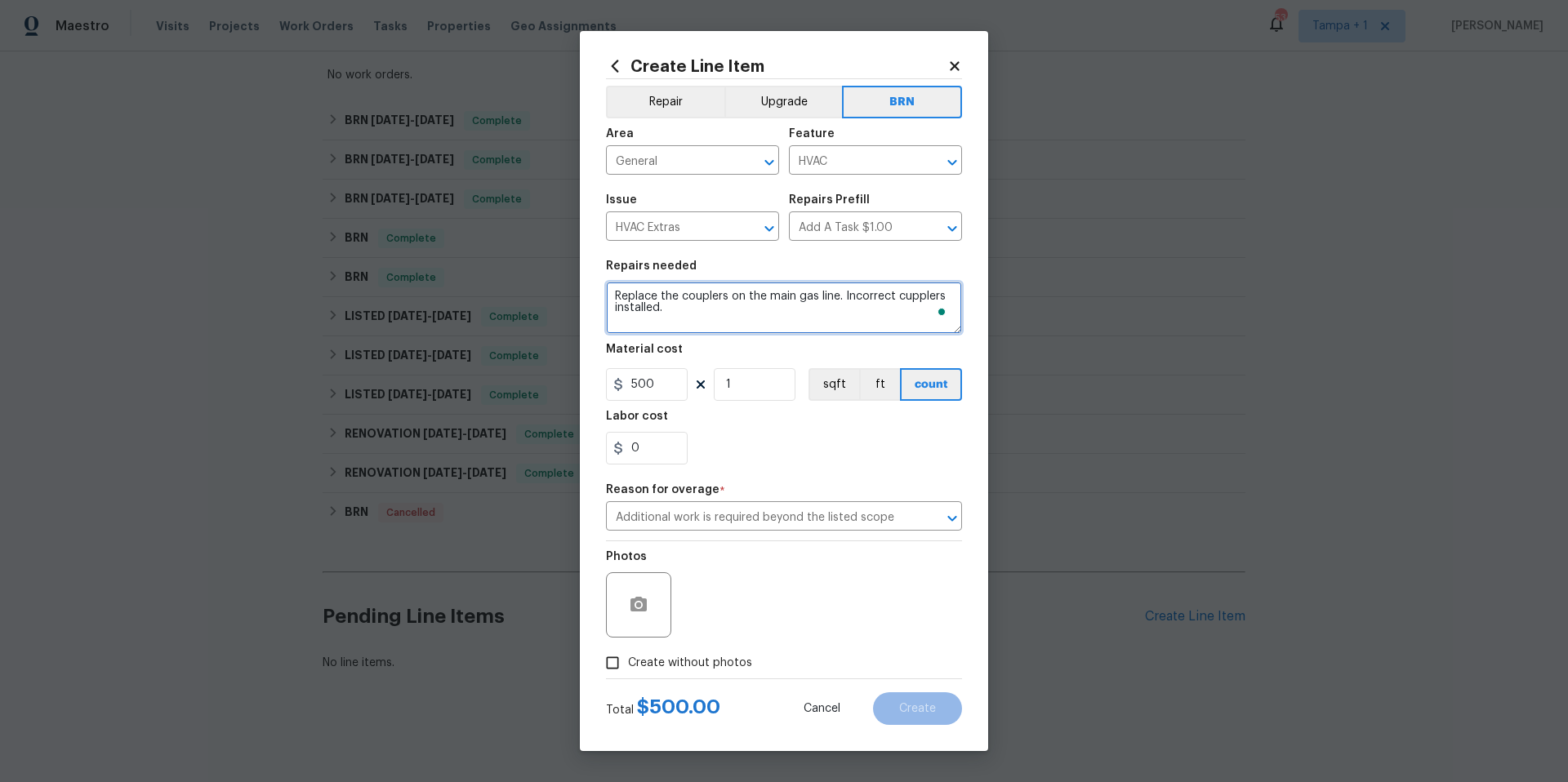
click at [902, 298] on textarea "Replace the couplers on the main gas line. Incorrect cupplers installed." at bounding box center [784, 307] width 356 height 52
click at [923, 299] on textarea "Replace the couplers on the main gas line. Incorrect coupplers installed." at bounding box center [784, 307] width 356 height 52
type textarea "Replace the couplers on the main gas line. Incorrect couplers installed."
click at [689, 664] on span "Create without photos" at bounding box center [689, 663] width 124 height 17
click at [628, 664] on input "Create without photos" at bounding box center [612, 662] width 31 height 31
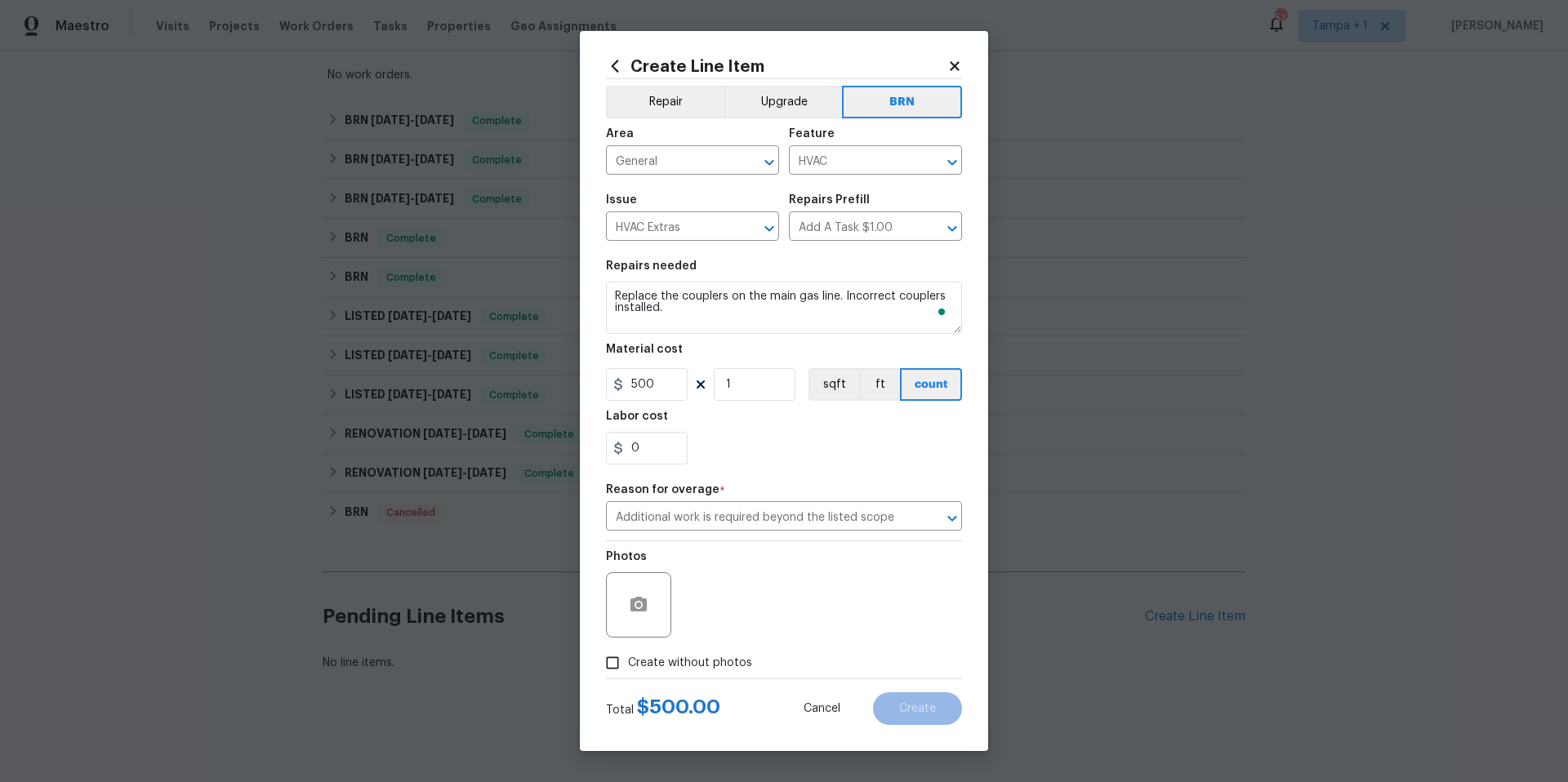
checkbox input "true"
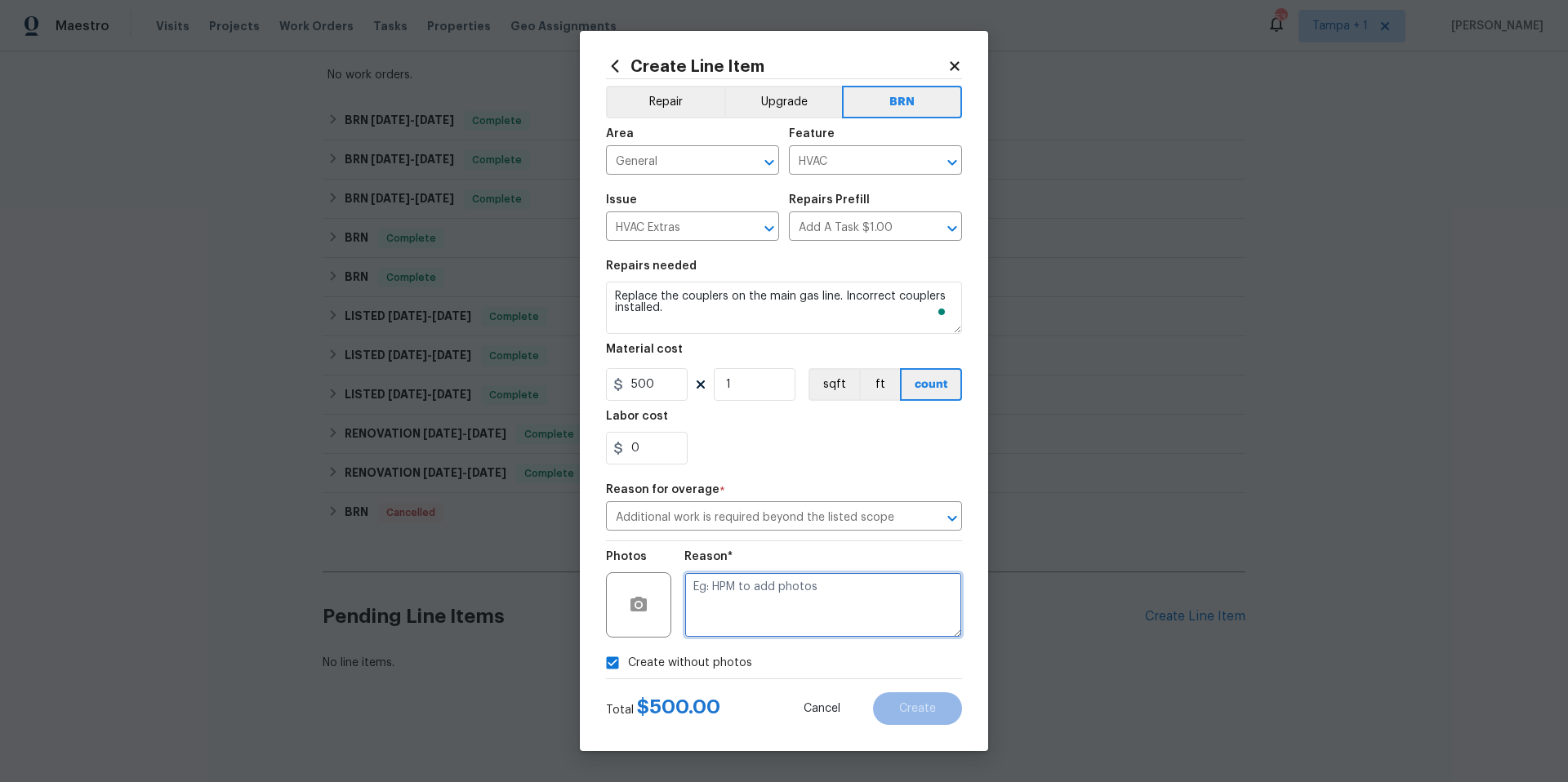
click at [733, 625] on textarea at bounding box center [822, 604] width 278 height 65
type textarea "d"
drag, startPoint x: 889, startPoint y: 699, endPoint x: 899, endPoint y: 702, distance: 10.4
click at [896, 702] on button "Create" at bounding box center [917, 709] width 89 height 33
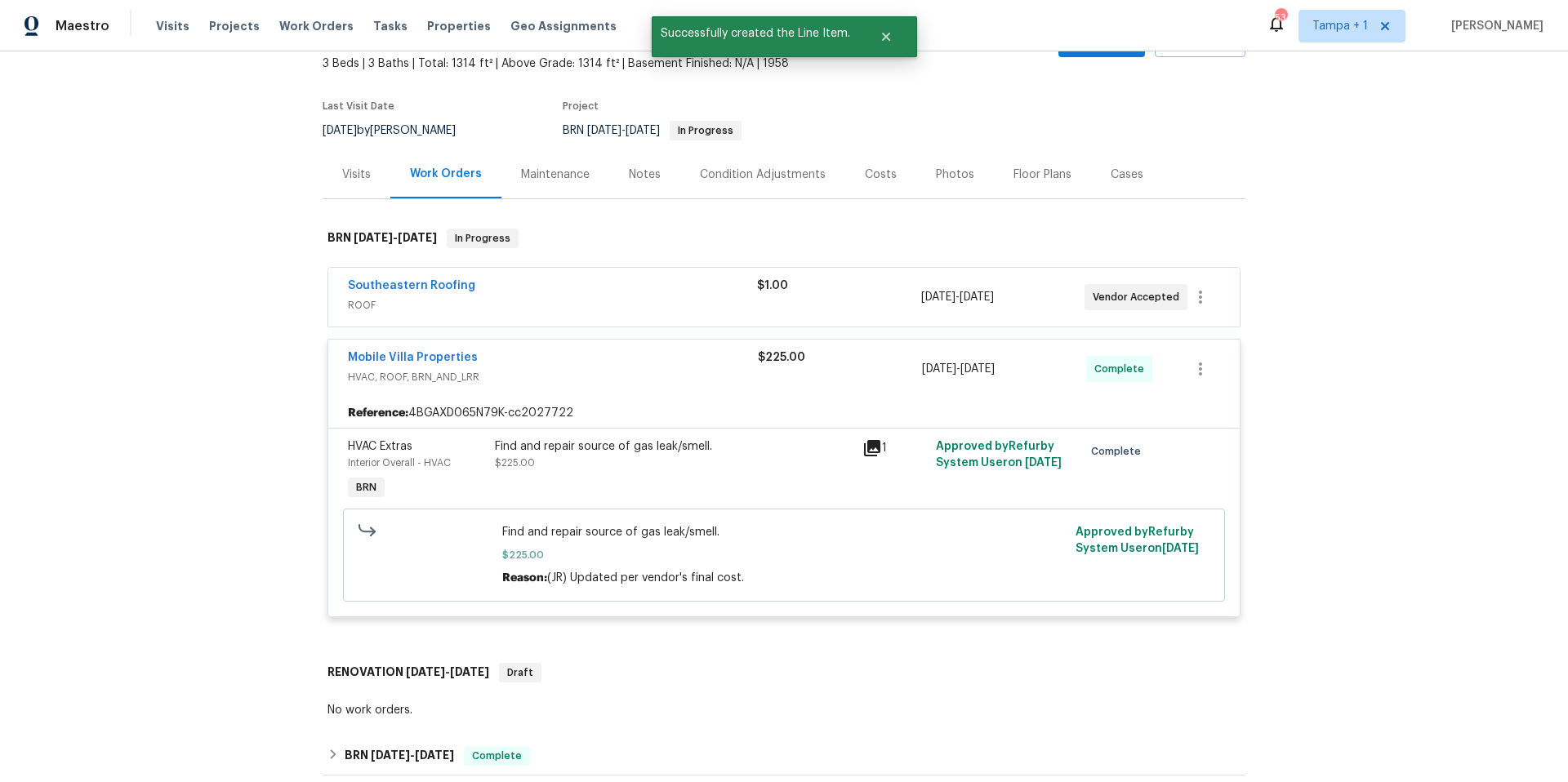
scroll to position [87, 0]
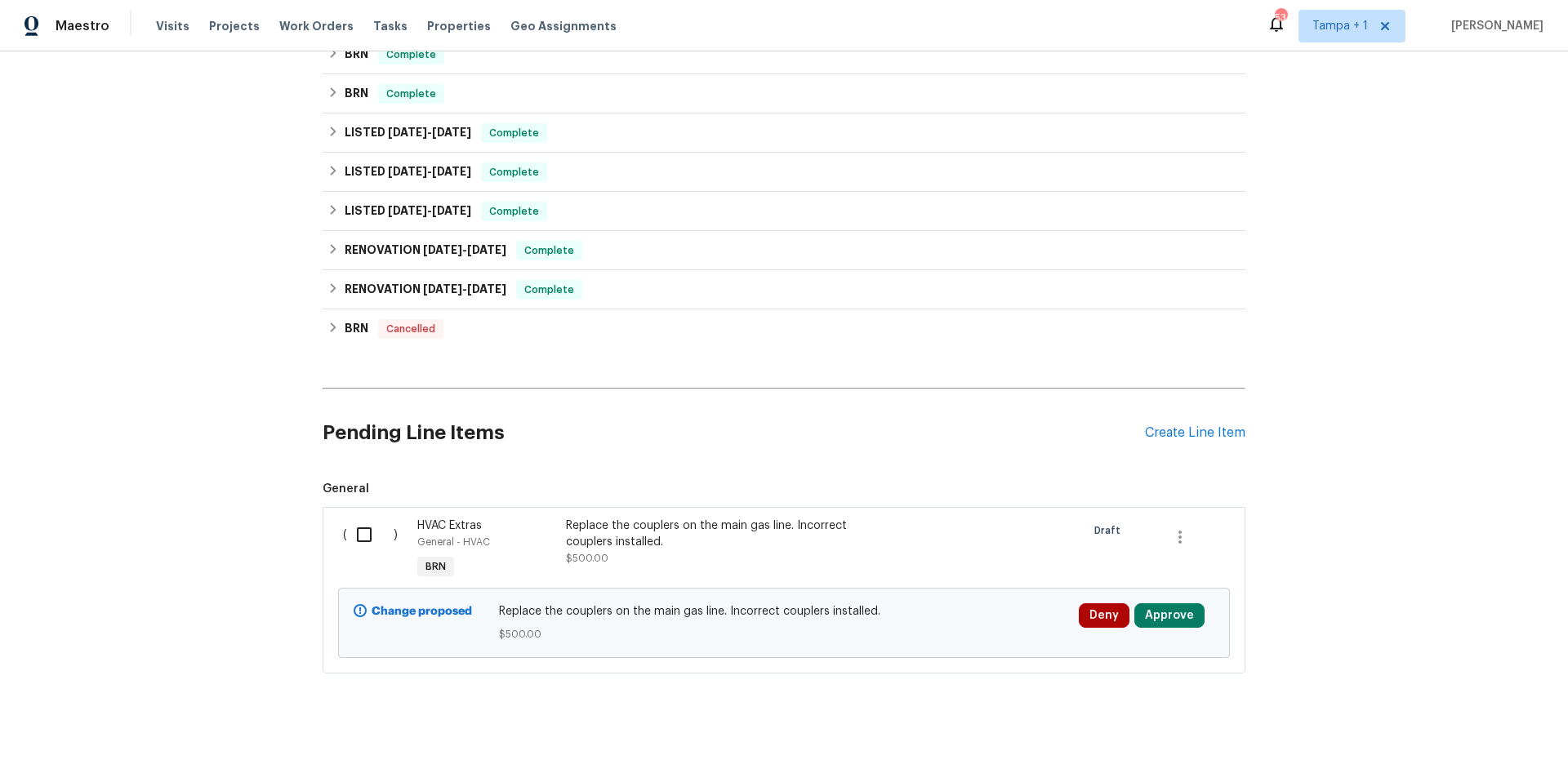
scroll to position [689, 0]
click at [356, 524] on input "checkbox" at bounding box center [370, 532] width 46 height 34
checkbox input "true"
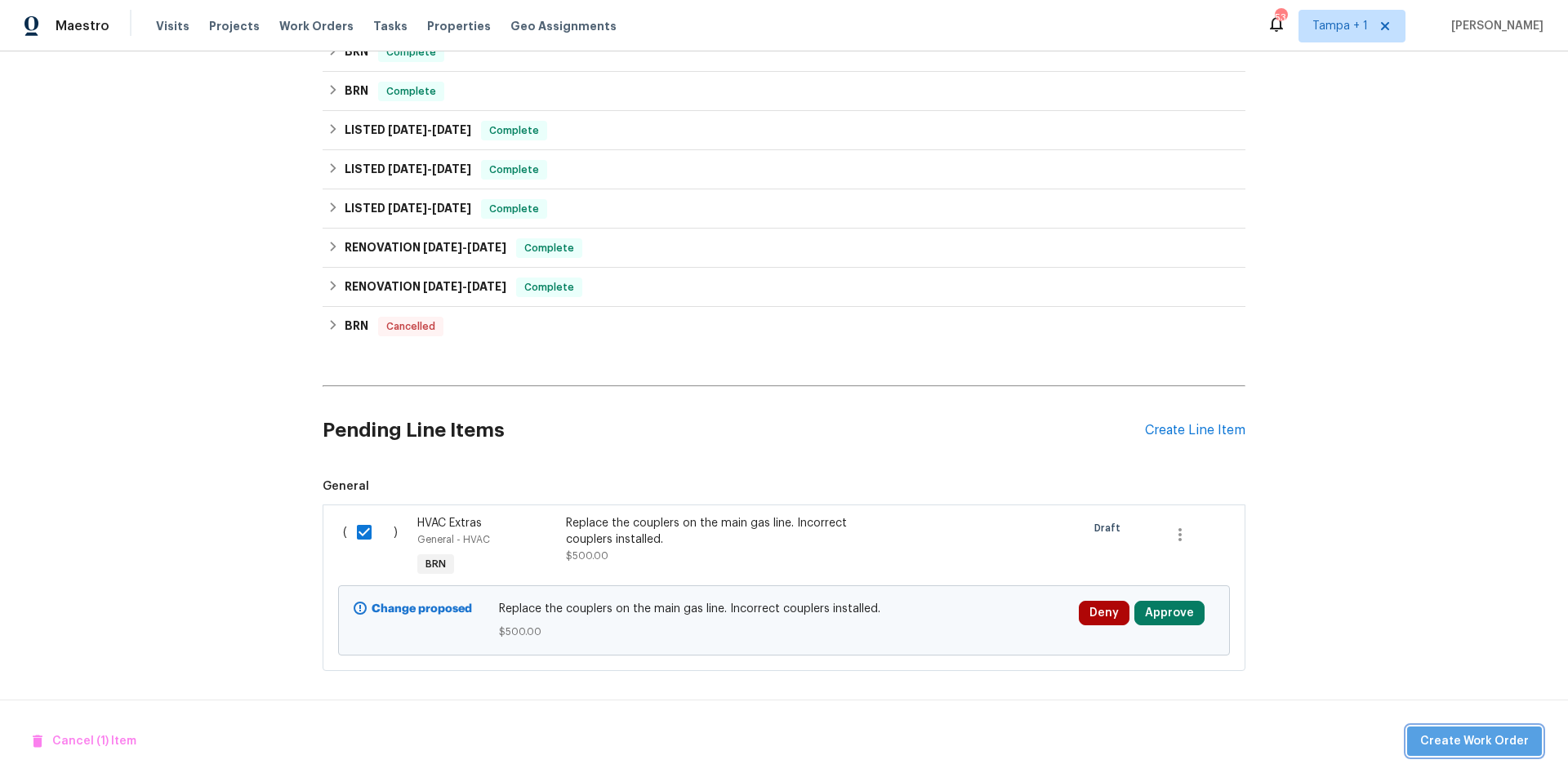
click at [1493, 744] on span "Create Work Order" at bounding box center [1474, 741] width 108 height 21
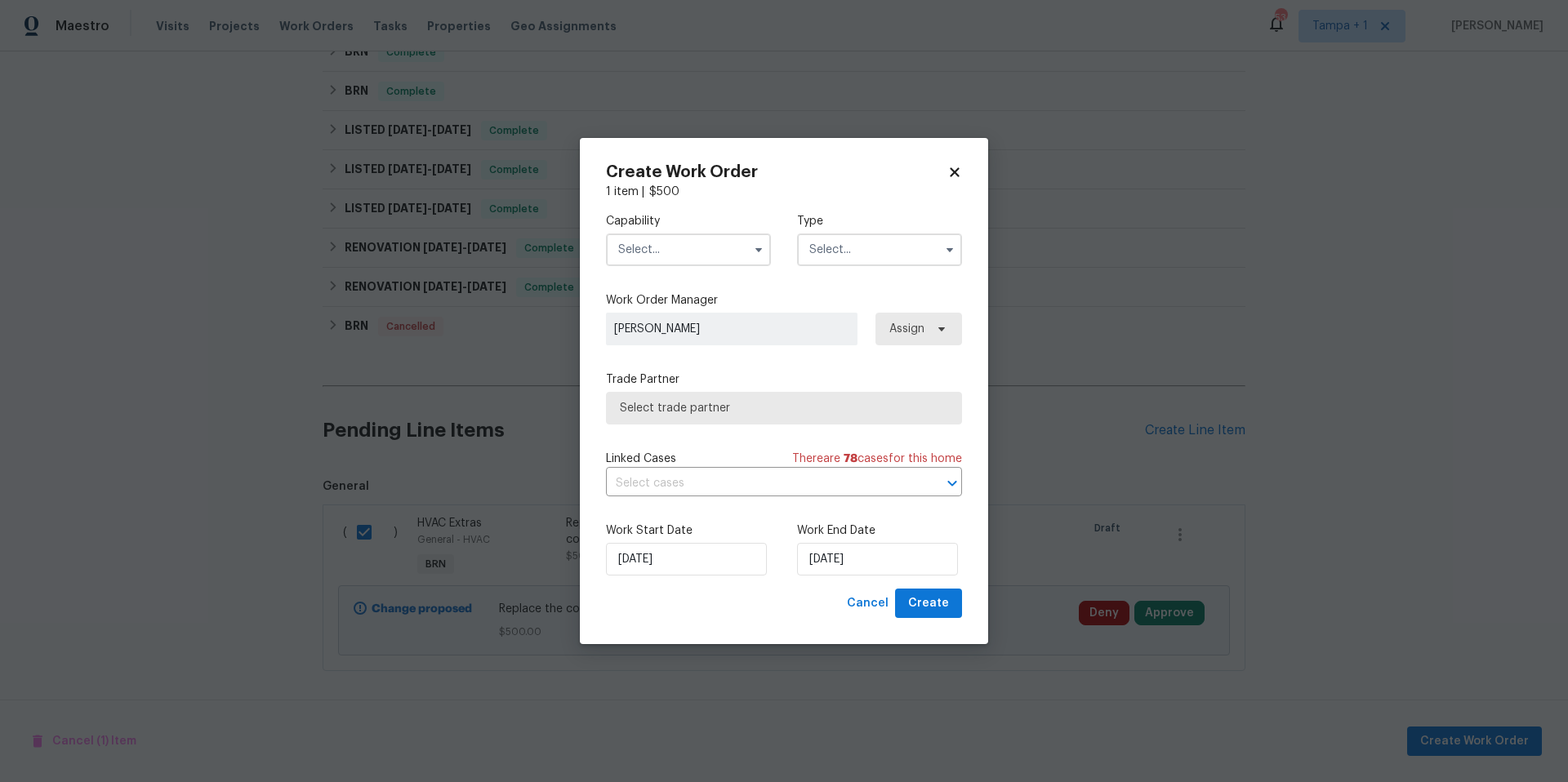
click at [688, 249] on input "text" at bounding box center [688, 249] width 165 height 33
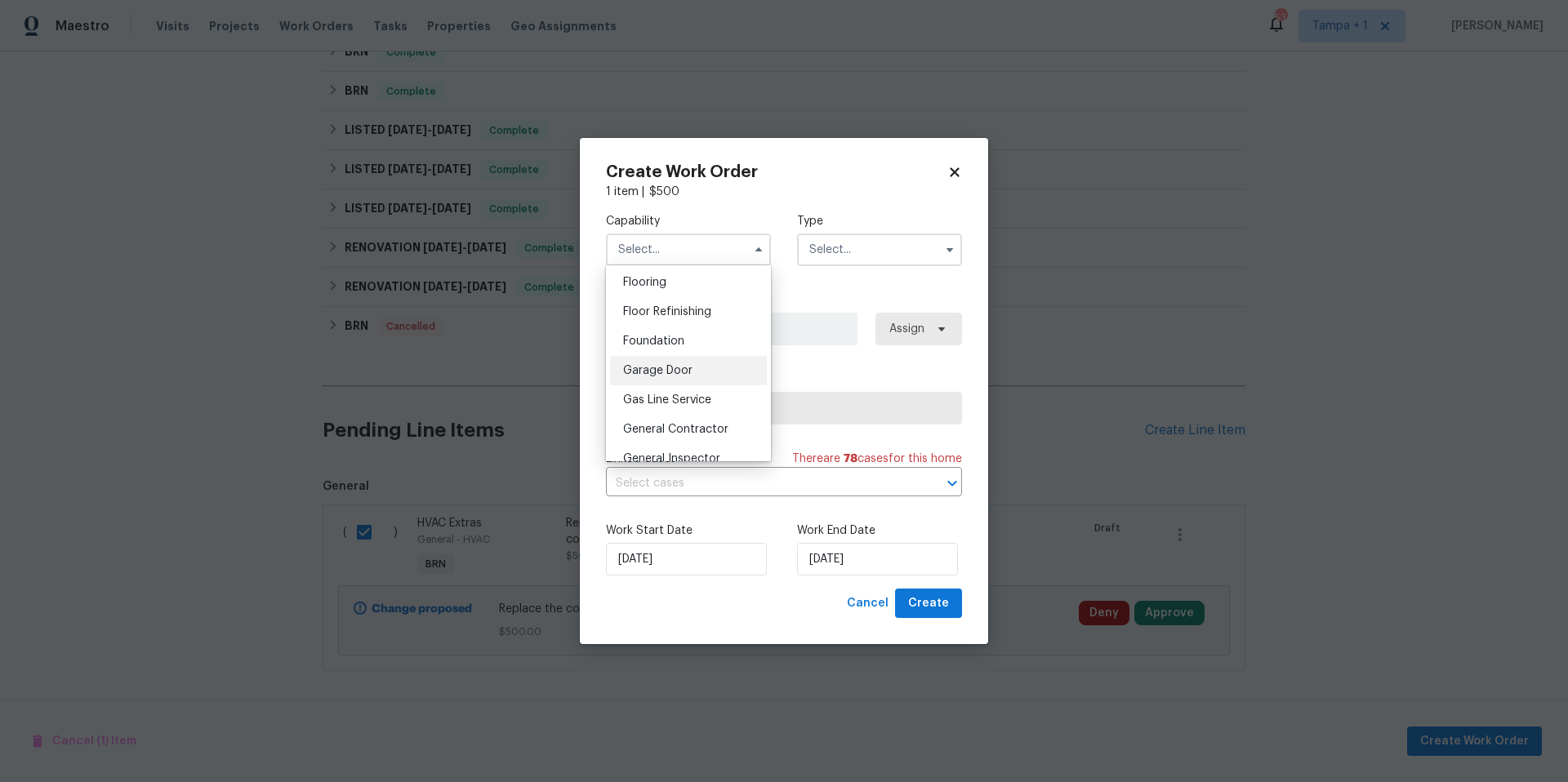
scroll to position [638, 0]
click at [679, 402] on div "Gas Line Service" at bounding box center [687, 397] width 156 height 29
type input "Gas Line Service"
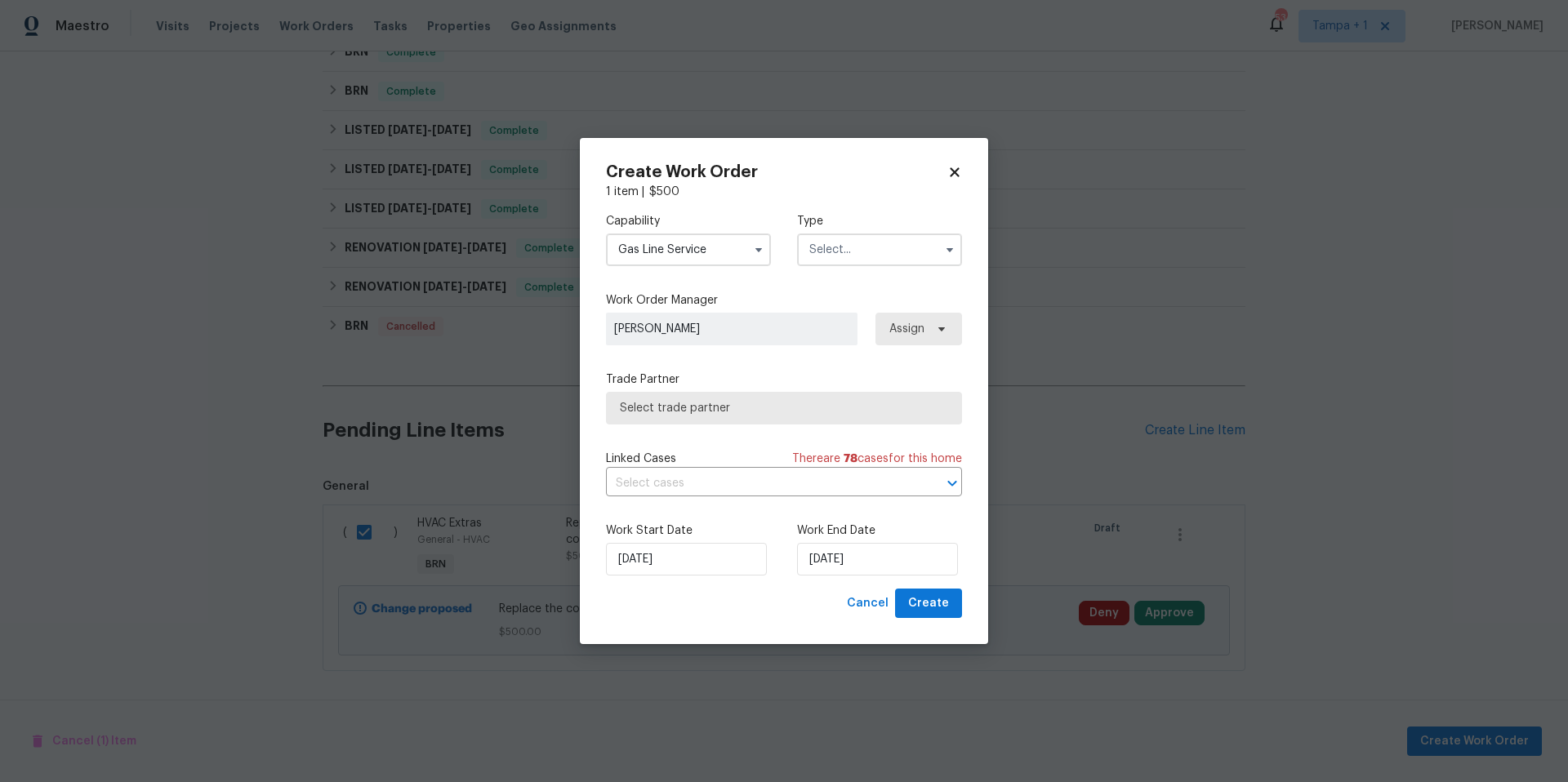
click at [839, 255] on input "text" at bounding box center [880, 249] width 165 height 33
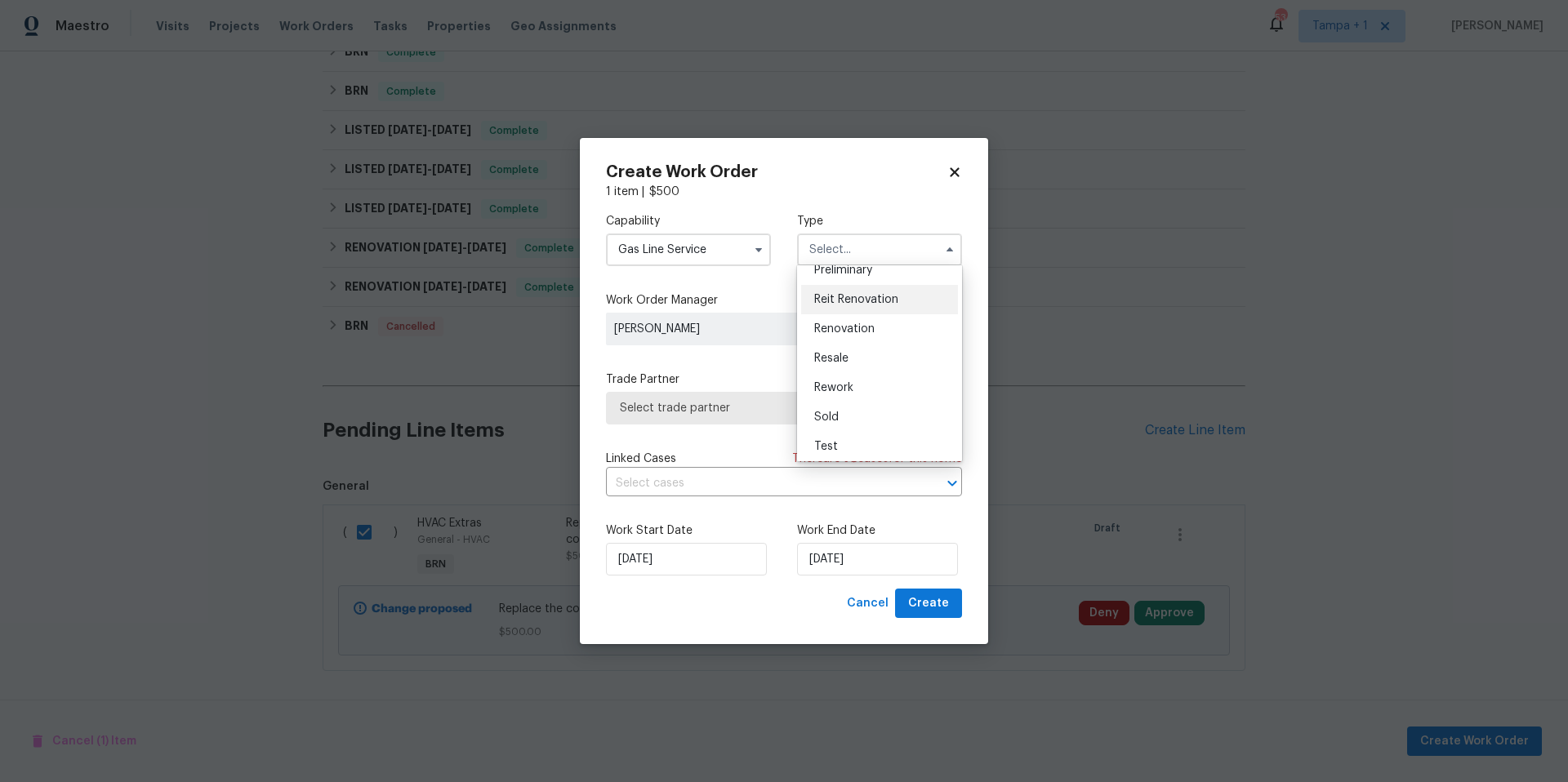
scroll to position [371, 0]
click at [841, 379] on span "Rework" at bounding box center [834, 383] width 39 height 12
type input "Rework"
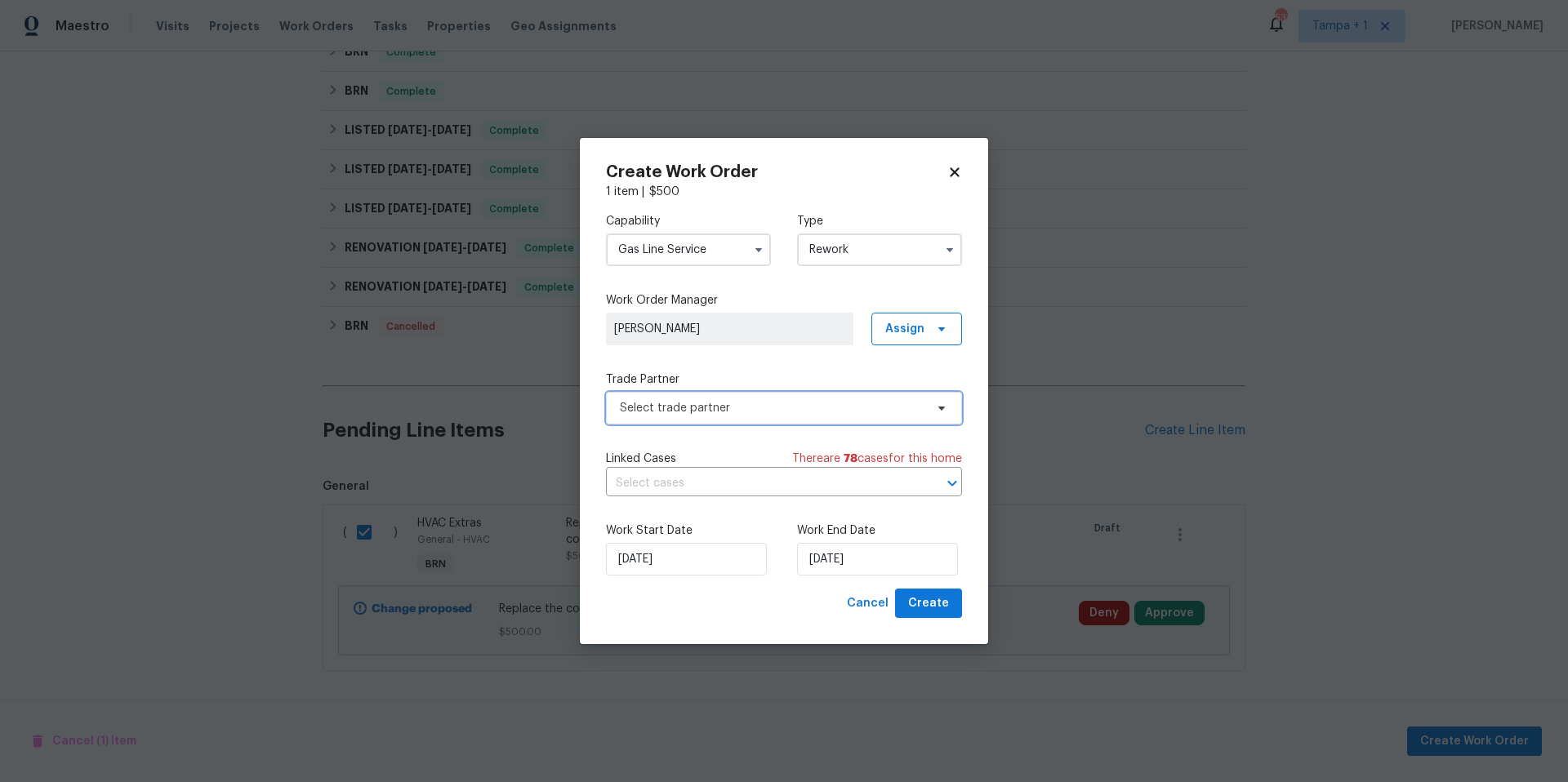
click at [704, 415] on span "Select trade partner" at bounding box center [771, 408] width 305 height 16
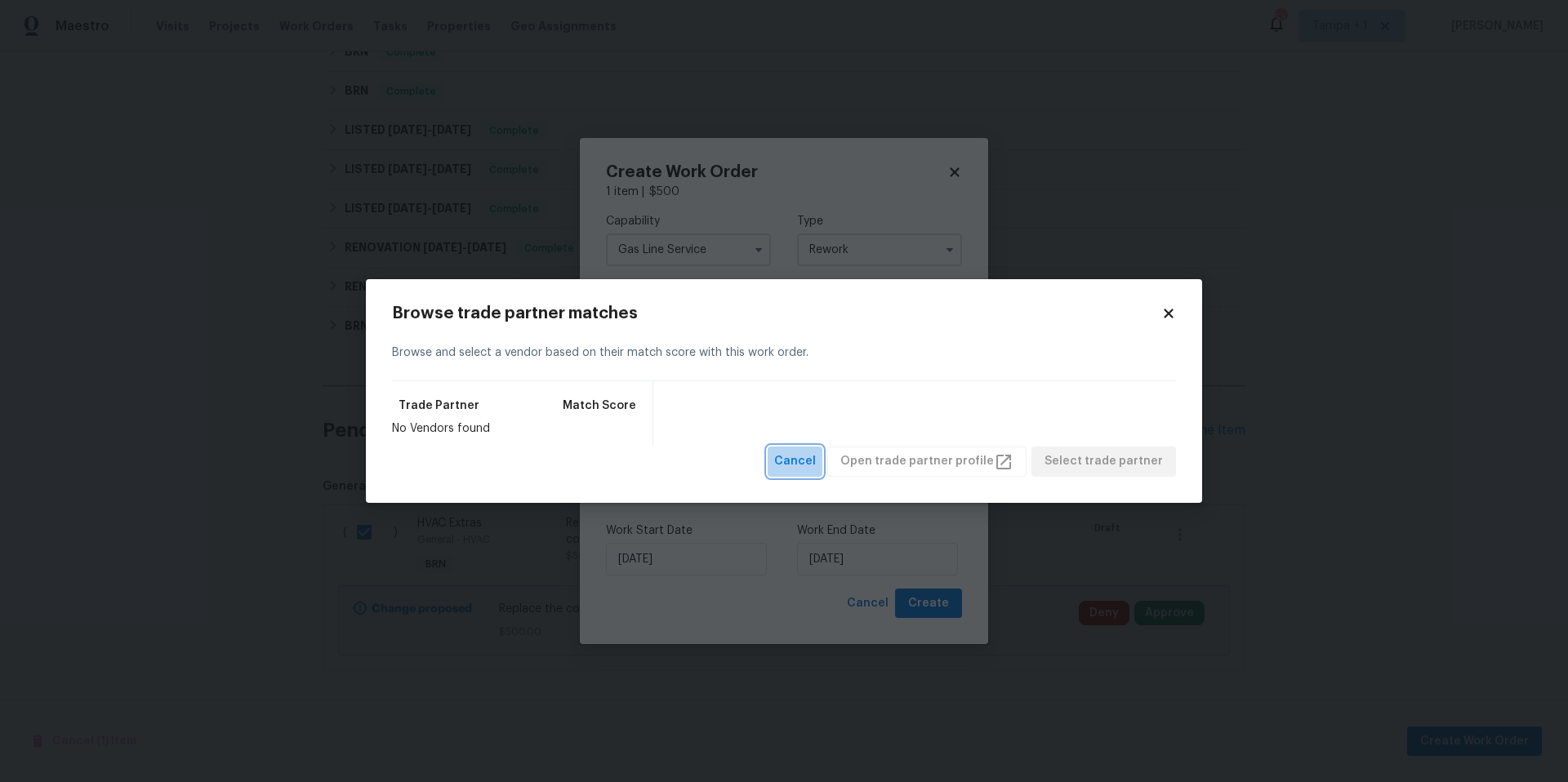
click at [809, 474] on button "Cancel" at bounding box center [795, 462] width 55 height 30
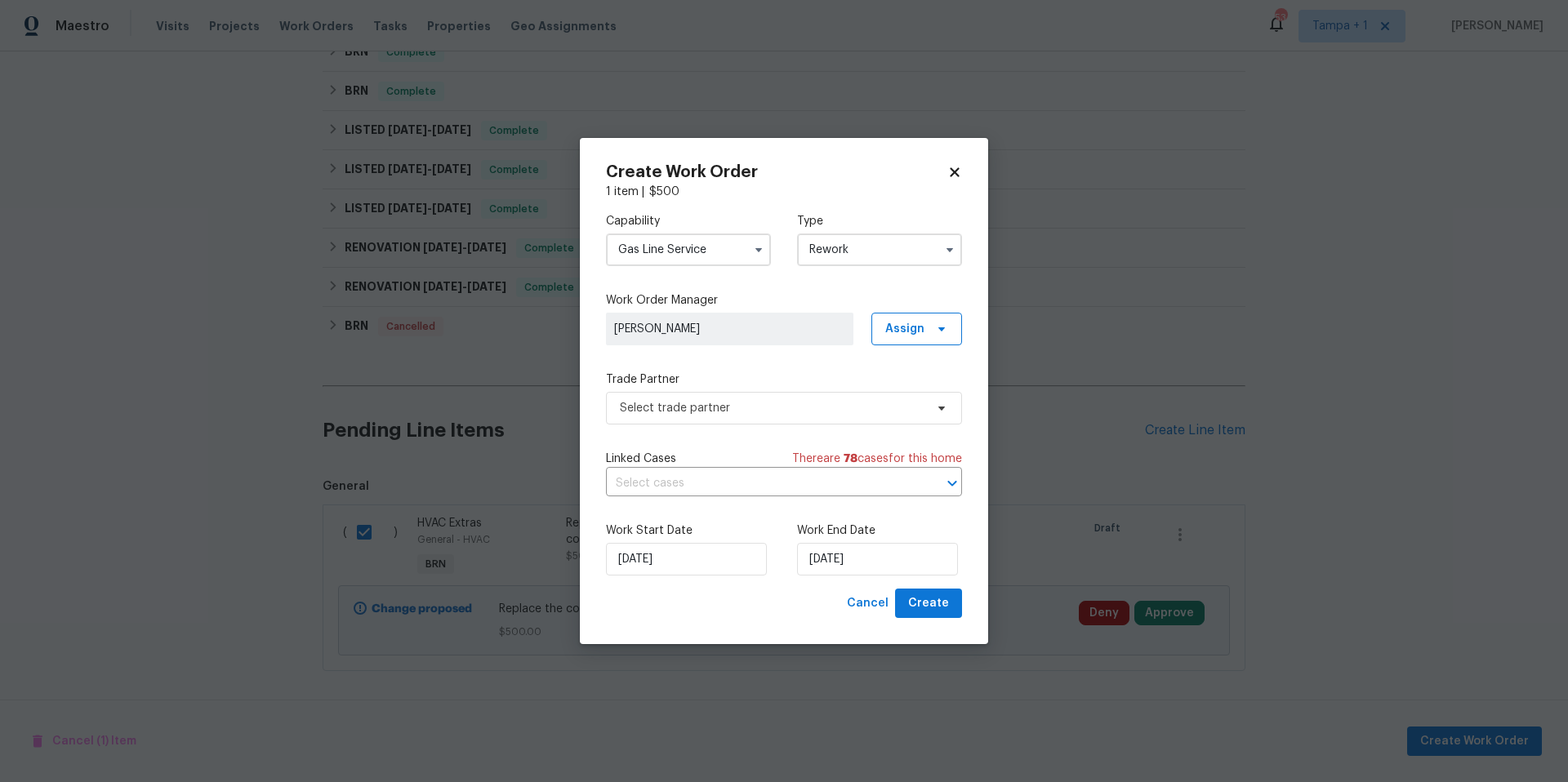
click at [721, 221] on label "Capability" at bounding box center [688, 221] width 165 height 16
click at [711, 260] on input "Gas Line Service" at bounding box center [688, 249] width 165 height 33
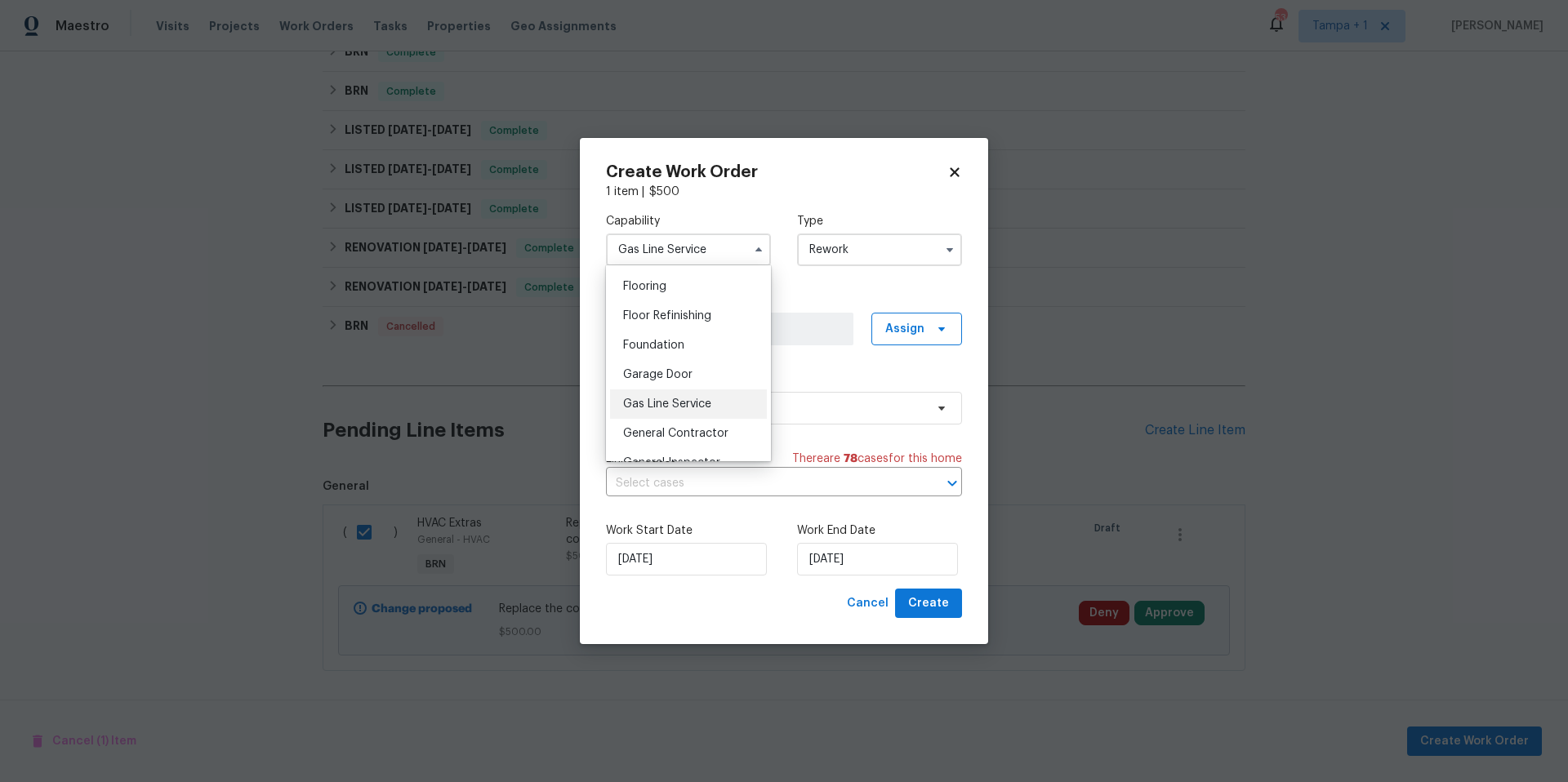
scroll to position [656, 0]
click at [680, 415] on span "General Contractor" at bounding box center [676, 408] width 105 height 12
type input "General Contractor"
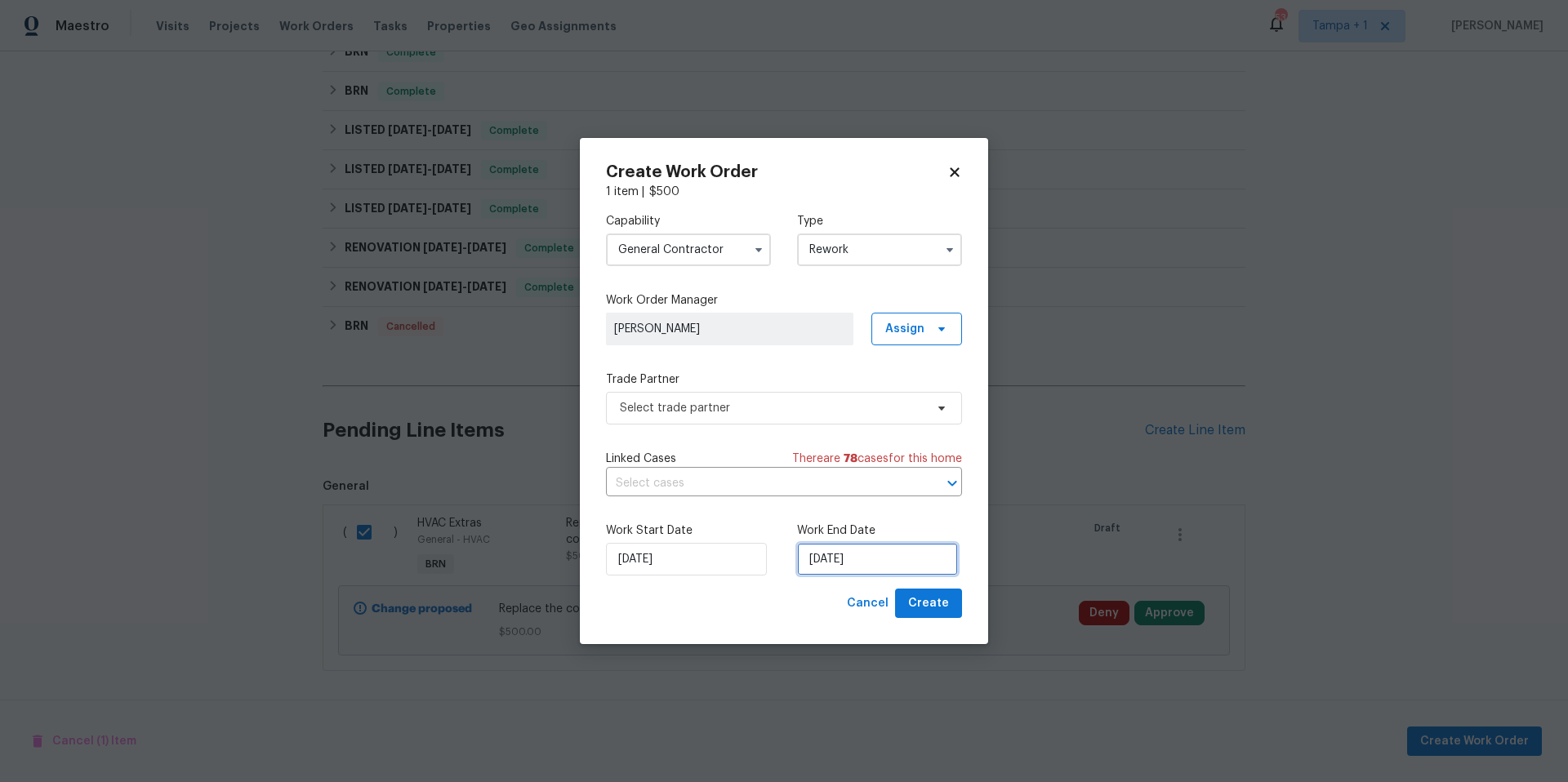
click at [863, 558] on input "[DATE]" at bounding box center [878, 559] width 161 height 33
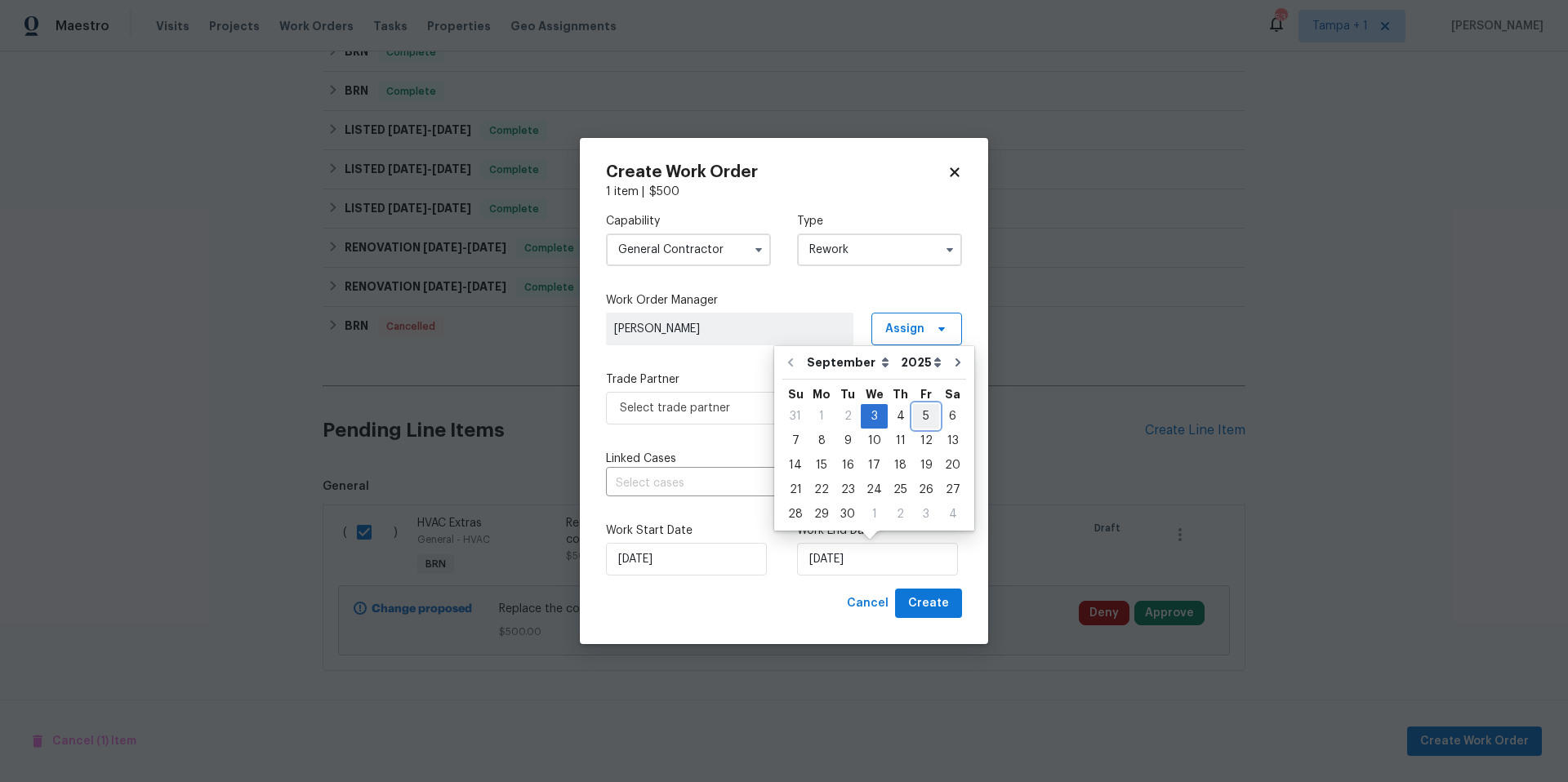
click at [913, 412] on div "5" at bounding box center [925, 416] width 26 height 23
type input "[DATE]"
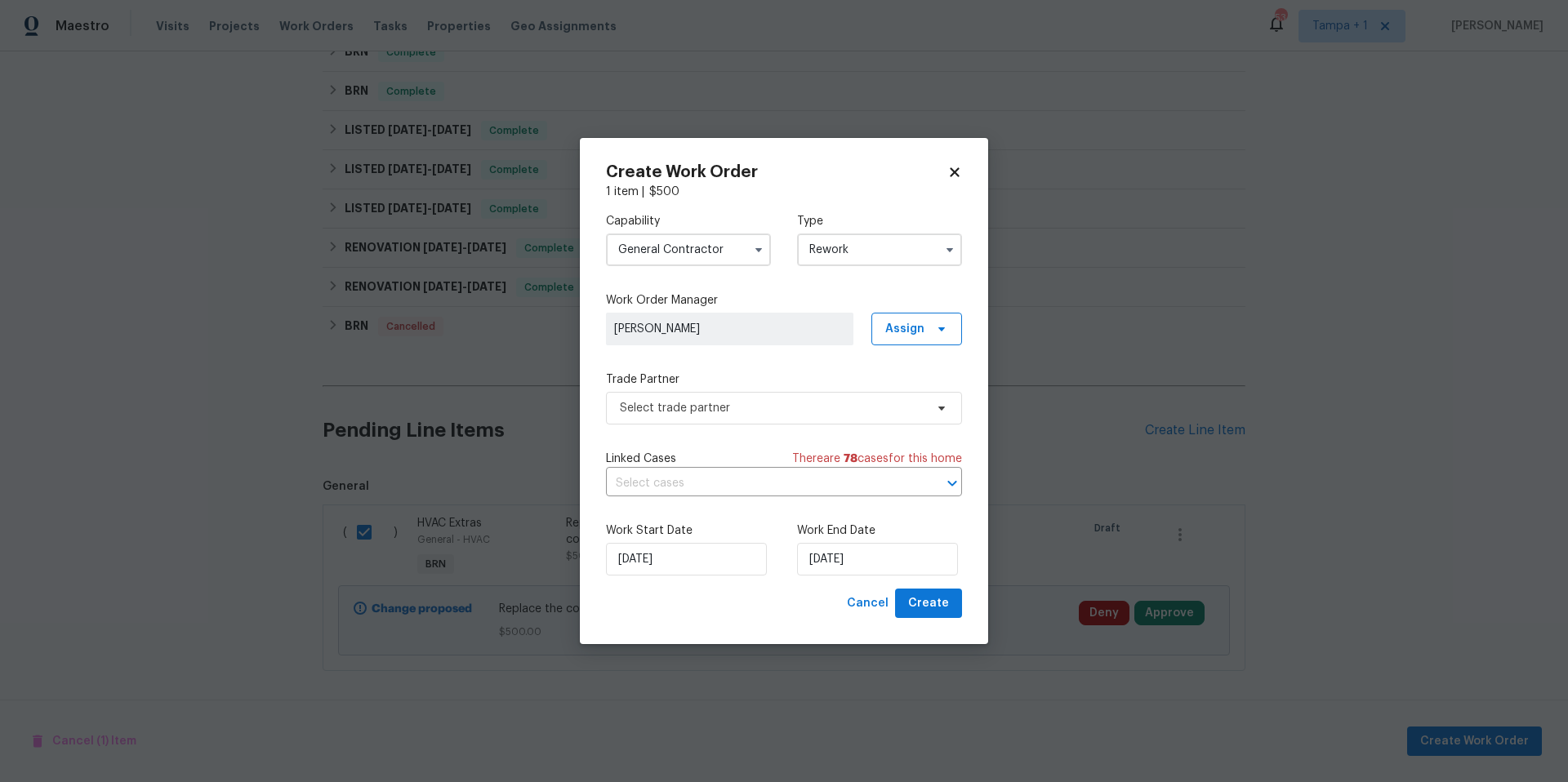
click at [930, 619] on div "Create Work Order 1 item | $ 500 Capability General Contractor Type Rework Work…" at bounding box center [784, 391] width 409 height 507
click at [930, 610] on span "Create" at bounding box center [929, 603] width 41 height 21
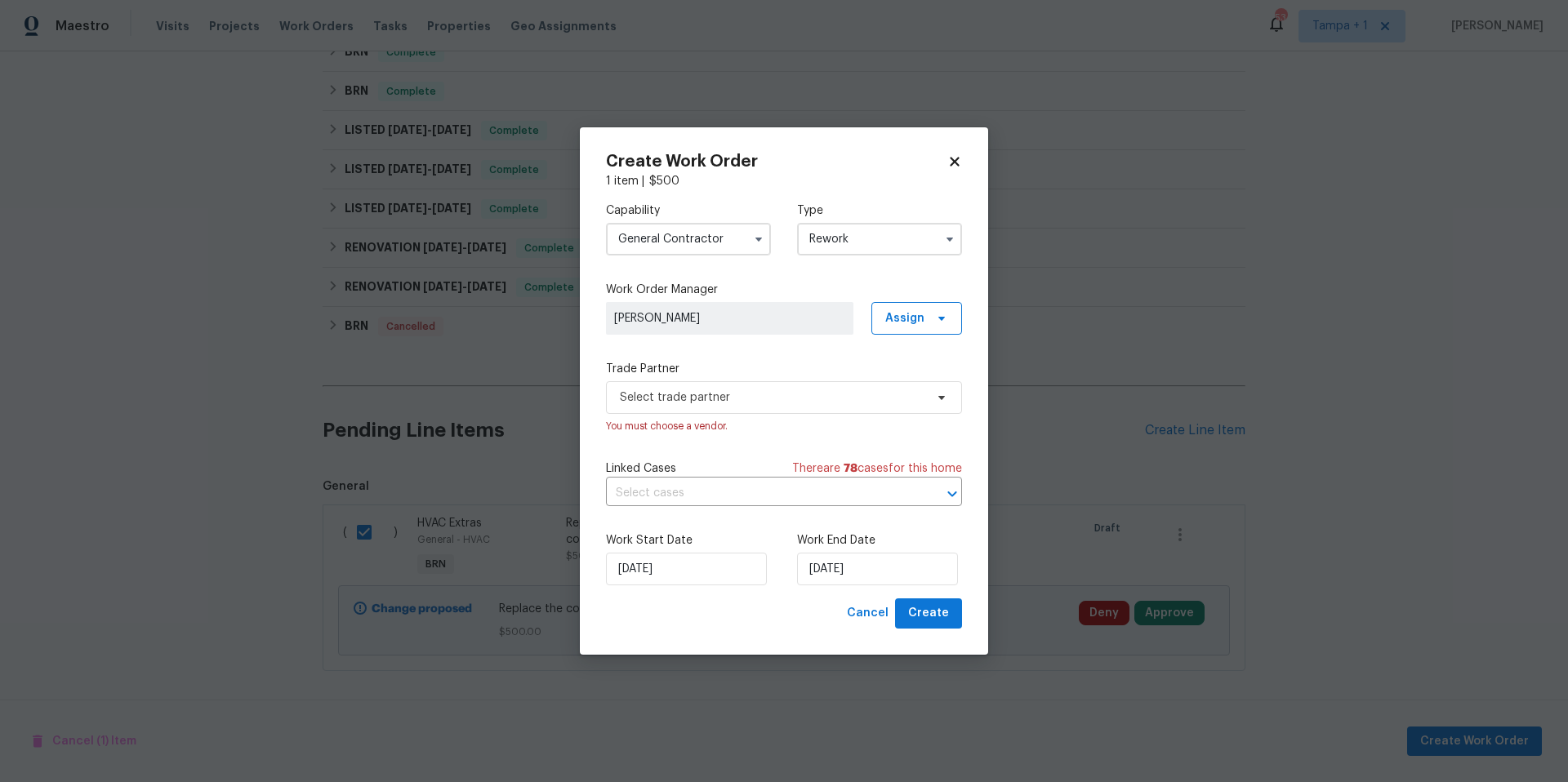
click at [713, 425] on div "You must choose a vendor." at bounding box center [784, 426] width 356 height 16
click at [716, 396] on span "Select trade partner" at bounding box center [771, 398] width 305 height 16
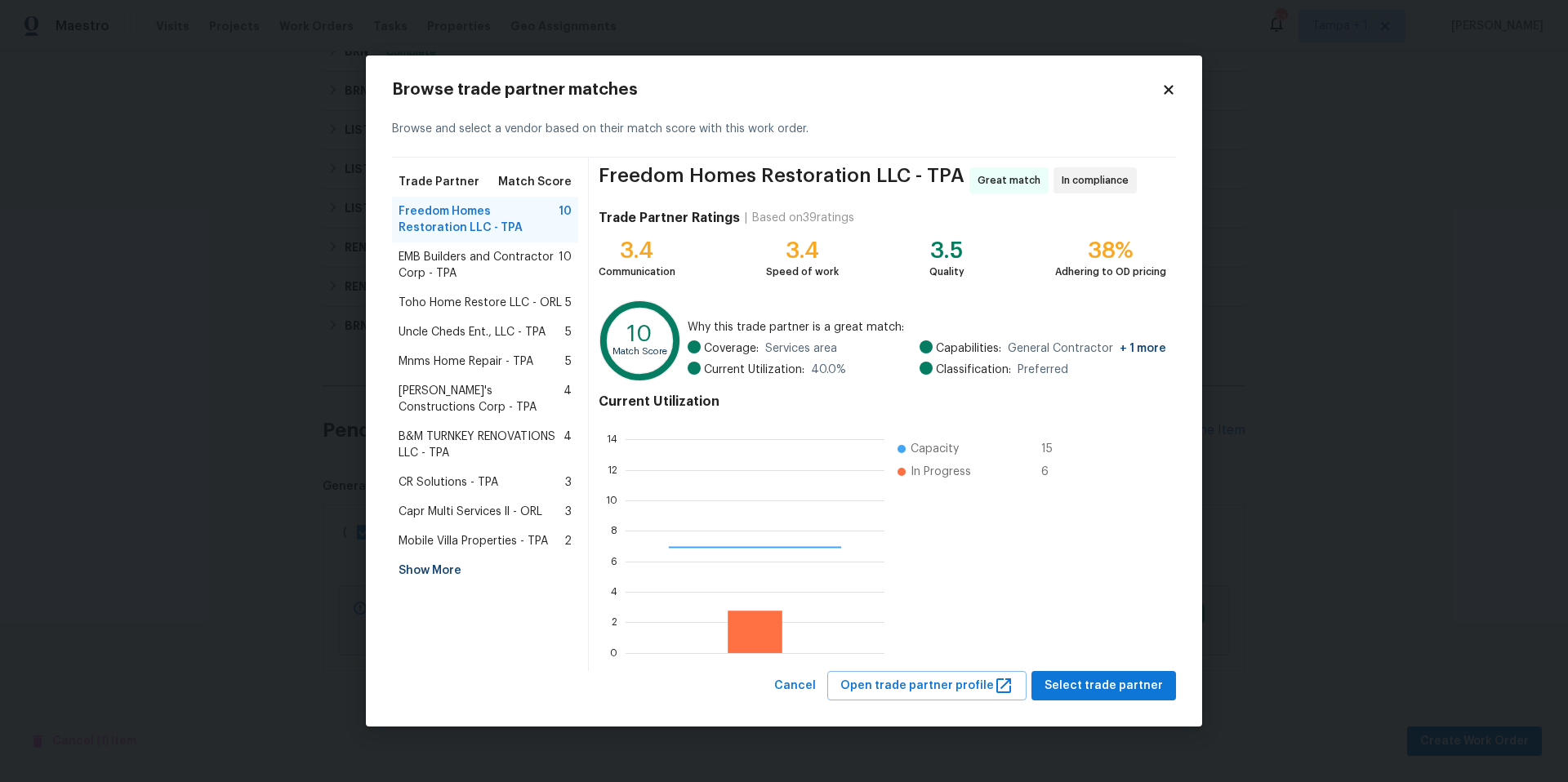
scroll to position [216, 247]
click at [524, 551] on div "Mobile Villa Properties - TPA 2" at bounding box center [485, 541] width 186 height 29
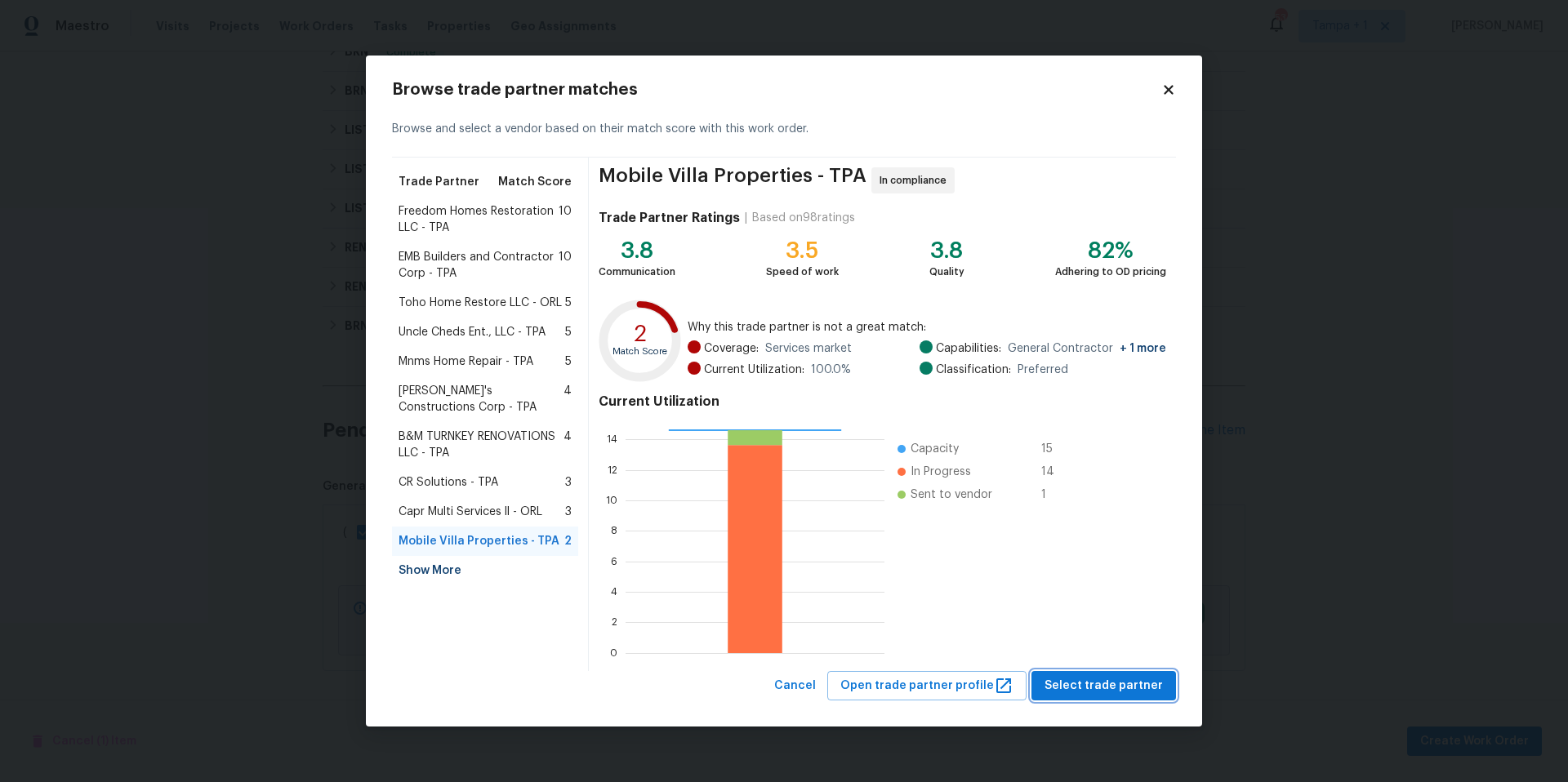
click at [1110, 691] on span "Select trade partner" at bounding box center [1103, 685] width 118 height 21
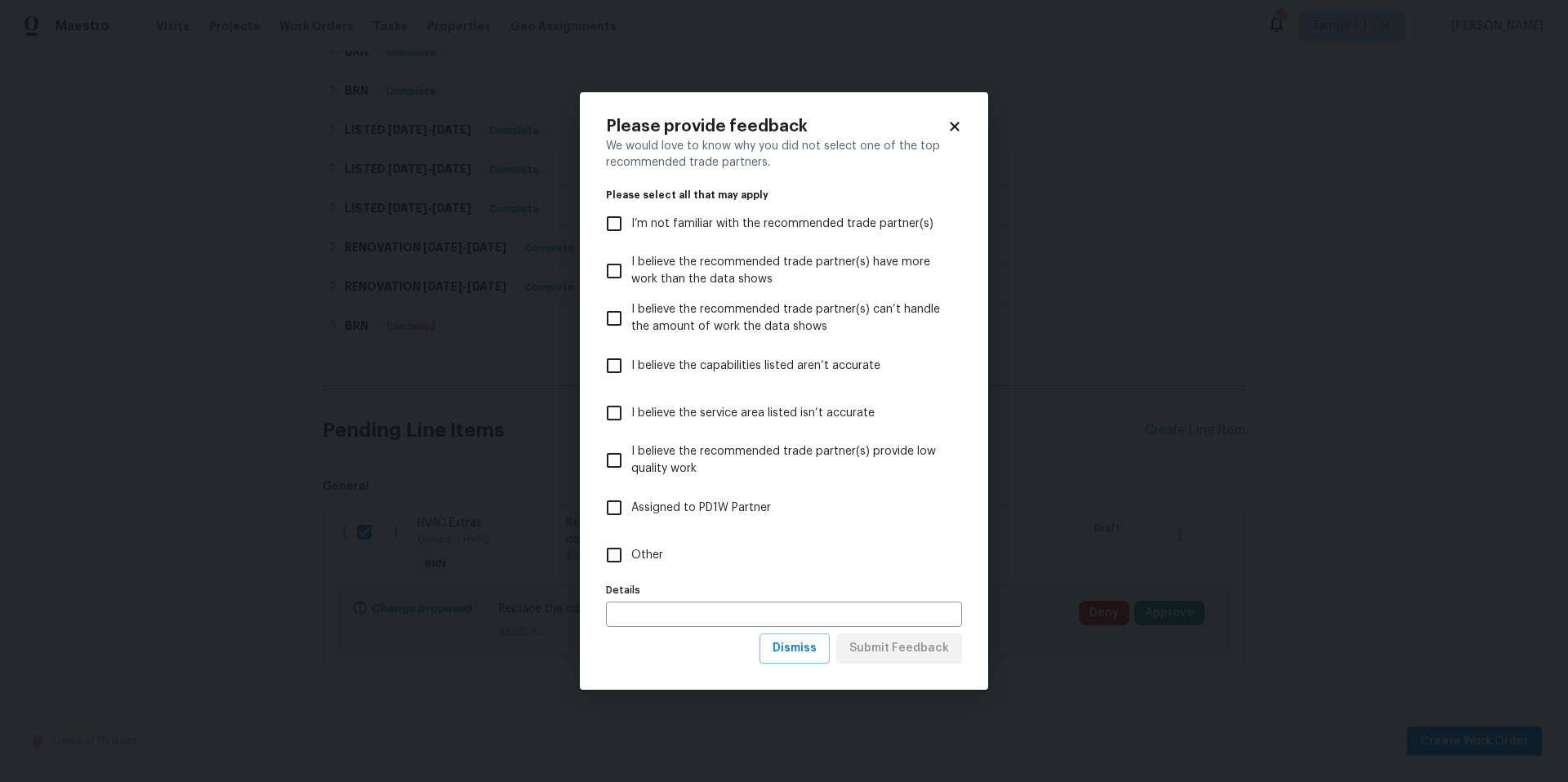
click at [712, 324] on span "I believe the recommended trade partner(s) can’t handle the amount of work the …" at bounding box center [789, 318] width 317 height 34
click at [631, 324] on input "I believe the recommended trade partner(s) can’t handle the amount of work the …" at bounding box center [614, 318] width 34 height 34
checkbox input "true"
click at [639, 561] on span "Other" at bounding box center [647, 555] width 32 height 17
click at [631, 561] on input "Other" at bounding box center [614, 555] width 34 height 34
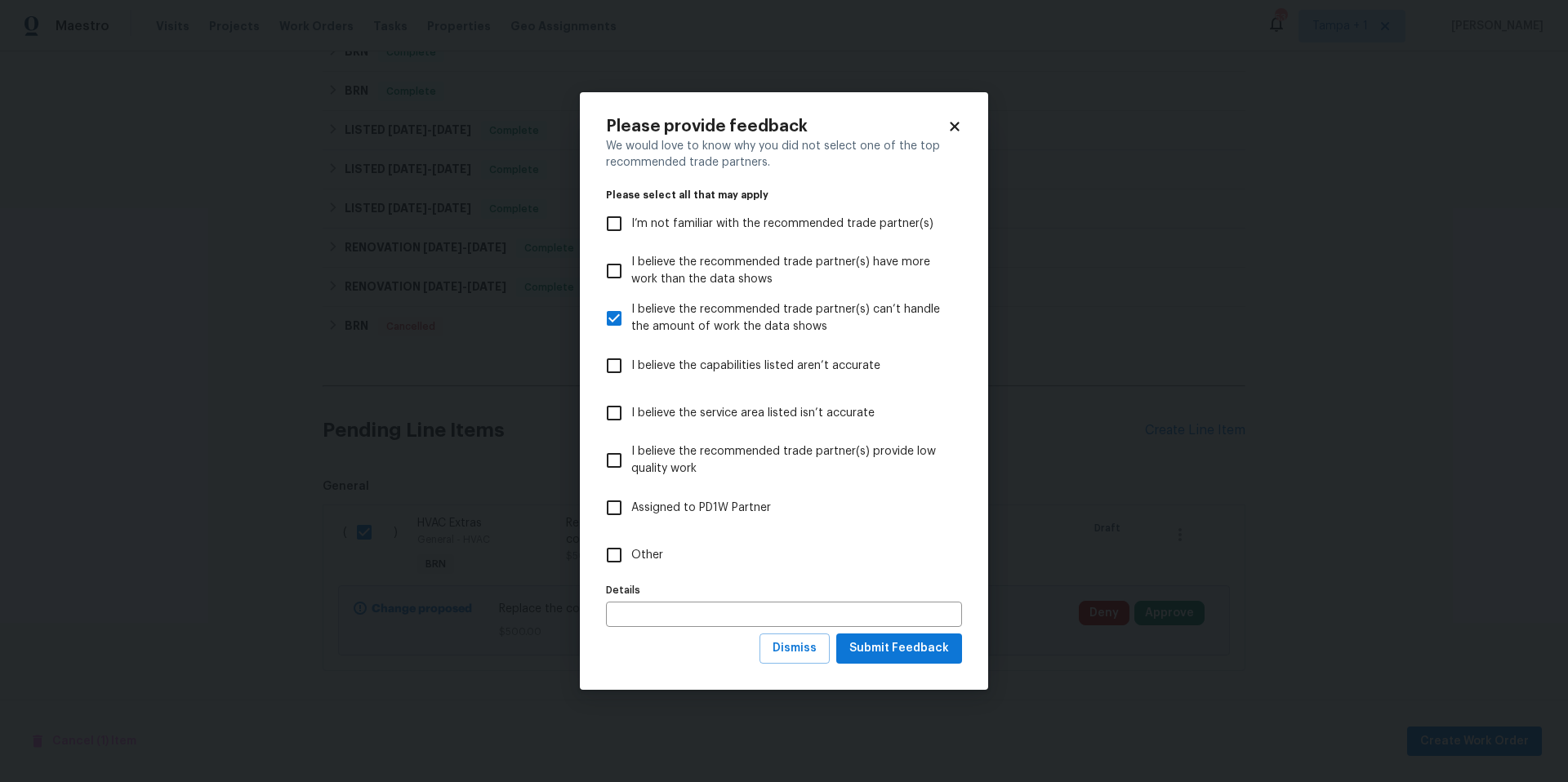
checkbox input "true"
click at [691, 329] on span "I believe the recommended trade partner(s) can’t handle the amount of work the …" at bounding box center [789, 318] width 317 height 34
click at [631, 329] on input "I believe the recommended trade partner(s) can’t handle the amount of work the …" at bounding box center [614, 318] width 34 height 34
checkbox input "false"
click at [881, 637] on button "Submit Feedback" at bounding box center [898, 649] width 126 height 30
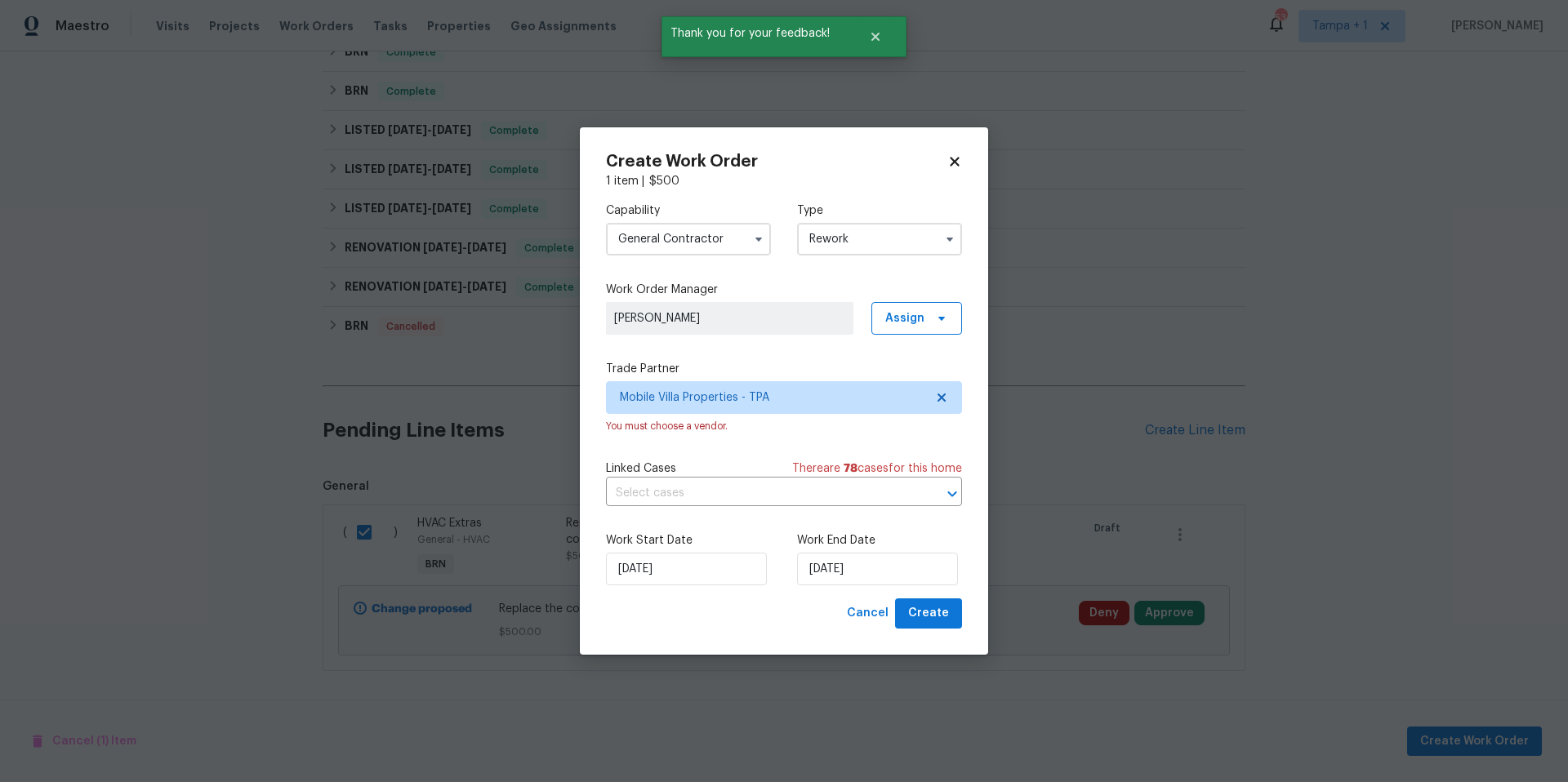
click at [944, 629] on div "Create Work Order 1 item | $ 500 Capability General Contractor Type Rework Work…" at bounding box center [784, 391] width 409 height 527
click at [940, 623] on span "Create" at bounding box center [929, 613] width 41 height 21
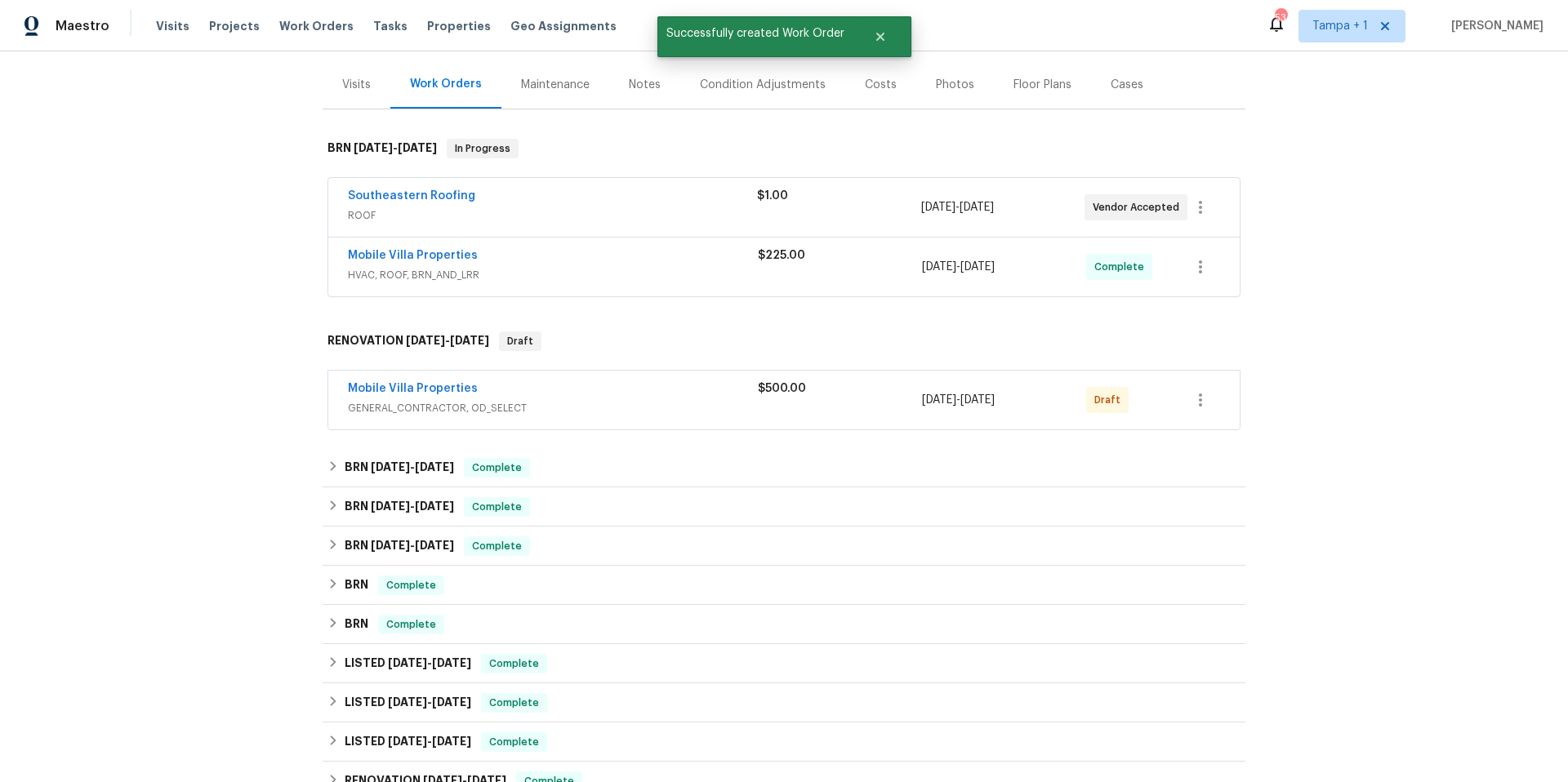
scroll to position [0, 0]
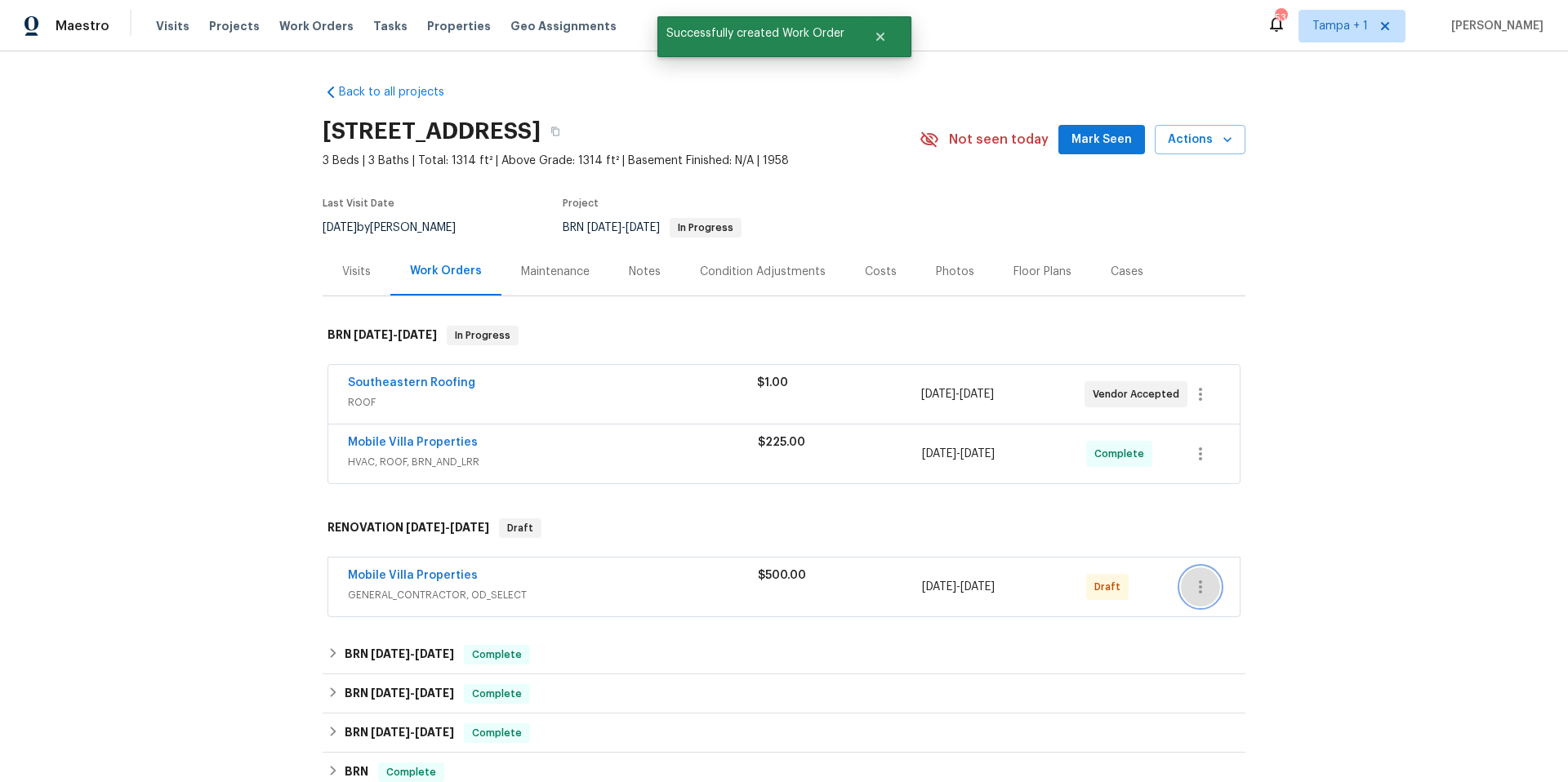
click at [1199, 590] on icon "button" at bounding box center [1201, 586] width 4 height 13
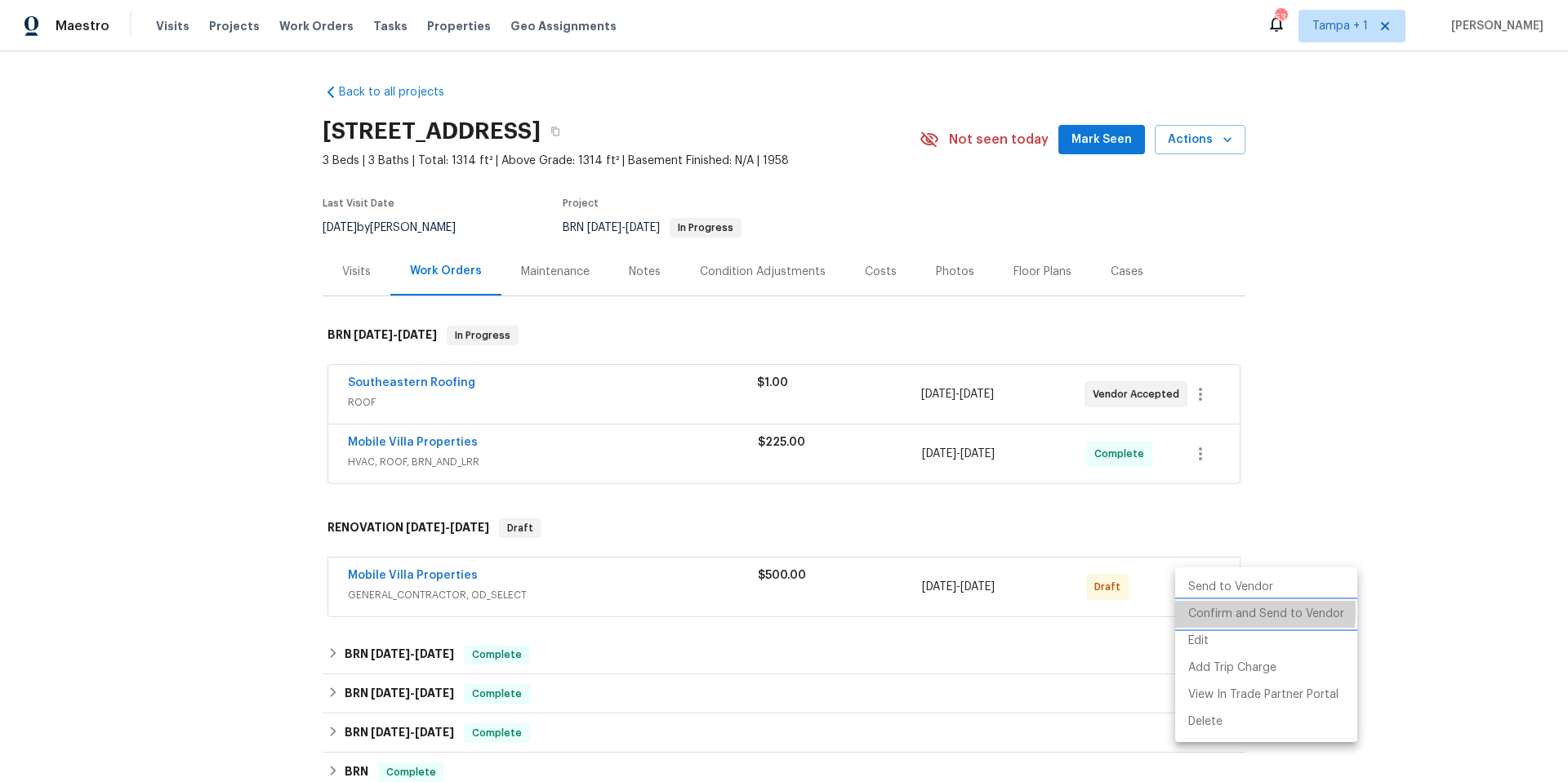
click at [1203, 612] on li "Confirm and Send to Vendor" at bounding box center [1266, 614] width 182 height 27
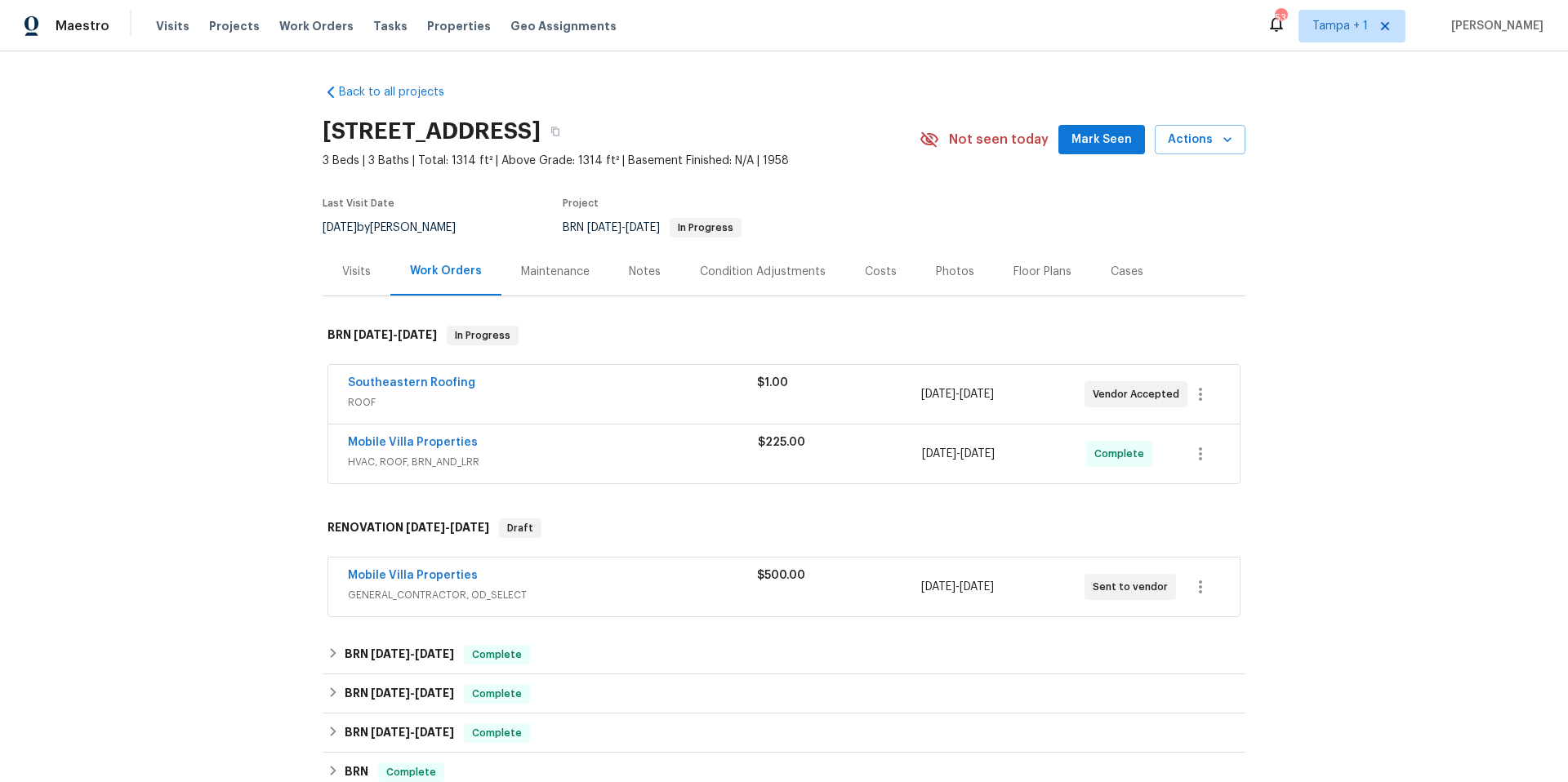
click at [617, 580] on div "Mobile Villa Properties" at bounding box center [552, 577] width 409 height 20
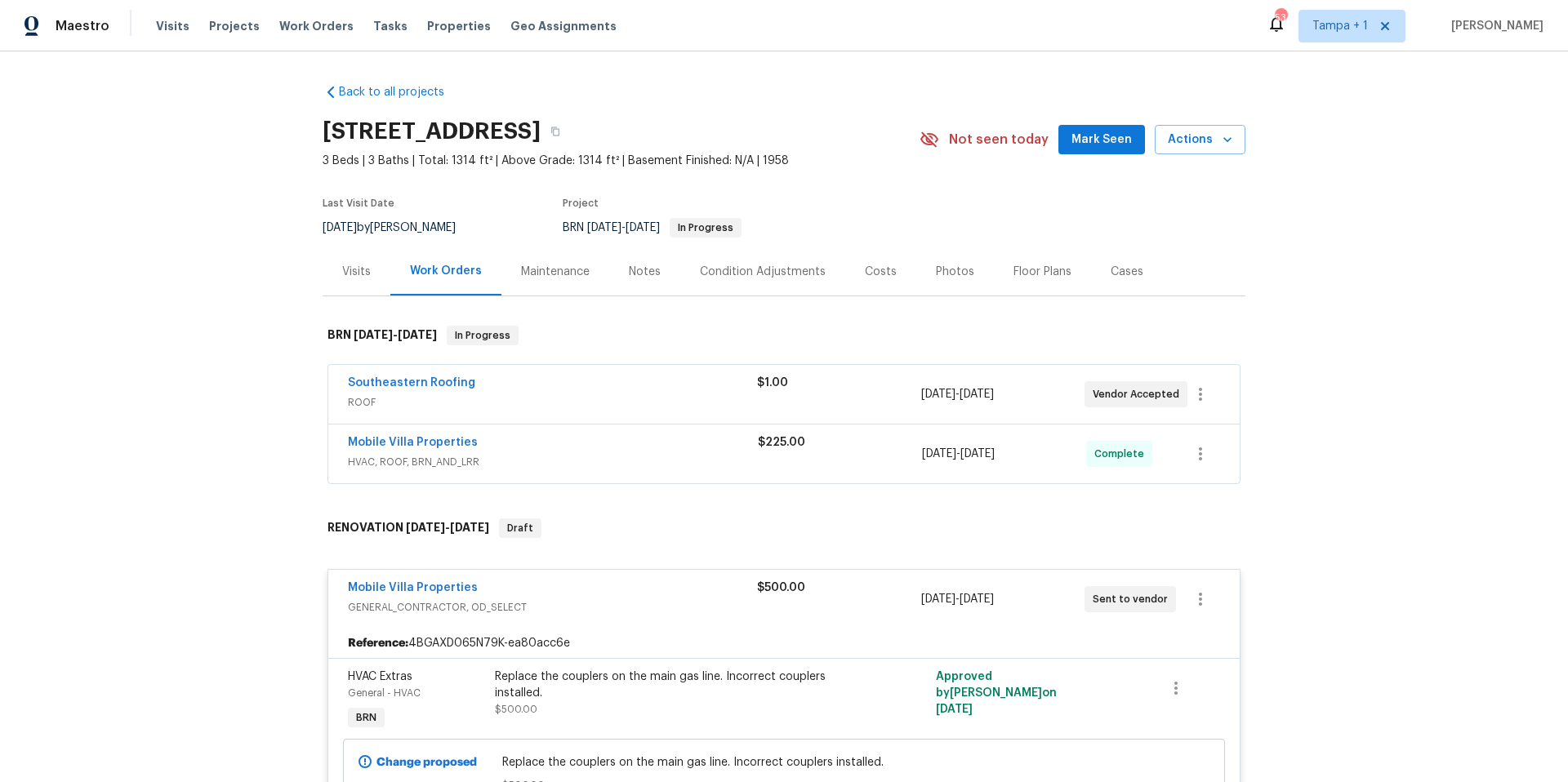
click at [623, 570] on div "Mobile Villa Properties GENERAL_CONTRACTOR, OD_SELECT $500.00 [DATE] - [DATE] S…" at bounding box center [783, 600] width 911 height 59
click at [628, 523] on div "RENOVATION [DATE] - [DATE] Draft" at bounding box center [783, 528] width 913 height 20
